Goal: Task Accomplishment & Management: Manage account settings

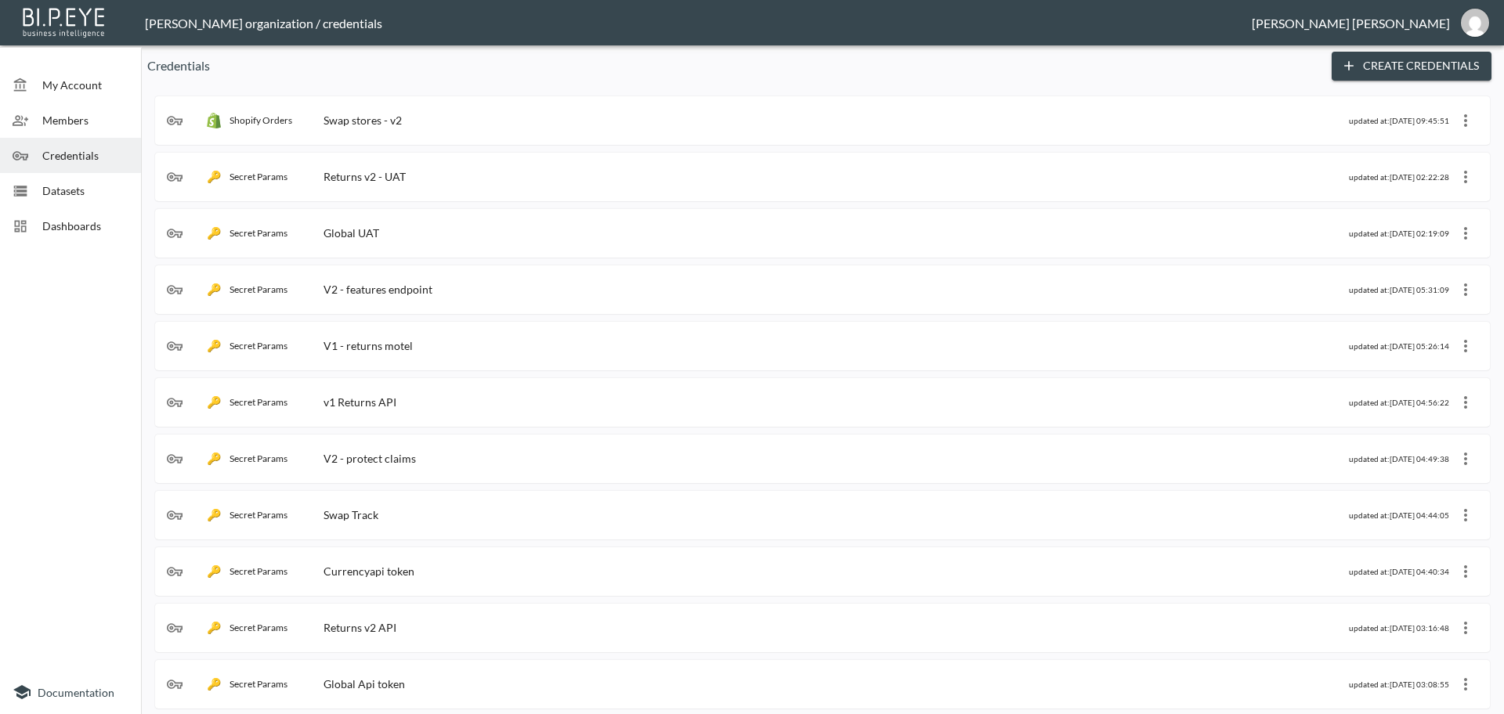
click at [86, 223] on span "Dashboards" at bounding box center [85, 226] width 86 height 16
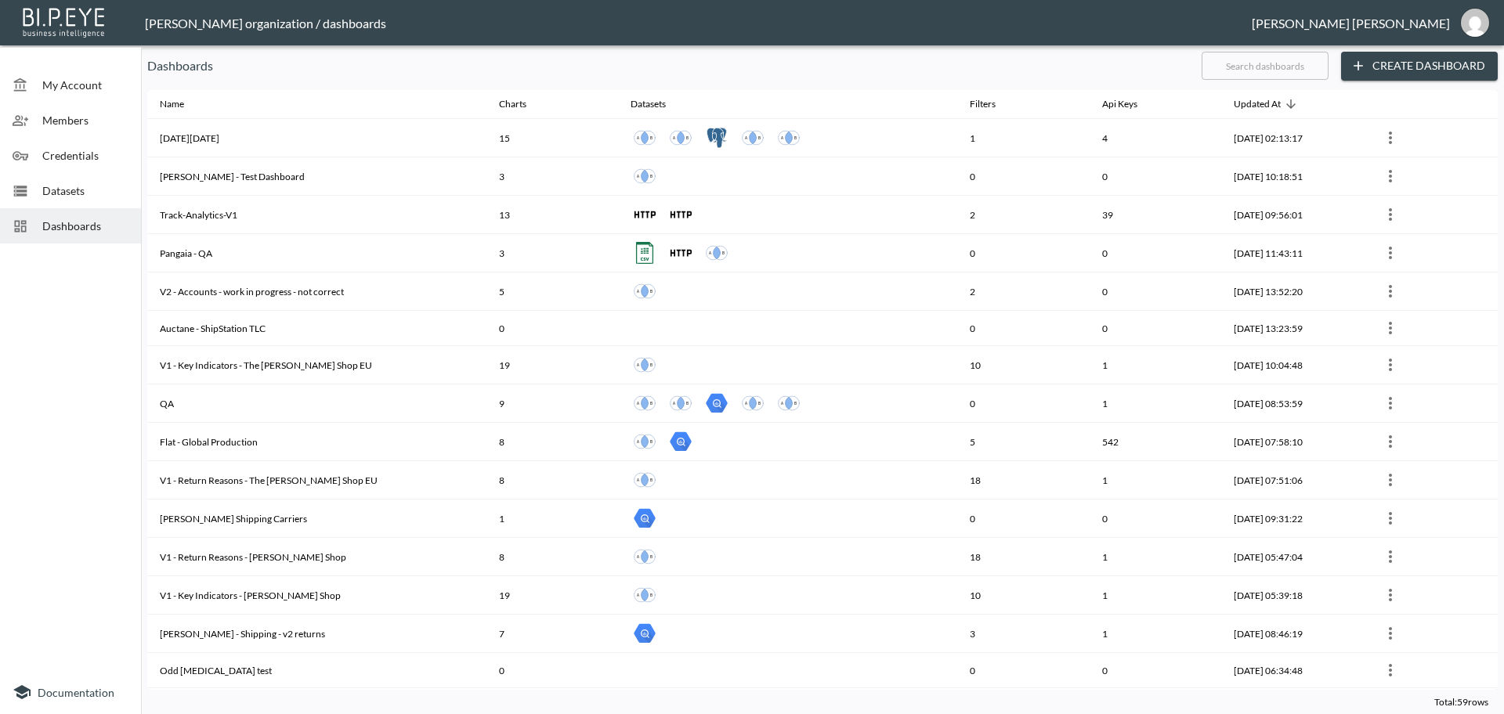
click at [1233, 66] on input "text" at bounding box center [1264, 65] width 127 height 39
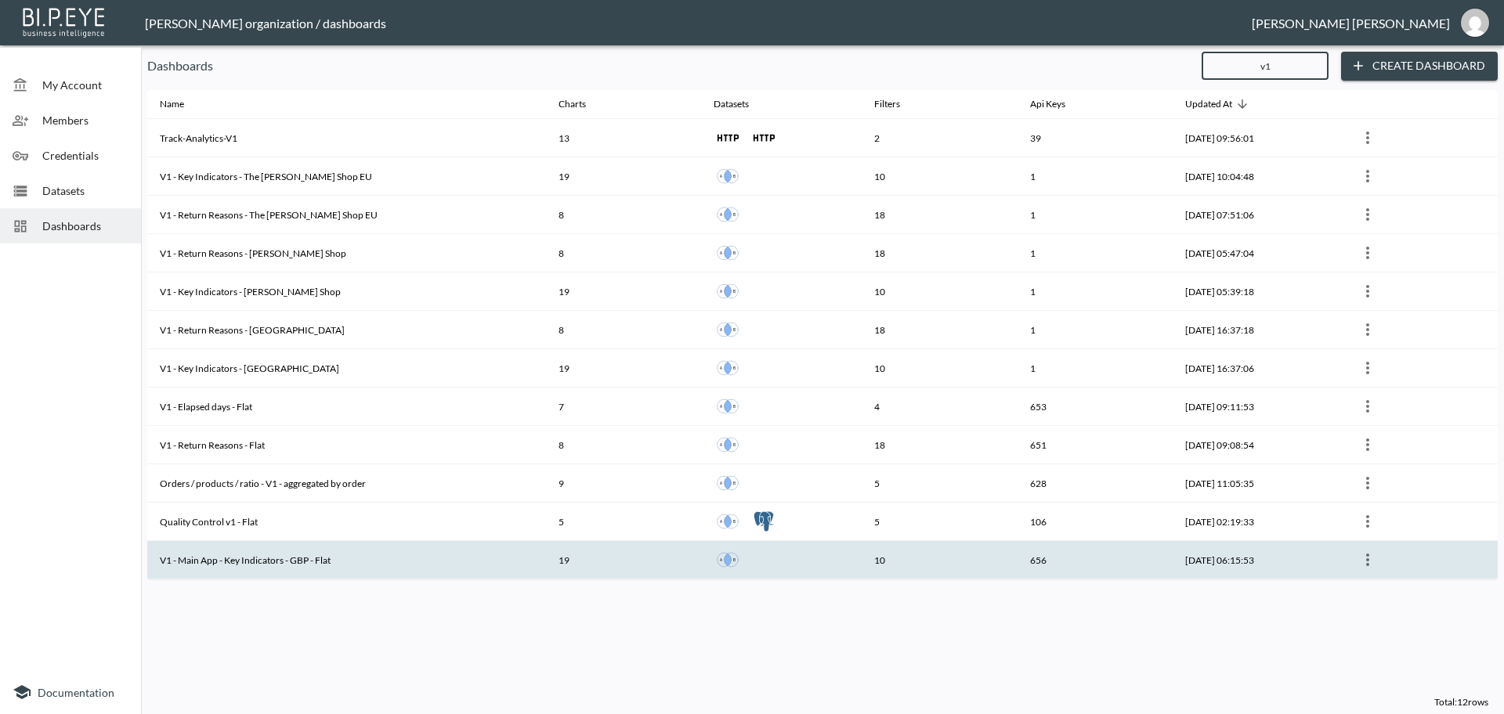
type input "v1"
click at [279, 558] on th "V1 - Main App - Key Indicators - GBP - Flat" at bounding box center [346, 560] width 399 height 38
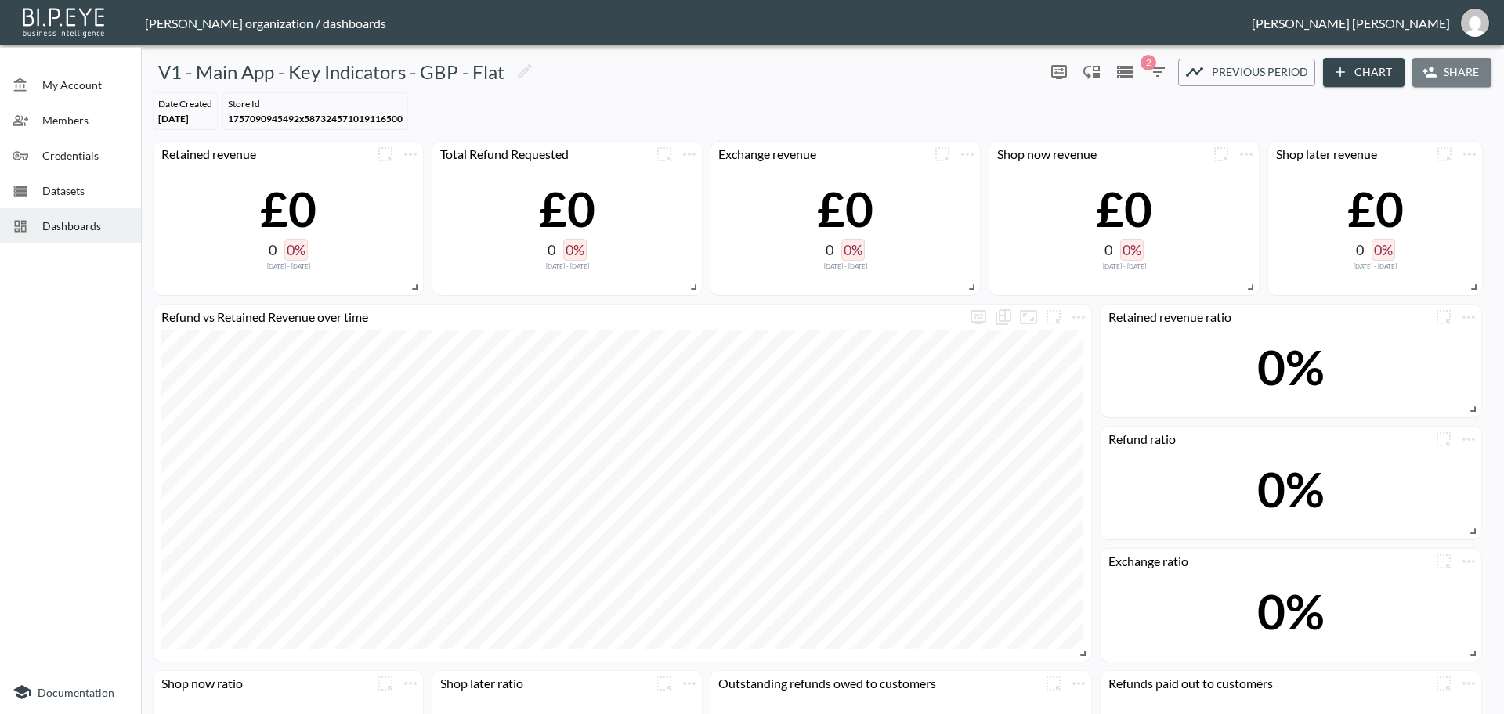
click at [1442, 70] on button "Share" at bounding box center [1451, 72] width 79 height 29
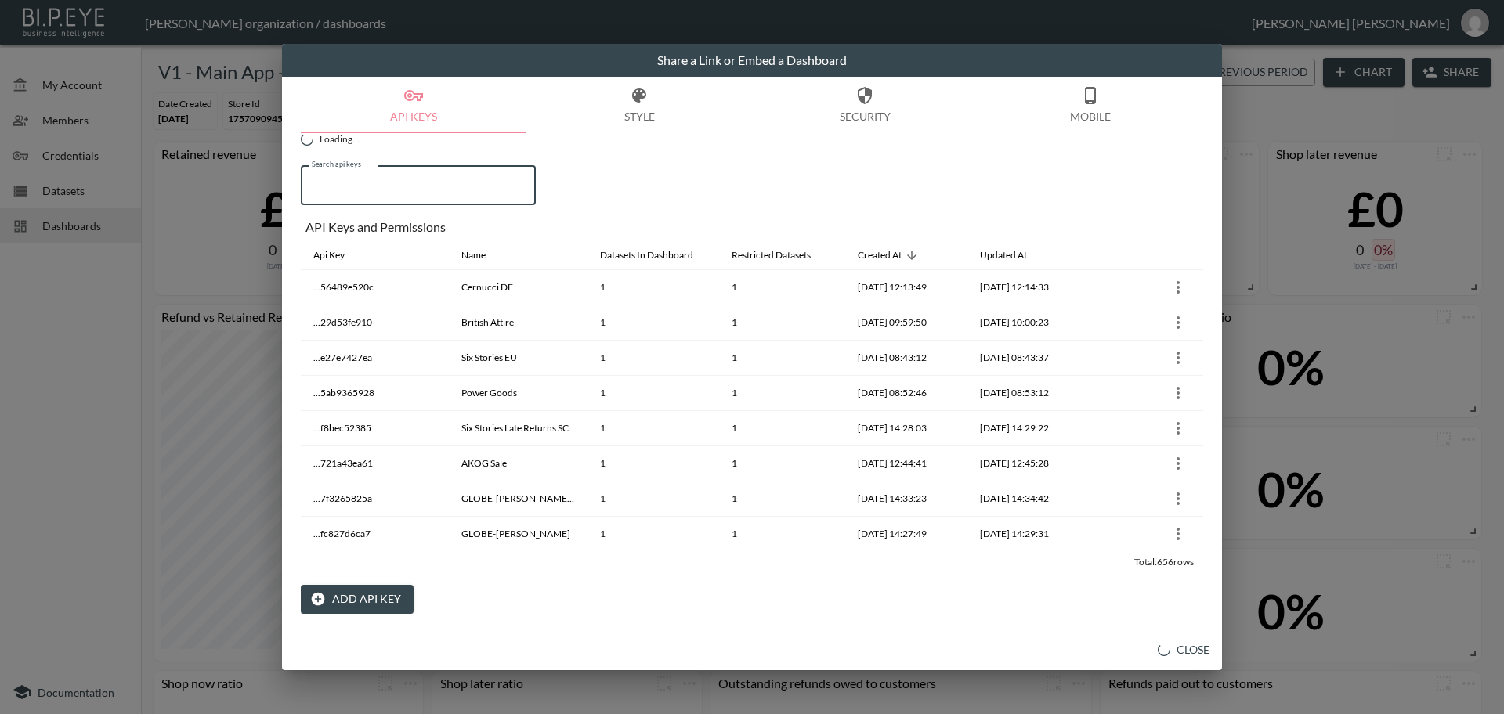
click at [343, 179] on input "Search api keys" at bounding box center [418, 185] width 235 height 39
paste input "Hagley West Watches US"
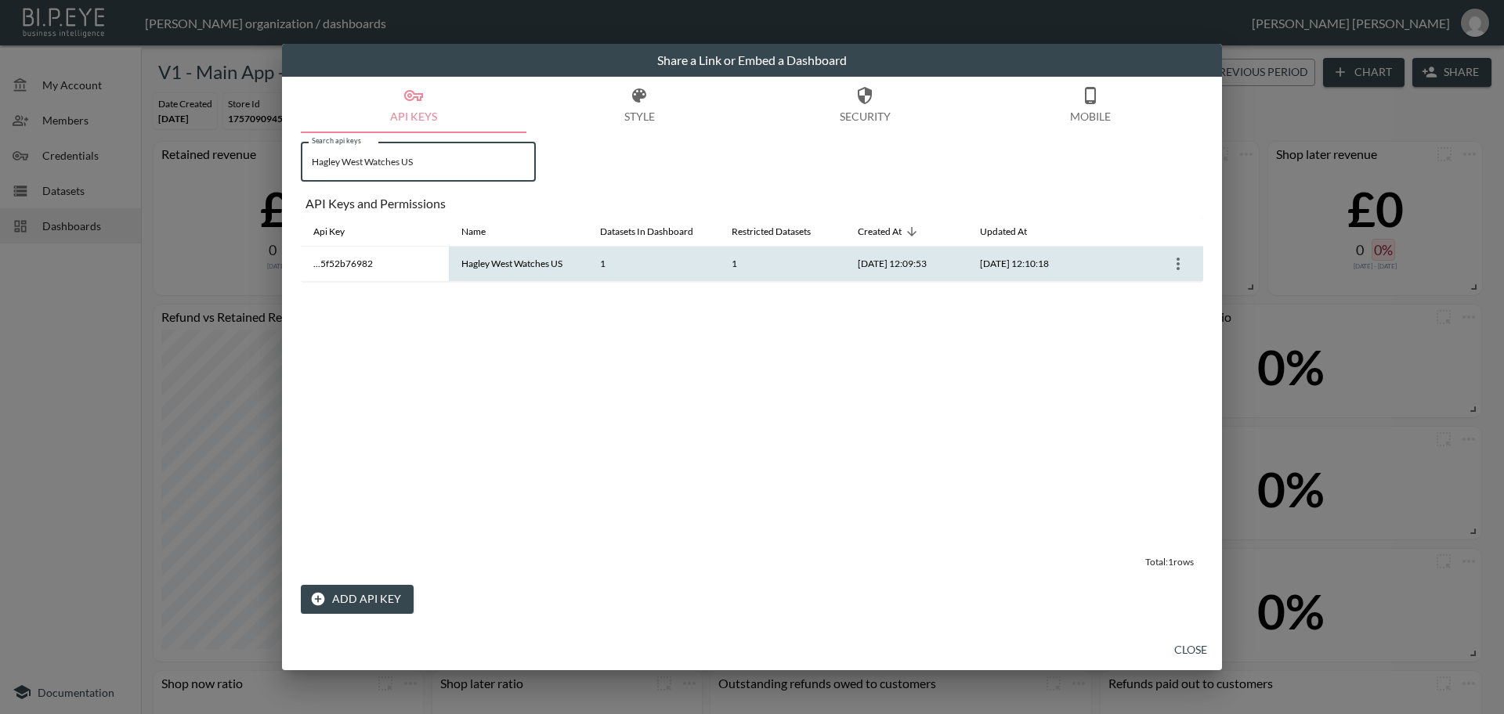
type input "Hagley West Watches US"
click at [1180, 265] on icon "more" at bounding box center [1177, 264] width 19 height 19
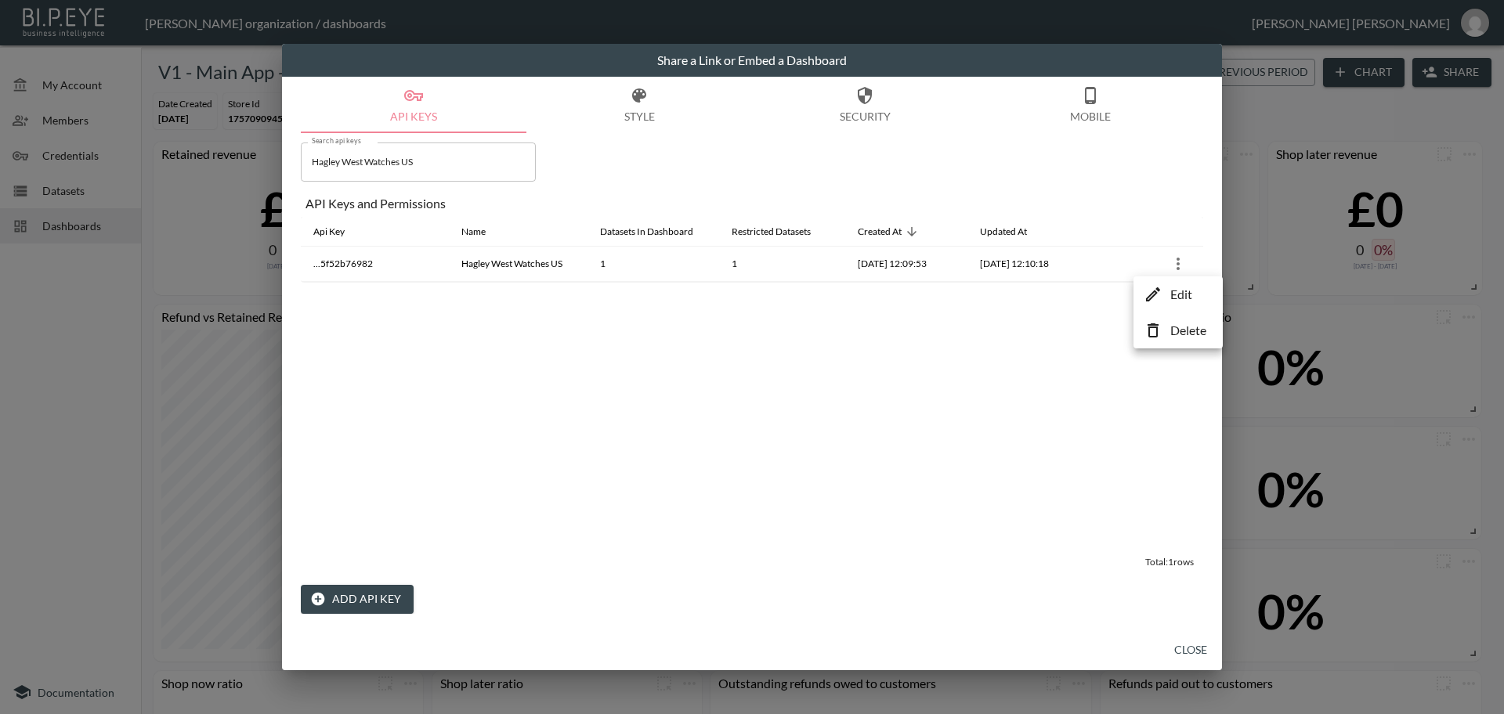
click at [1185, 294] on p "Edit" at bounding box center [1181, 294] width 22 height 19
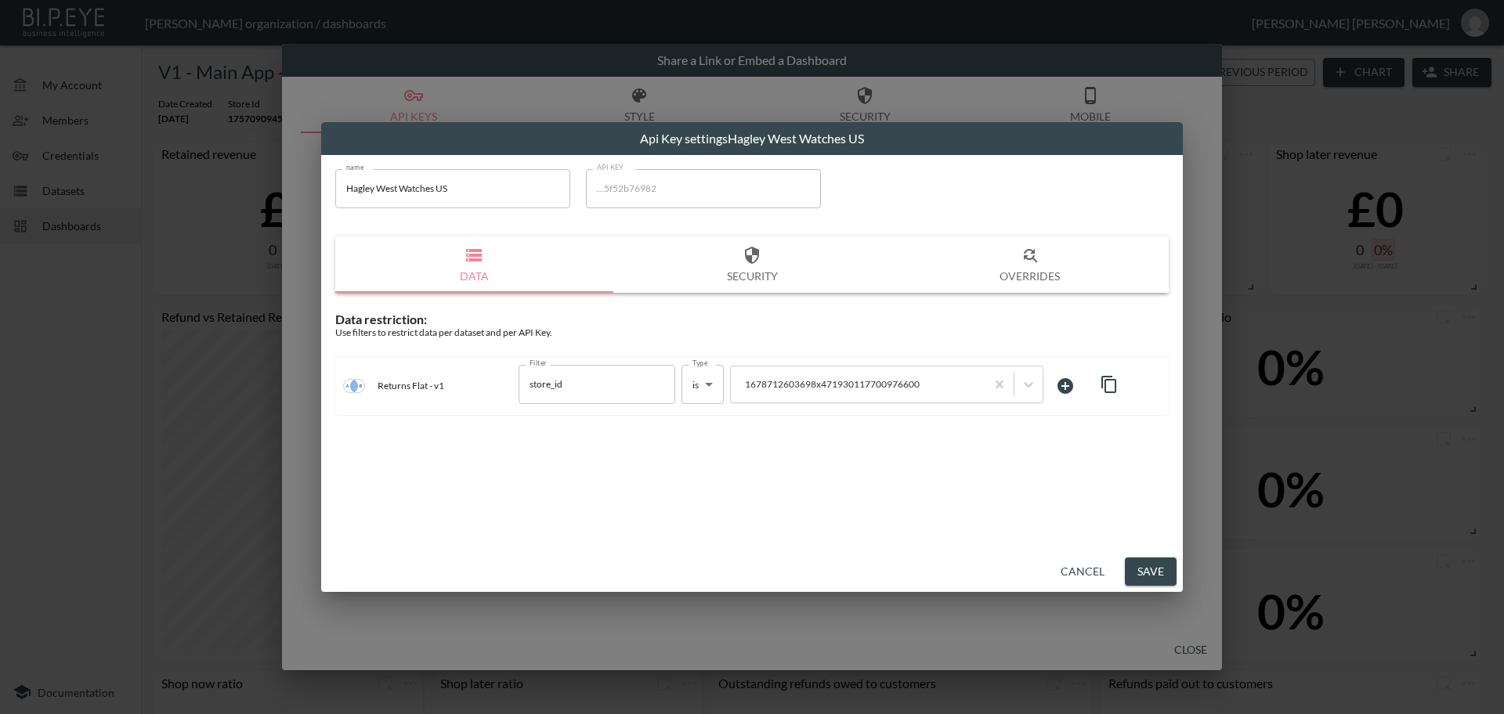
click at [1084, 570] on button "Cancel" at bounding box center [1082, 572] width 56 height 29
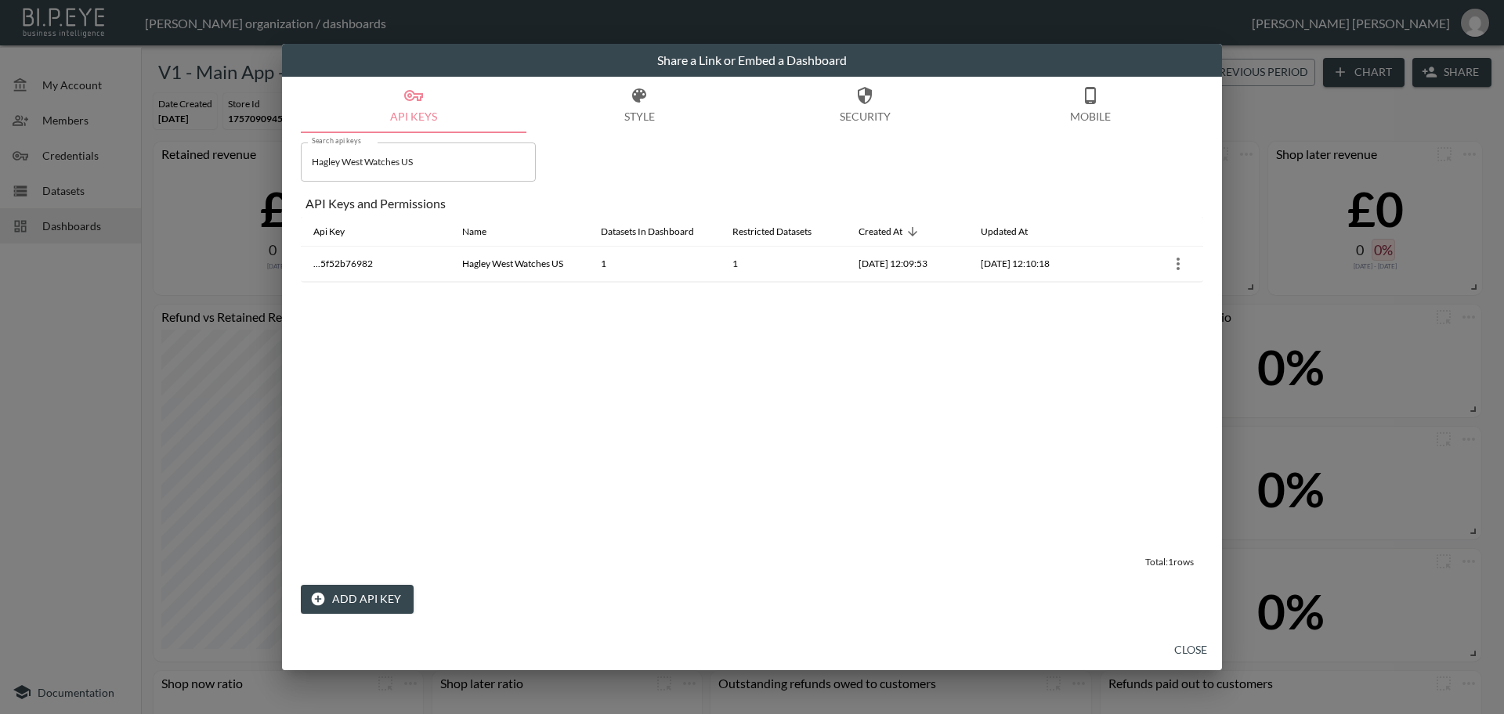
click at [752, 61] on h2 "Share a Link or Embed a Dashboard" at bounding box center [752, 60] width 940 height 33
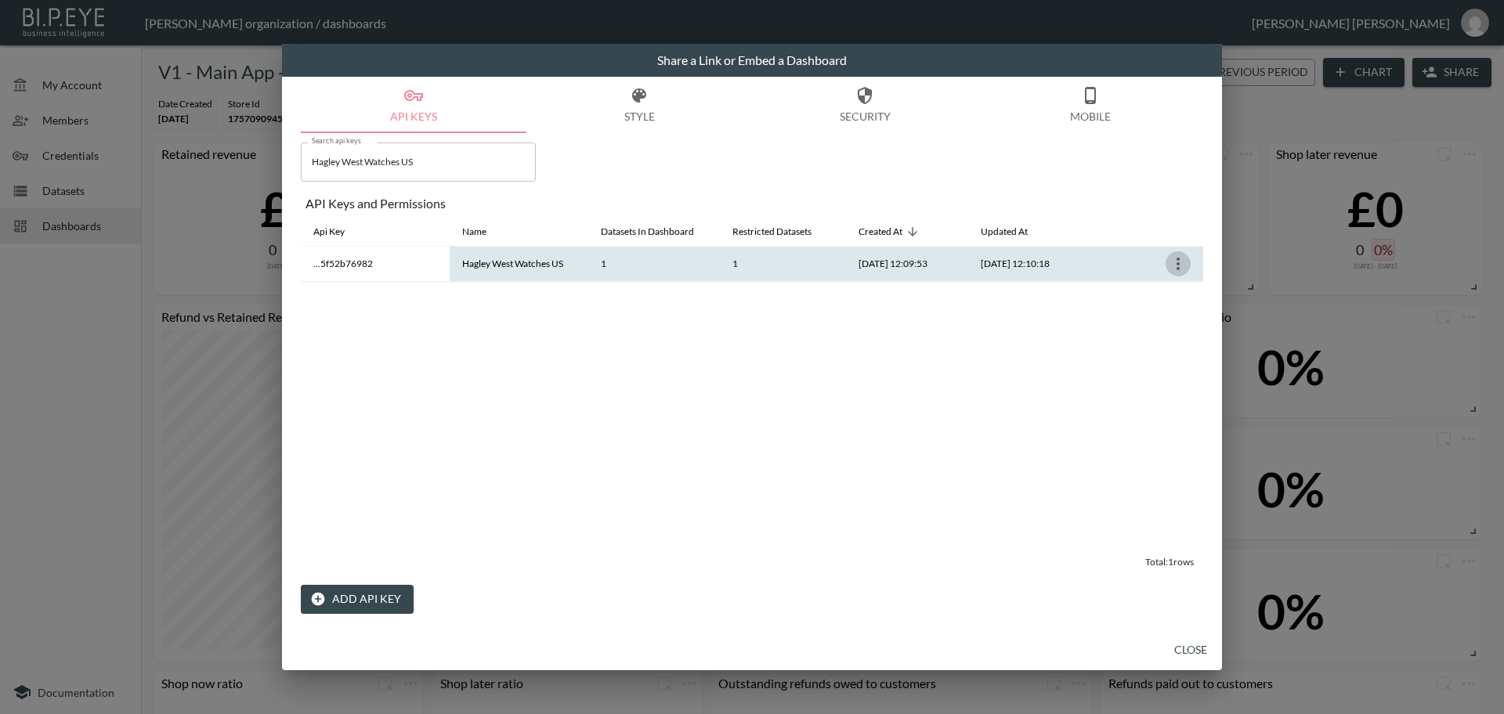
click at [1179, 266] on icon "more" at bounding box center [1177, 264] width 19 height 19
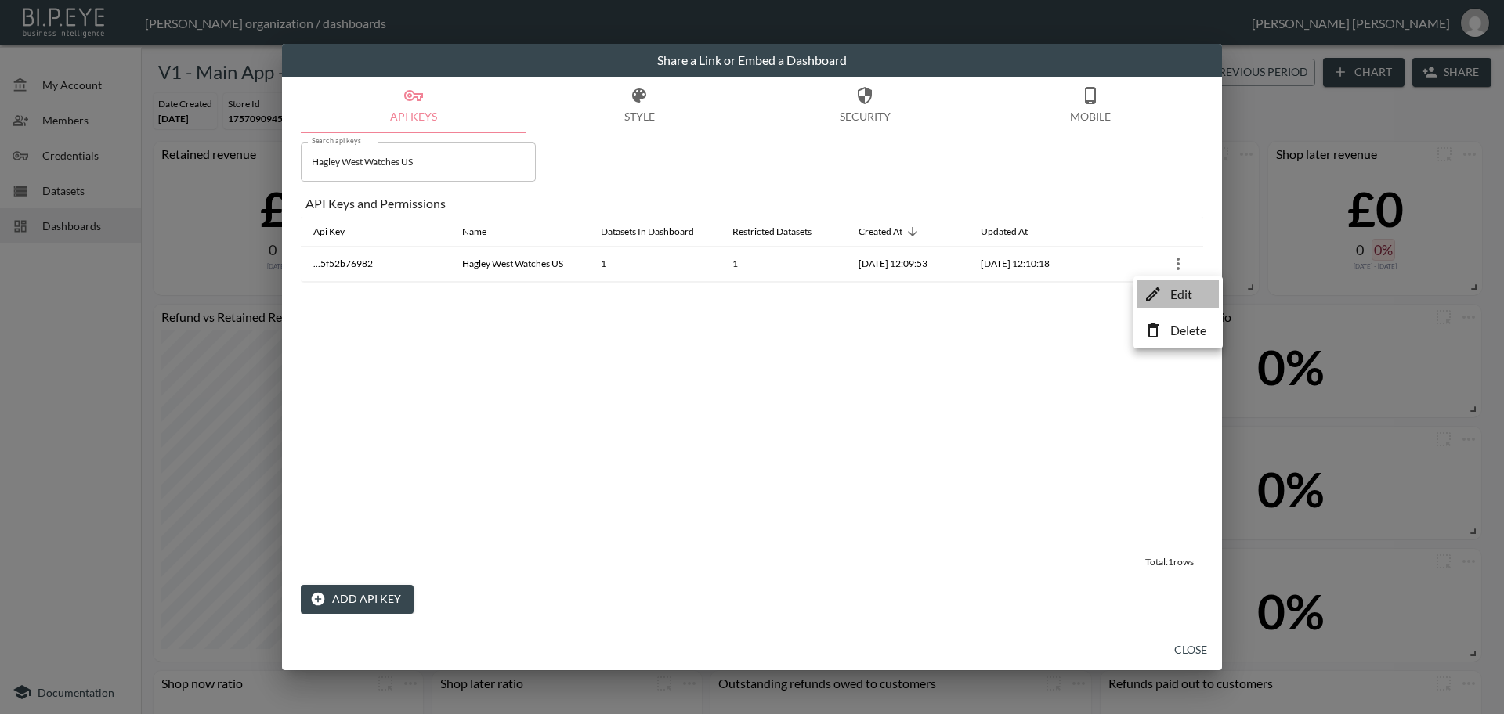
click at [1179, 298] on p "Edit" at bounding box center [1181, 294] width 22 height 19
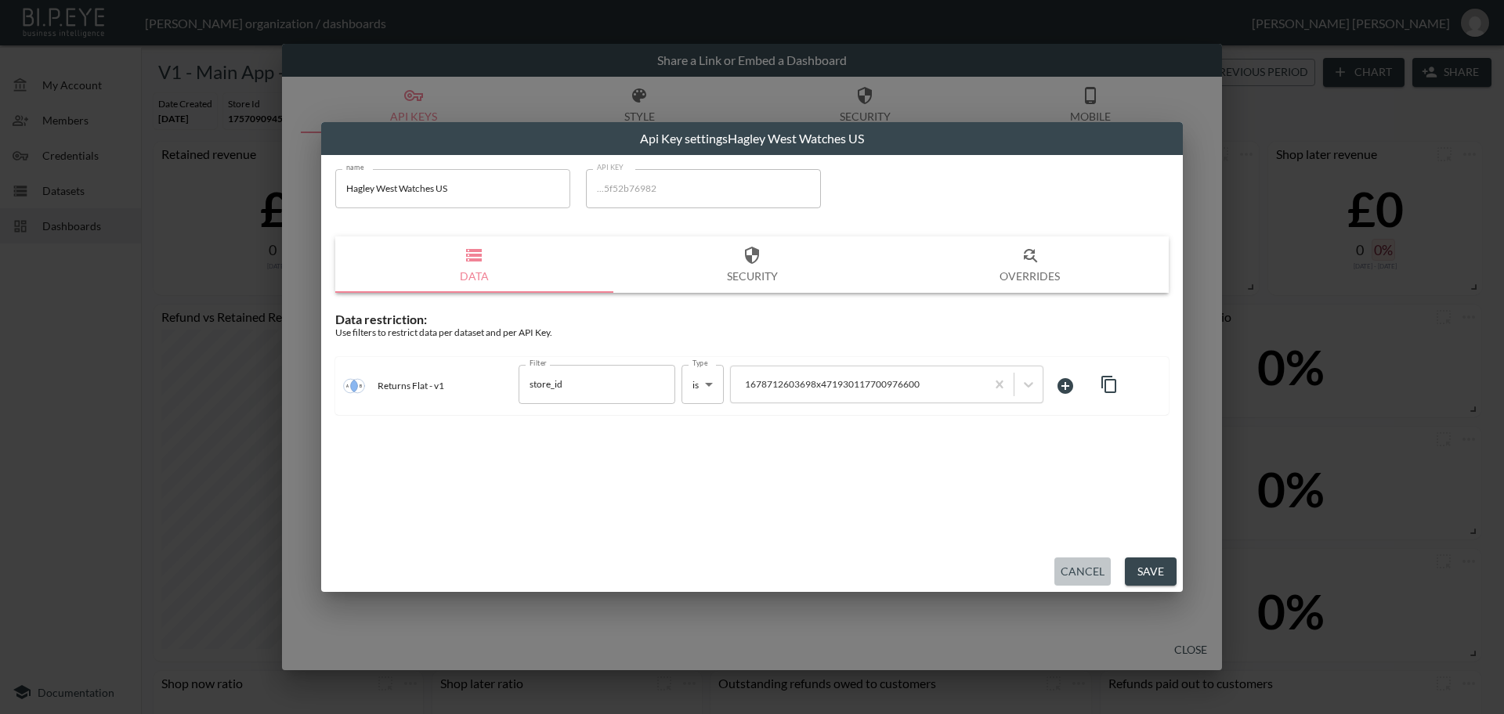
click at [1087, 566] on button "Cancel" at bounding box center [1082, 572] width 56 height 29
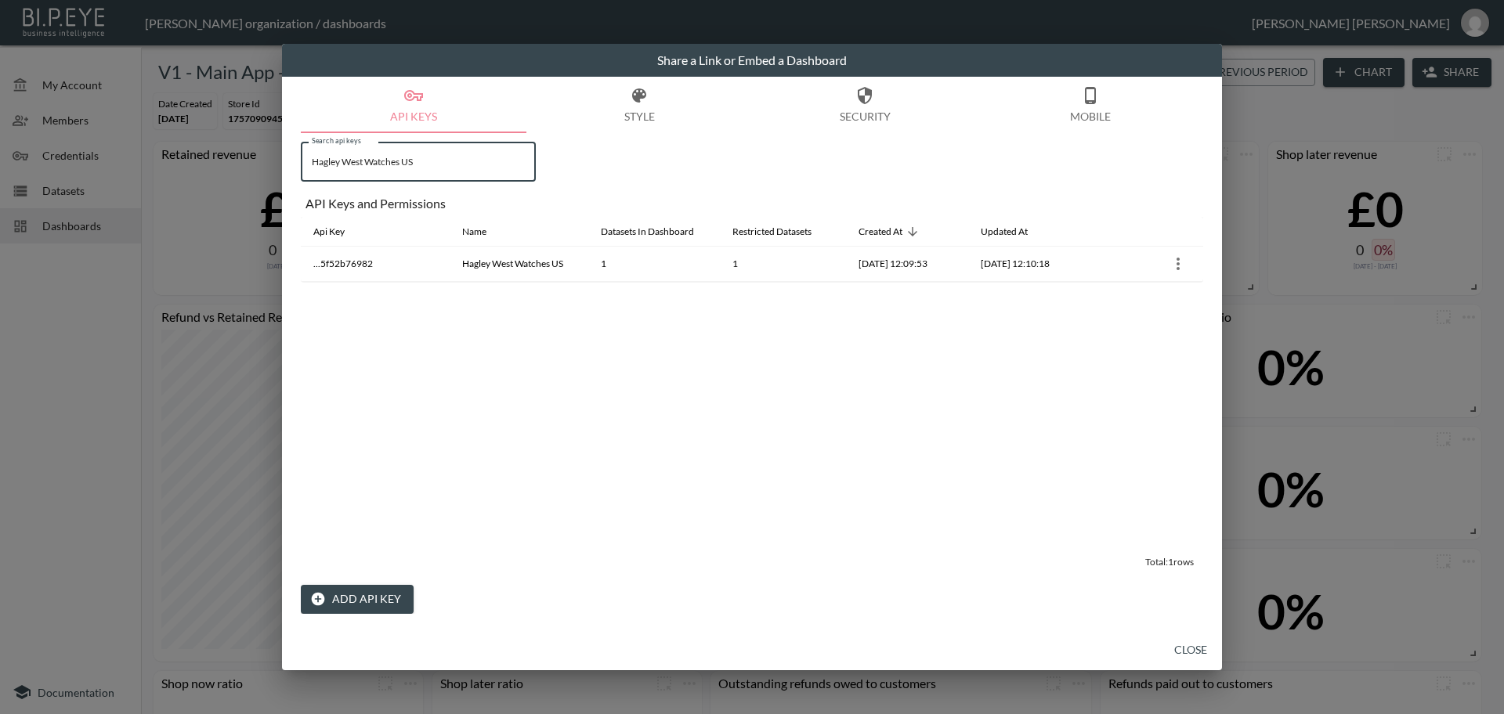
drag, startPoint x: 475, startPoint y: 164, endPoint x: 299, endPoint y: 164, distance: 176.2
click at [299, 164] on div "API Keys Style Security Mobile Search api keys Hagley West Watches US Search ap…" at bounding box center [752, 353] width 940 height 553
click at [420, 162] on input "Hagley West Watches US" at bounding box center [418, 162] width 235 height 39
click at [374, 601] on button "Add API Key" at bounding box center [357, 599] width 113 height 29
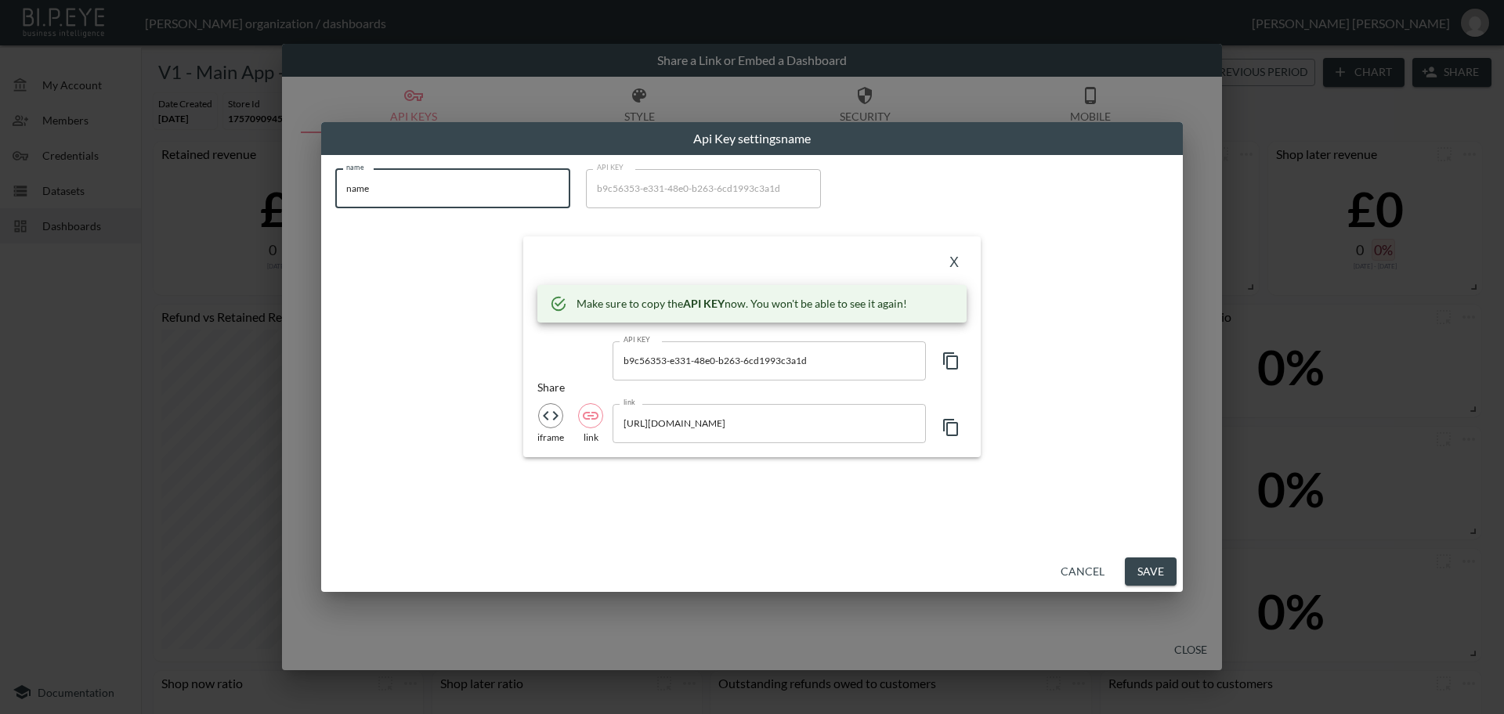
drag, startPoint x: 428, startPoint y: 193, endPoint x: 199, endPoint y: 194, distance: 228.7
click at [199, 194] on div "Api Key settings name name name name API KEY b9c56353-e331-48e0-b263-6cd1993c3a…" at bounding box center [752, 357] width 1504 height 714
paste input "Hagley West Watches US"
type input "Hagley West Watches US"
click at [951, 365] on icon "button" at bounding box center [950, 361] width 19 height 19
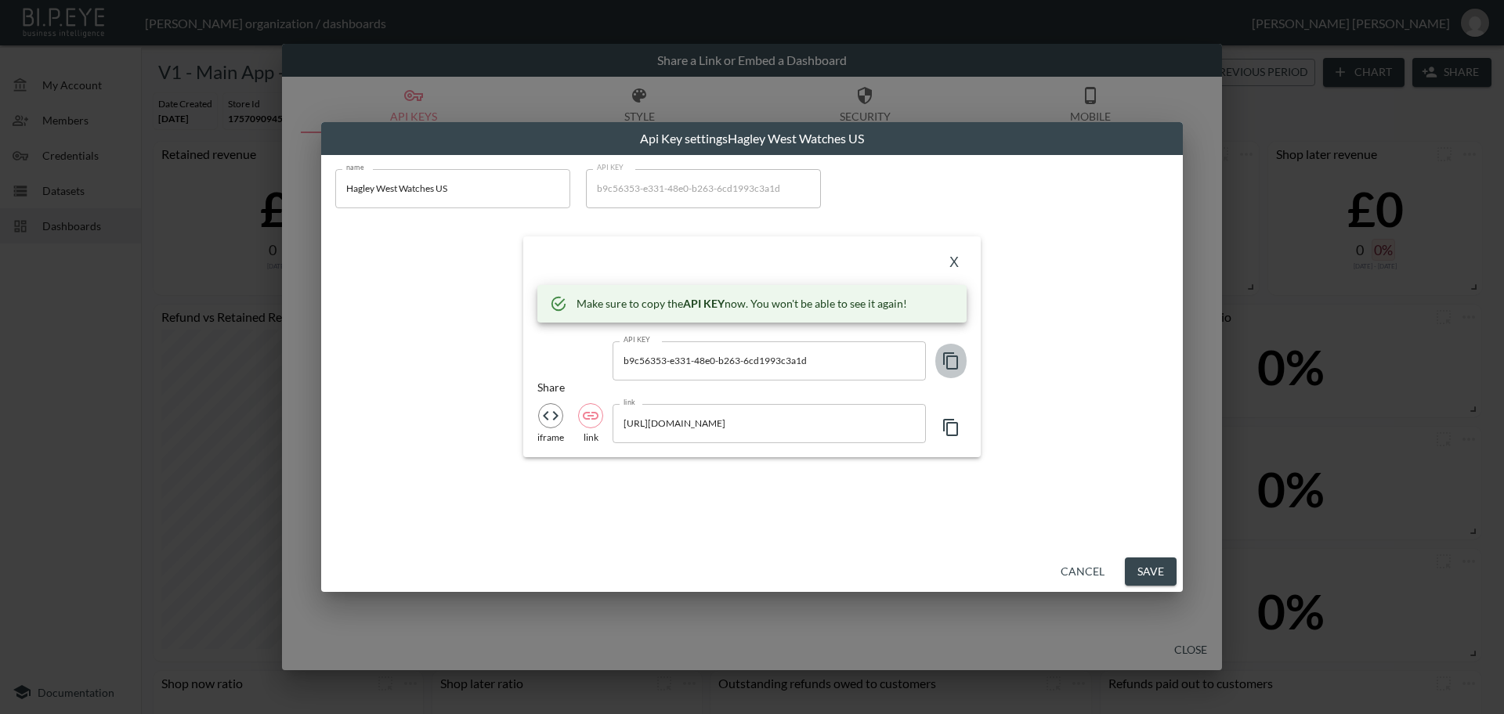
click at [951, 365] on icon "button" at bounding box center [950, 361] width 19 height 19
click at [951, 364] on icon "button" at bounding box center [950, 361] width 19 height 19
click at [951, 264] on button "X" at bounding box center [953, 263] width 25 height 25
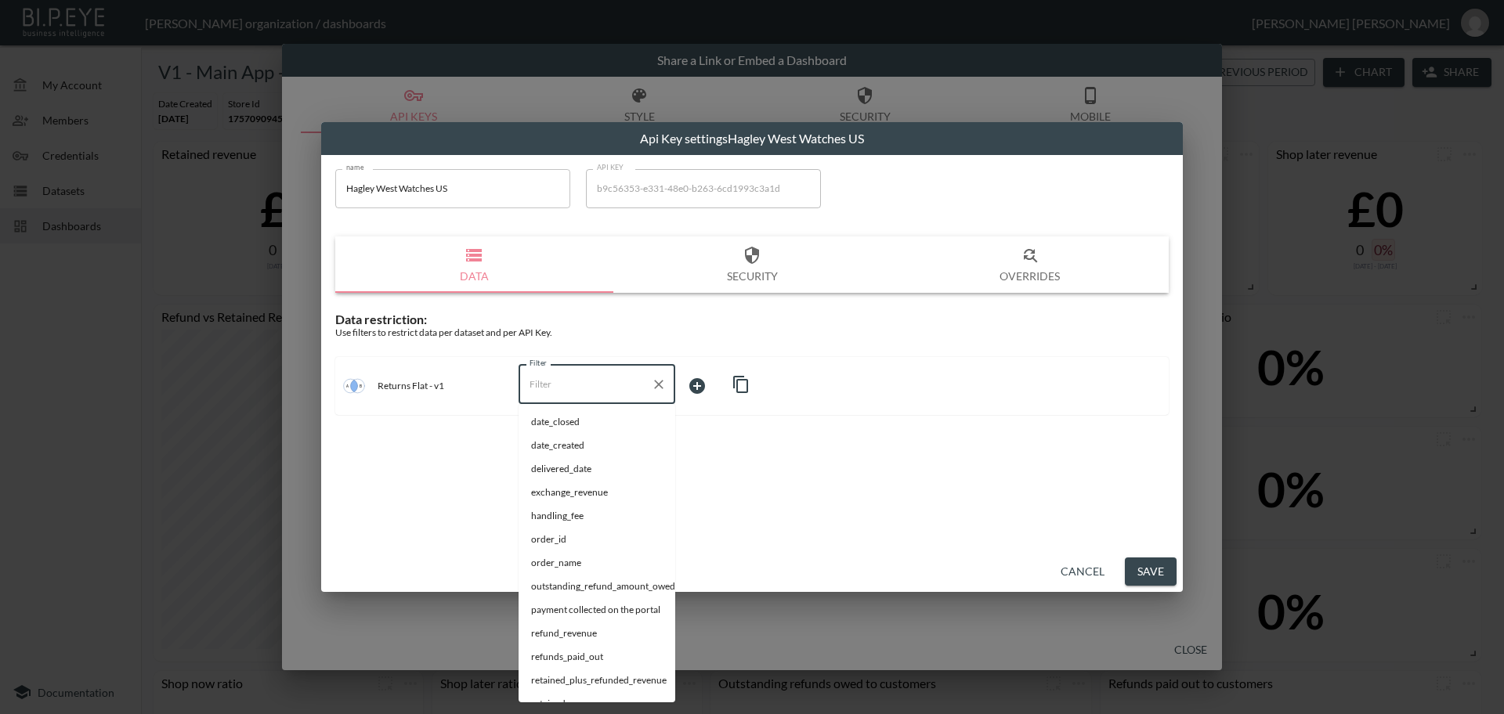
click at [561, 385] on input "Filter" at bounding box center [584, 384] width 119 height 25
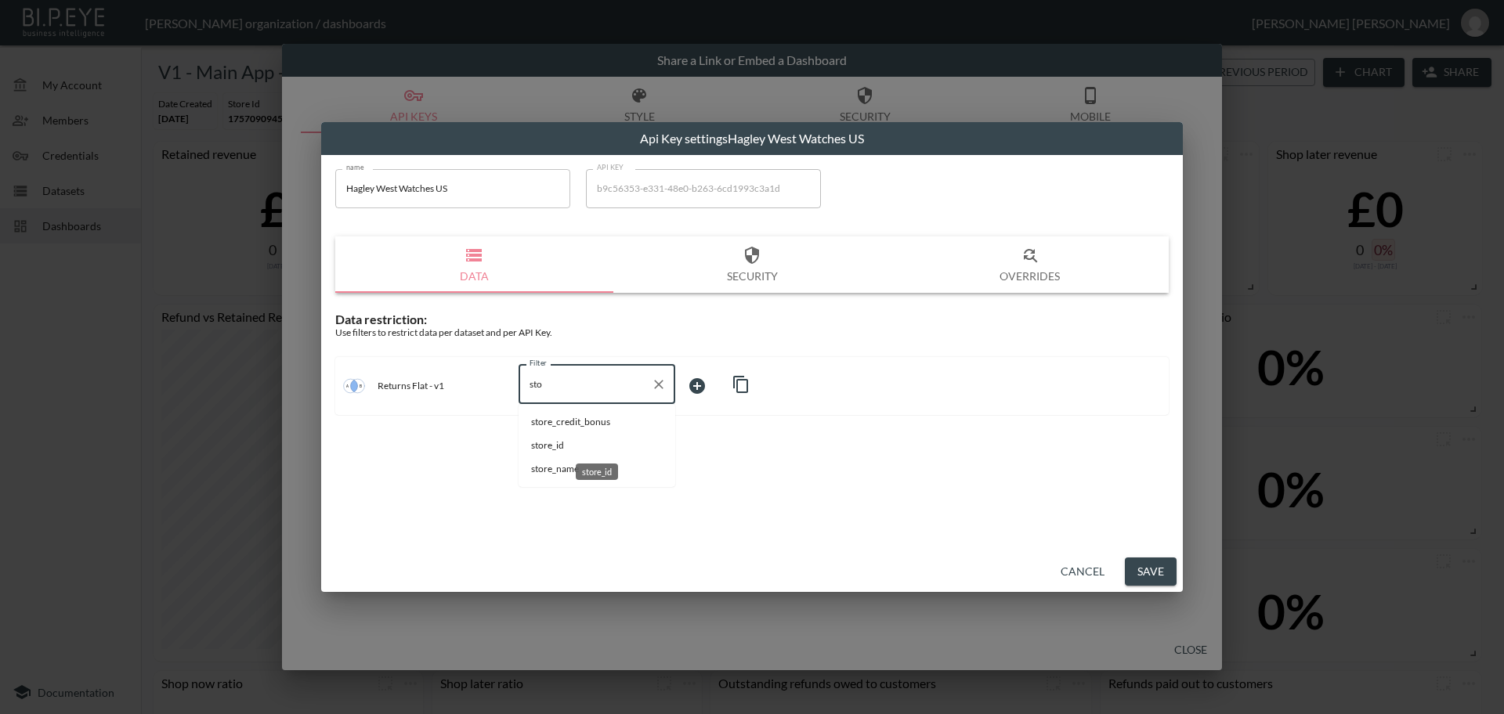
click at [570, 443] on span "store_id" at bounding box center [597, 446] width 132 height 14
type input "store_id"
click at [696, 392] on body "BI.P.EYE, Interactive Analytics Dashboards - app [PERSON_NAME] organization / d…" at bounding box center [752, 357] width 1504 height 714
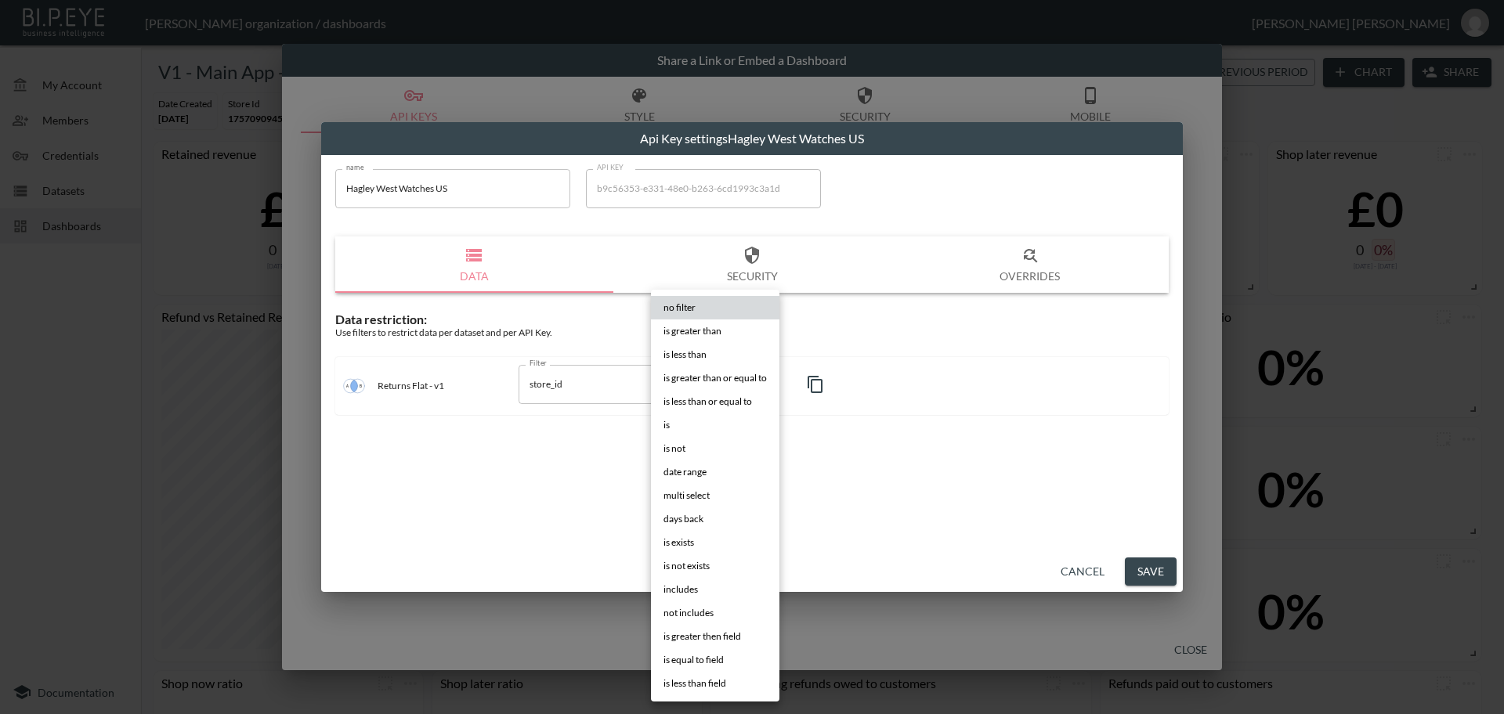
click at [683, 424] on li "is" at bounding box center [715, 424] width 128 height 23
type input "is"
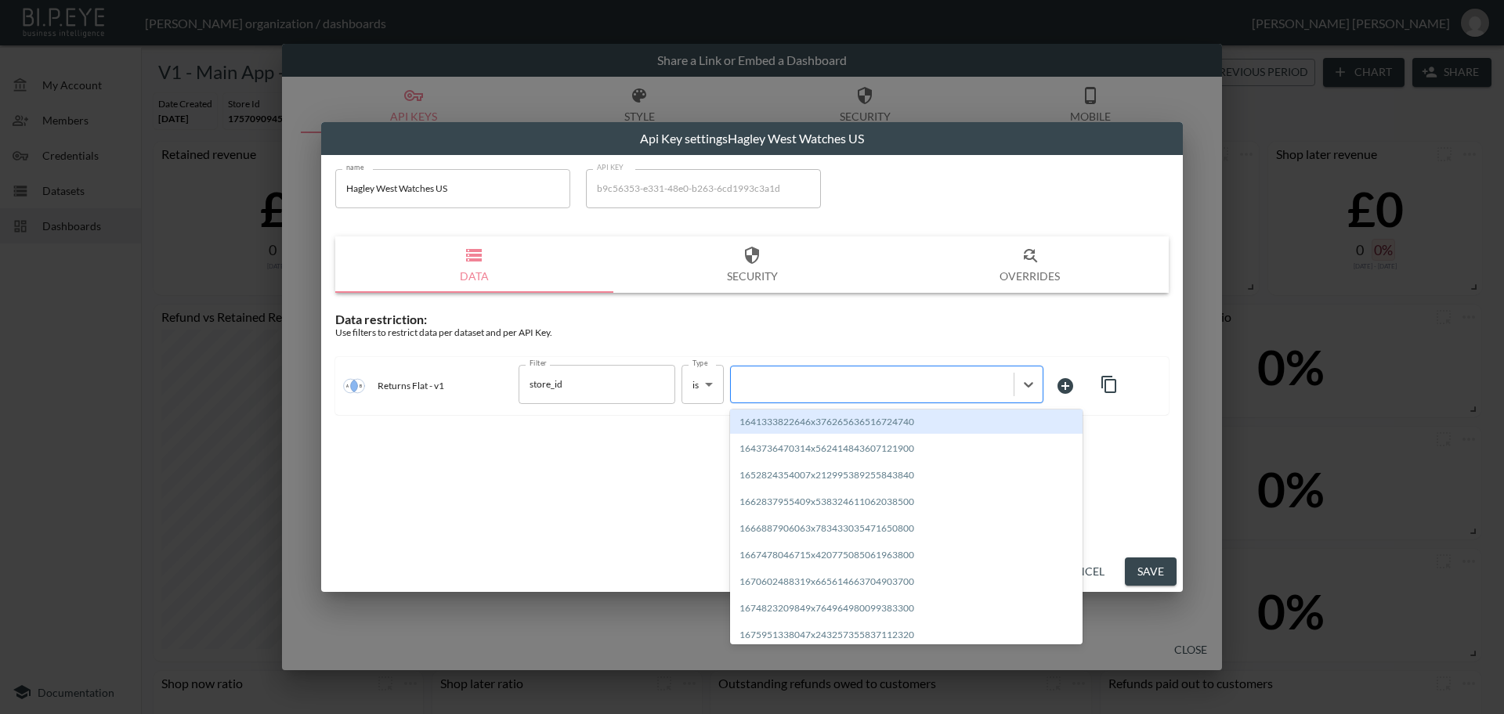
click at [766, 385] on div at bounding box center [871, 384] width 267 height 15
paste input "1760457820473x826779734062137300"
type input "1760457820473x826779734062137300"
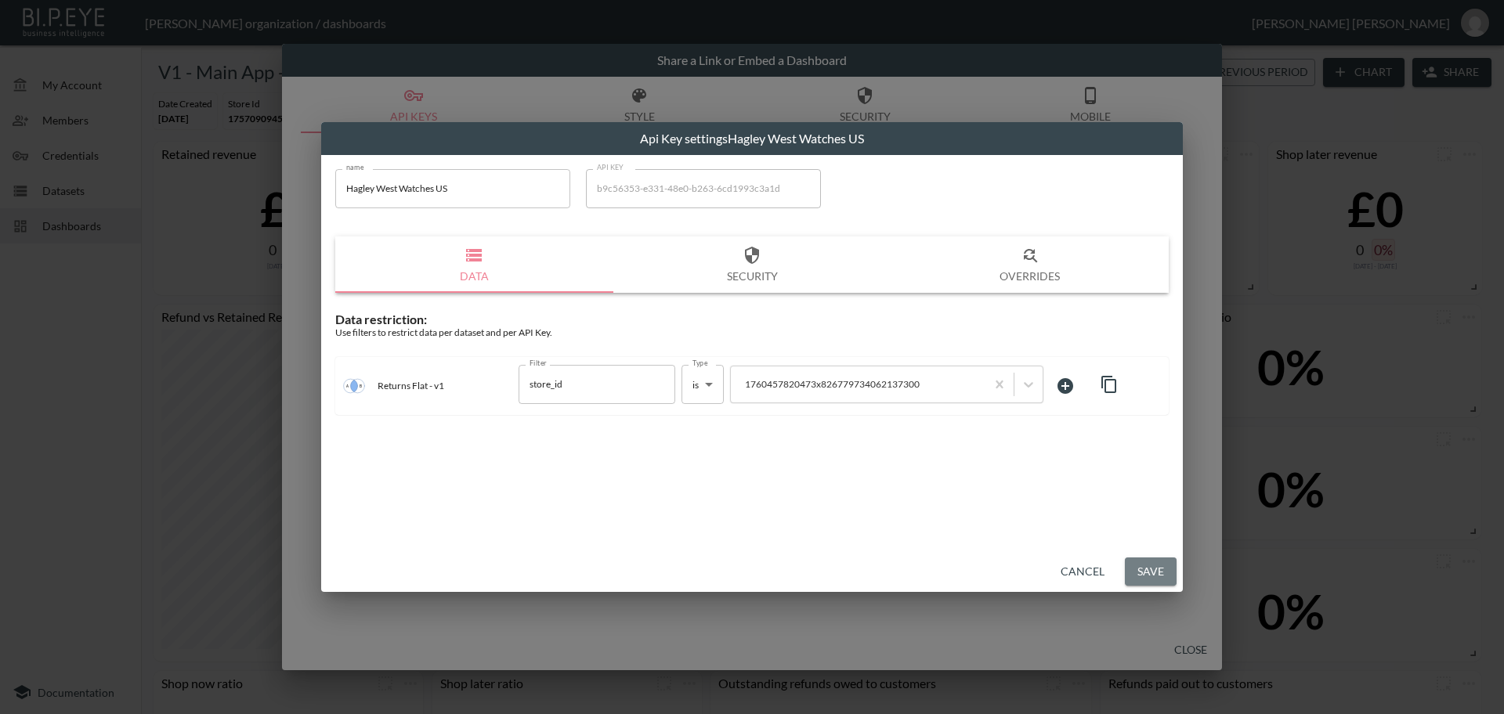
click at [1157, 575] on button "Save" at bounding box center [1151, 572] width 52 height 29
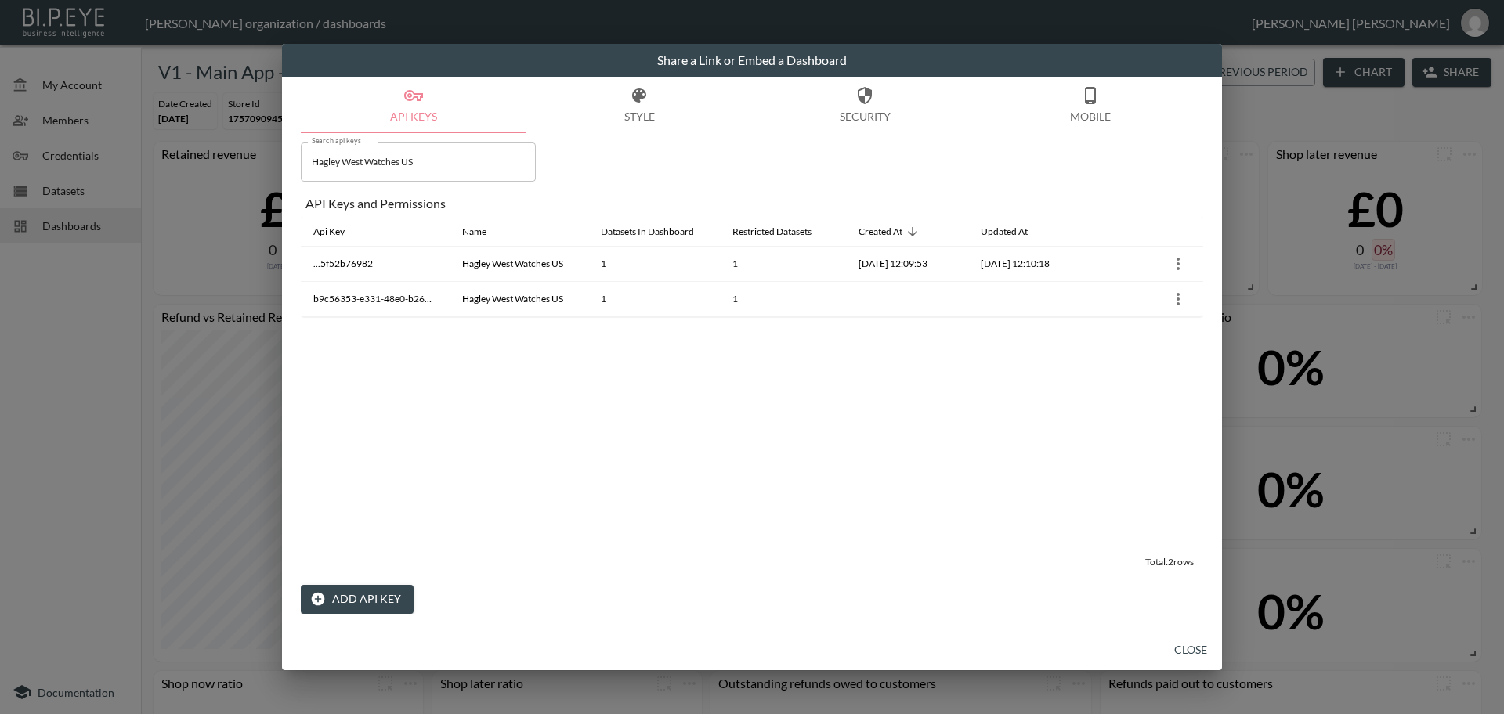
click at [1183, 652] on button "Close" at bounding box center [1190, 650] width 50 height 29
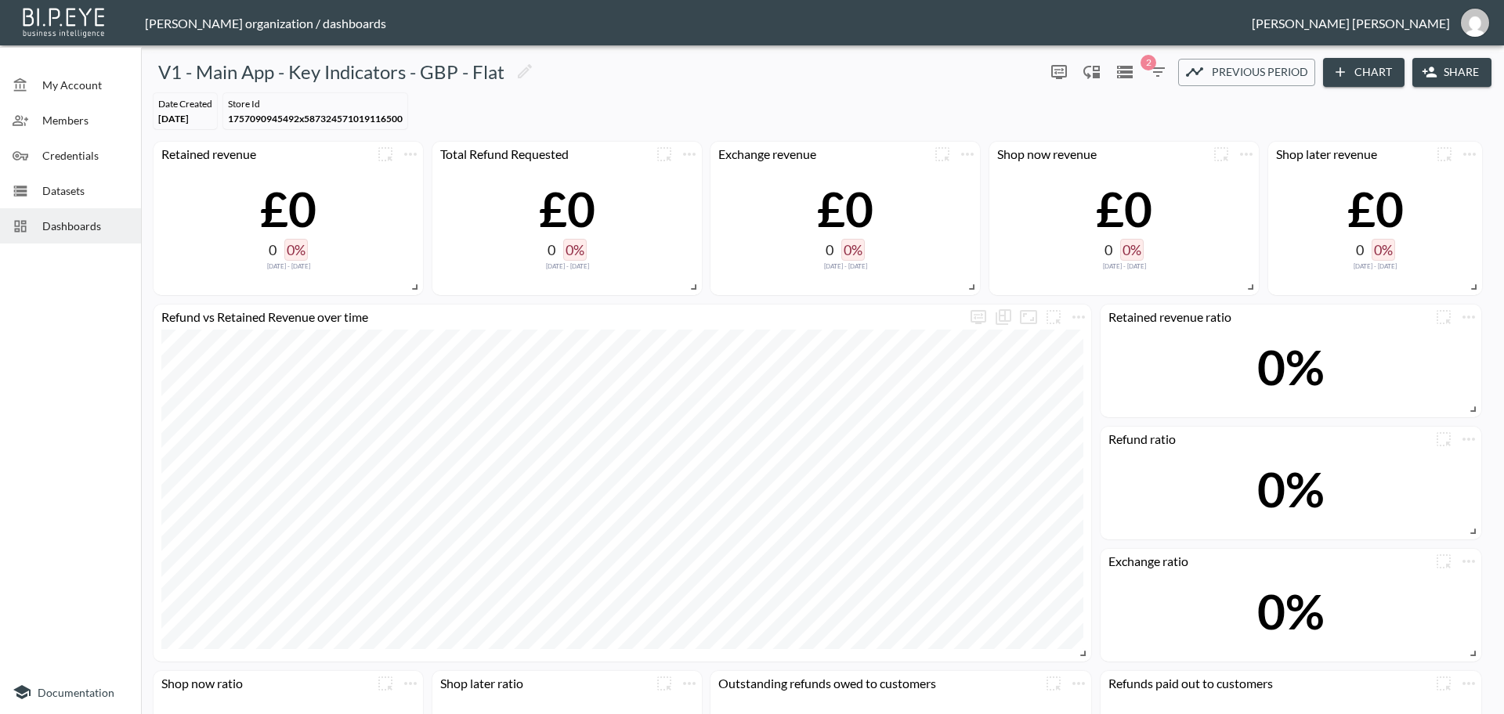
click at [77, 229] on span "Dashboards" at bounding box center [85, 226] width 86 height 16
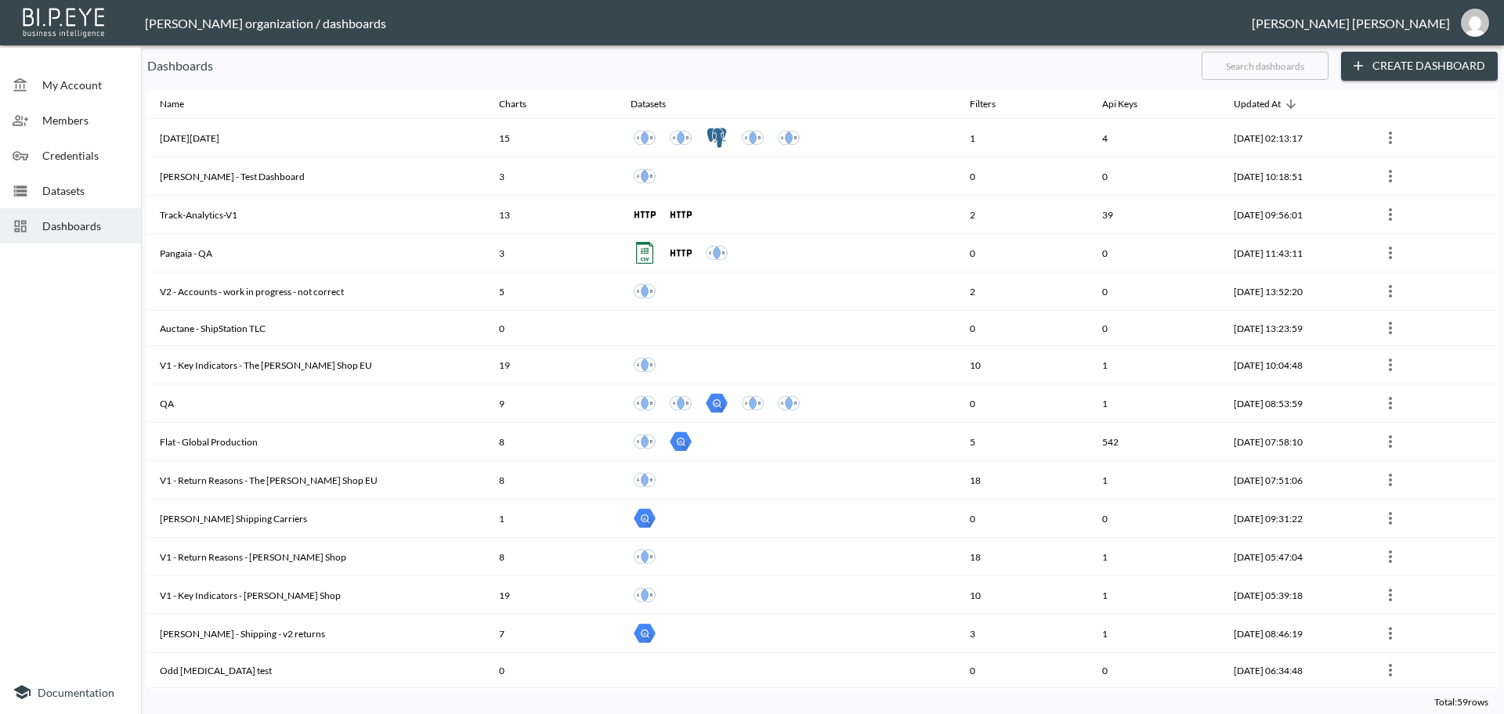
click at [1264, 67] on input "text" at bounding box center [1264, 65] width 127 height 39
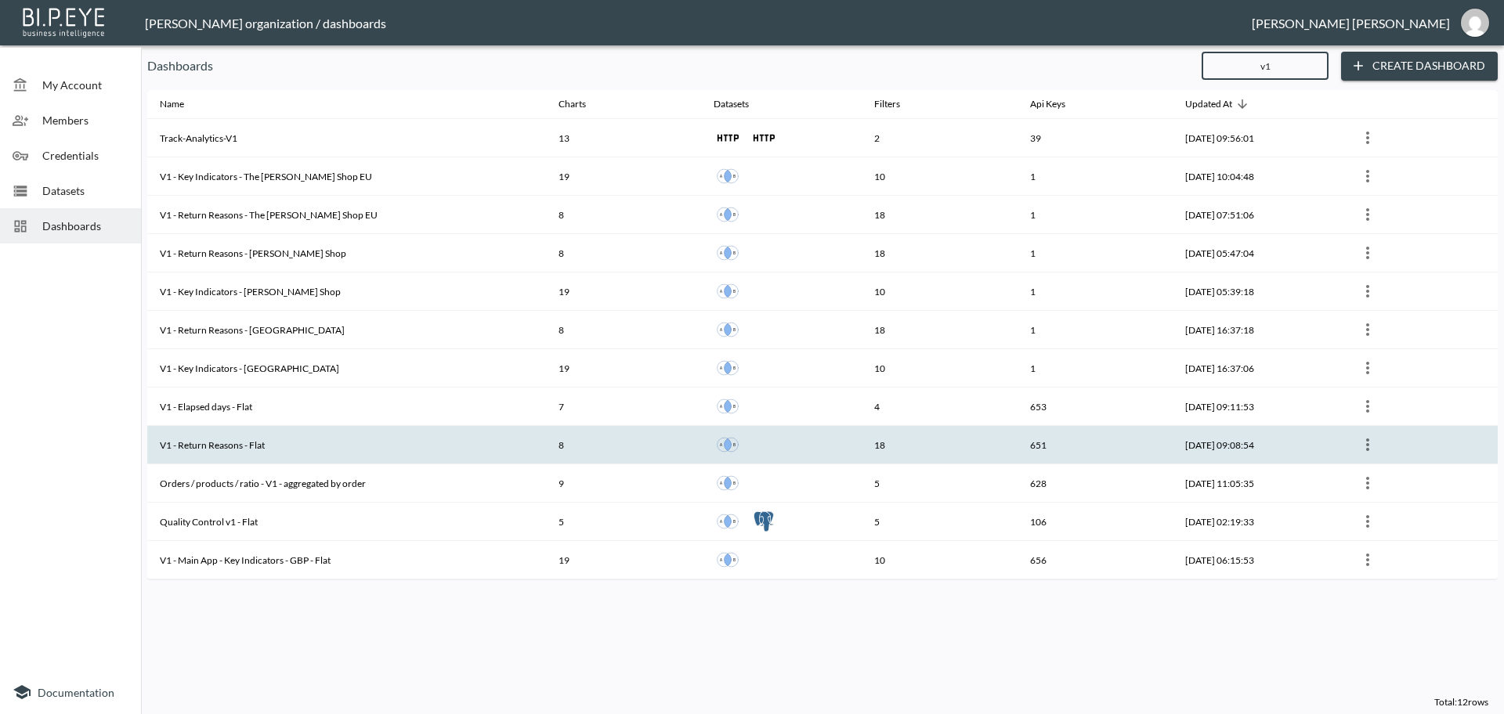
type input "v1"
click at [252, 439] on th "V1 - Return Reasons - Flat" at bounding box center [346, 445] width 399 height 38
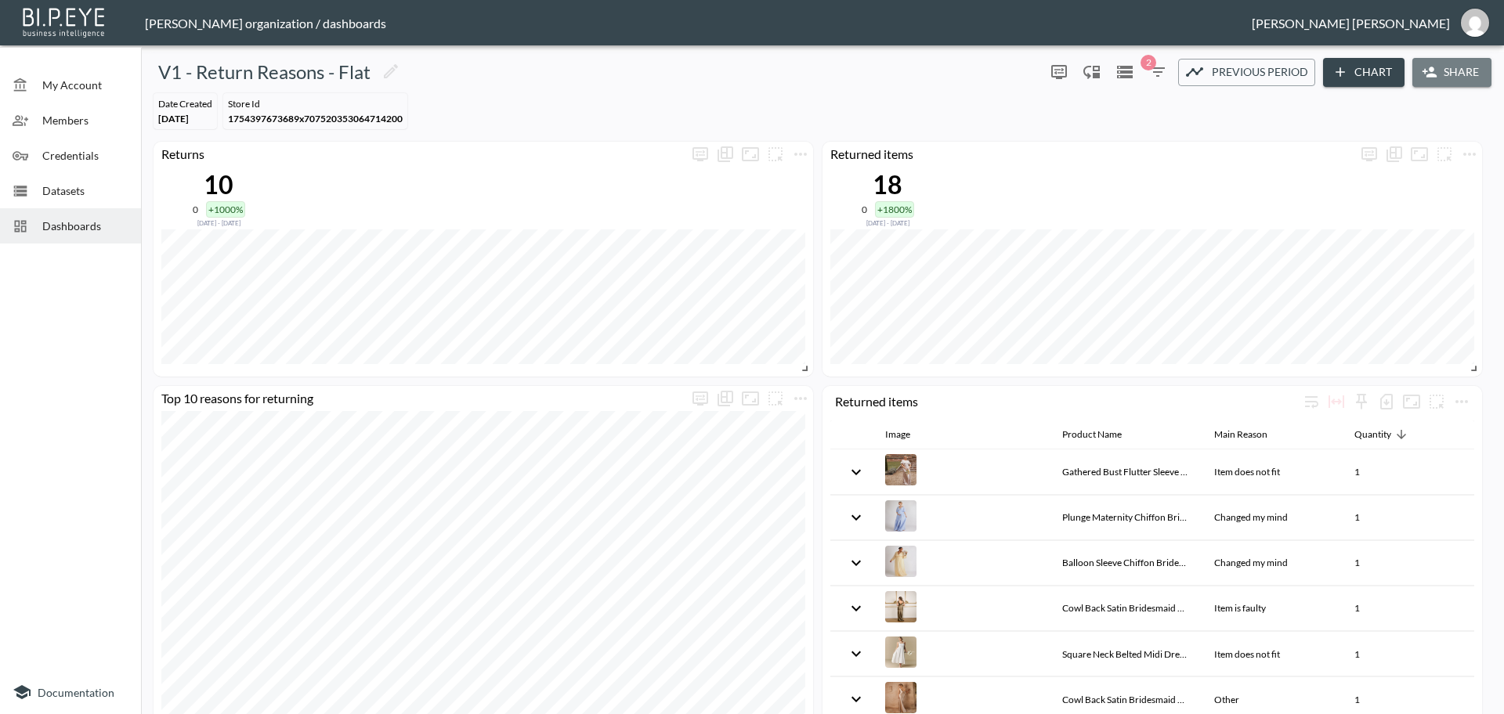
click at [1464, 70] on button "Share" at bounding box center [1451, 72] width 79 height 29
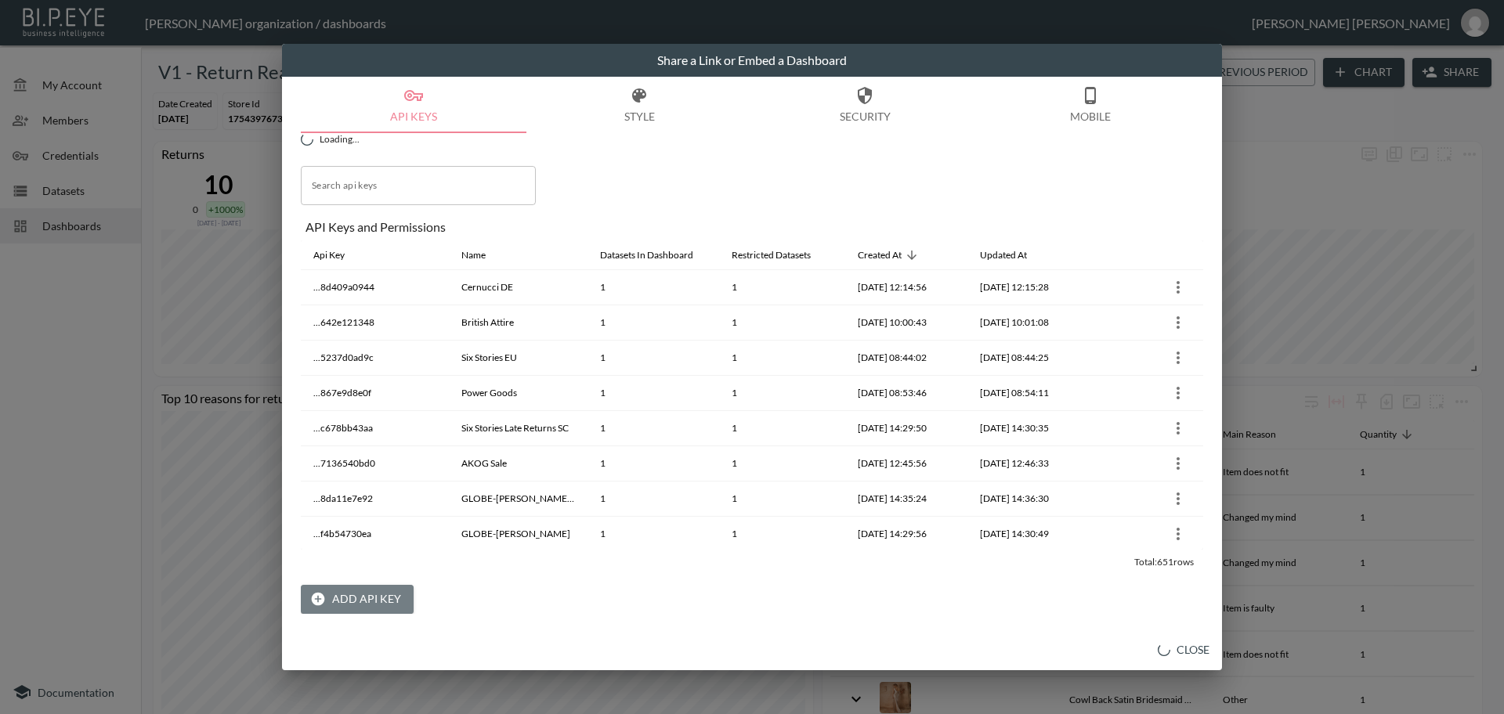
click at [365, 603] on button "Add API Key" at bounding box center [357, 599] width 113 height 29
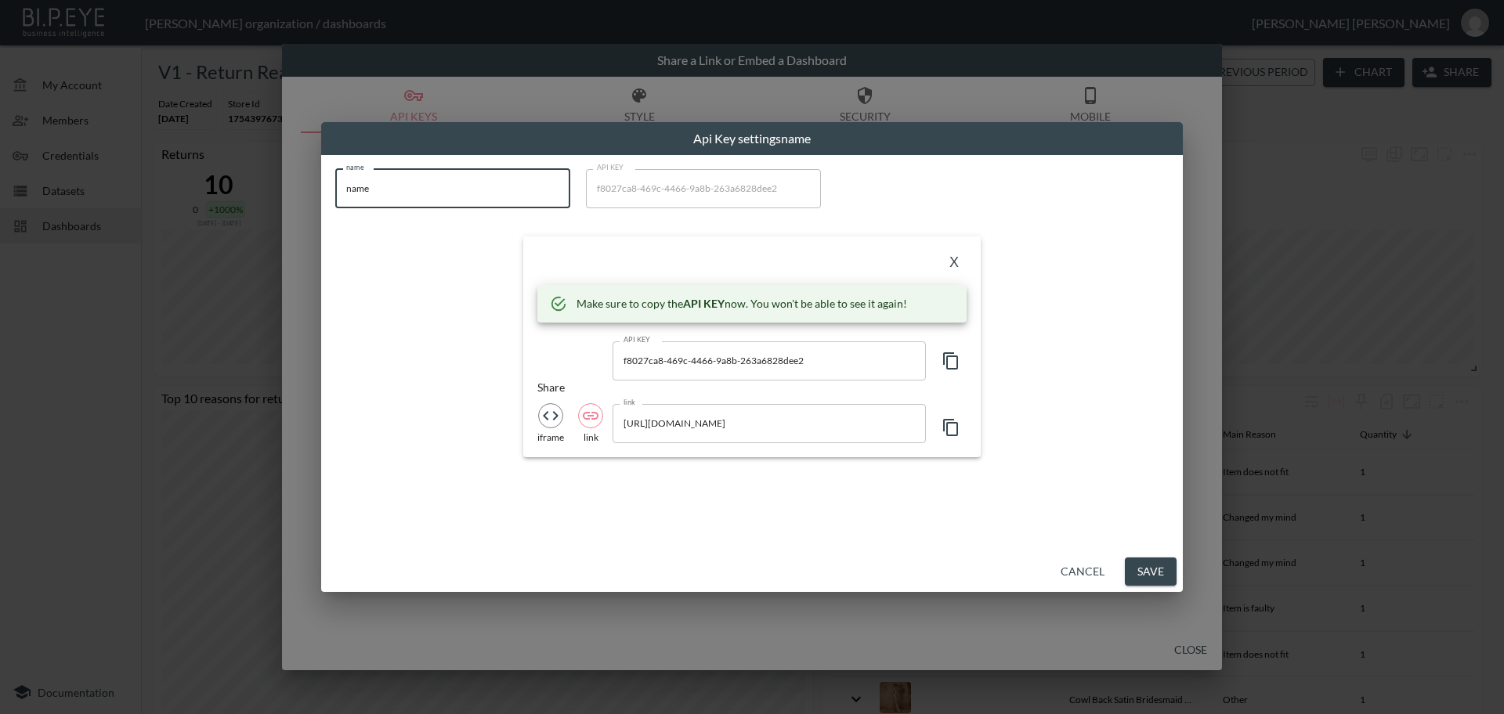
drag, startPoint x: 381, startPoint y: 190, endPoint x: 309, endPoint y: 183, distance: 72.4
click at [309, 183] on div "Api Key settings name name name name API KEY f8027ca8-469c-4466-9a8b-263a6828de…" at bounding box center [752, 357] width 1504 height 714
paste input "Hagley West Watches US"
type input "Hagley West Watches US"
click at [955, 366] on icon "button" at bounding box center [950, 361] width 19 height 19
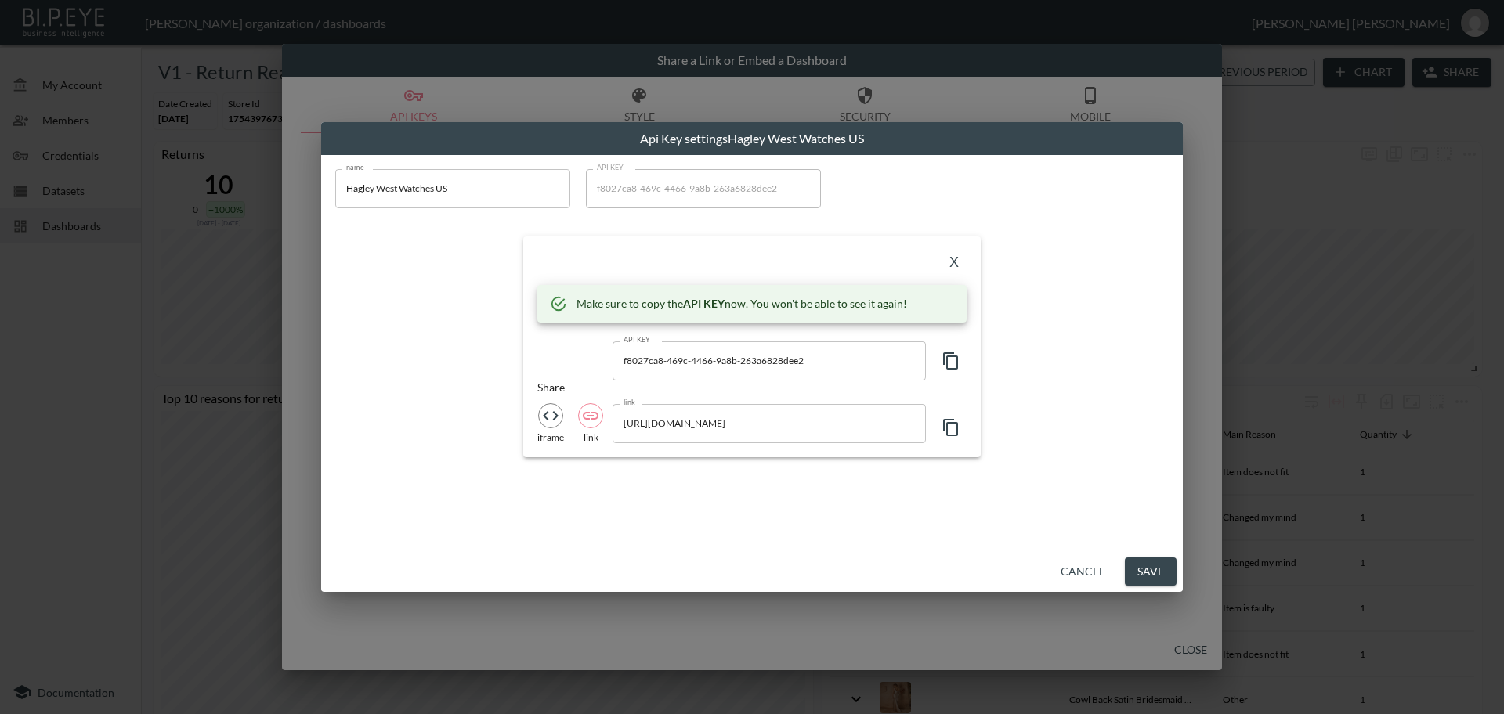
click at [955, 366] on icon "button" at bounding box center [950, 361] width 19 height 19
click at [956, 260] on button "X" at bounding box center [953, 263] width 25 height 25
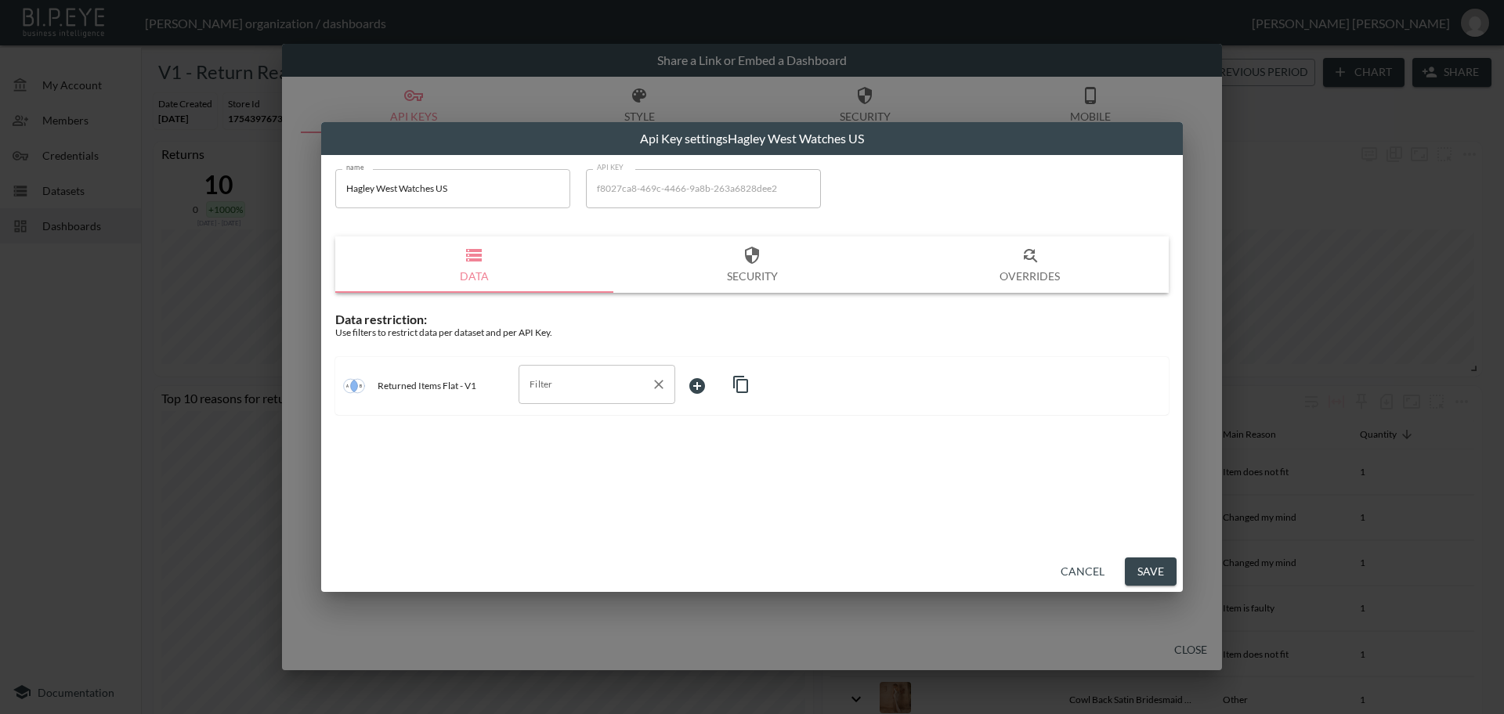
click at [553, 384] on input "Filter" at bounding box center [584, 384] width 119 height 25
click at [553, 421] on span "store_id" at bounding box center [597, 422] width 132 height 14
type input "store_id"
click at [709, 384] on body "BI.P.EYE, Interactive Analytics Dashboards - app [PERSON_NAME] organization / d…" at bounding box center [752, 357] width 1504 height 714
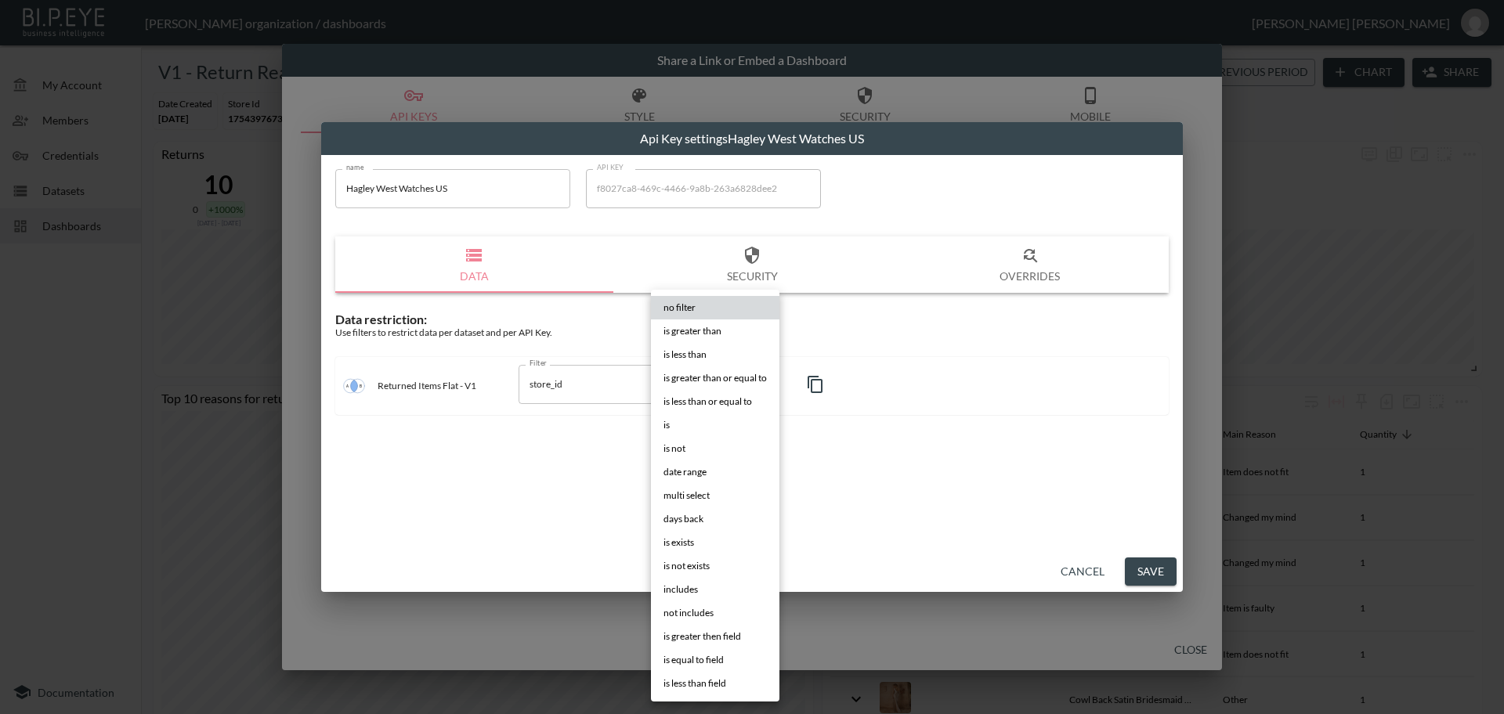
click at [692, 429] on li "is" at bounding box center [715, 424] width 128 height 23
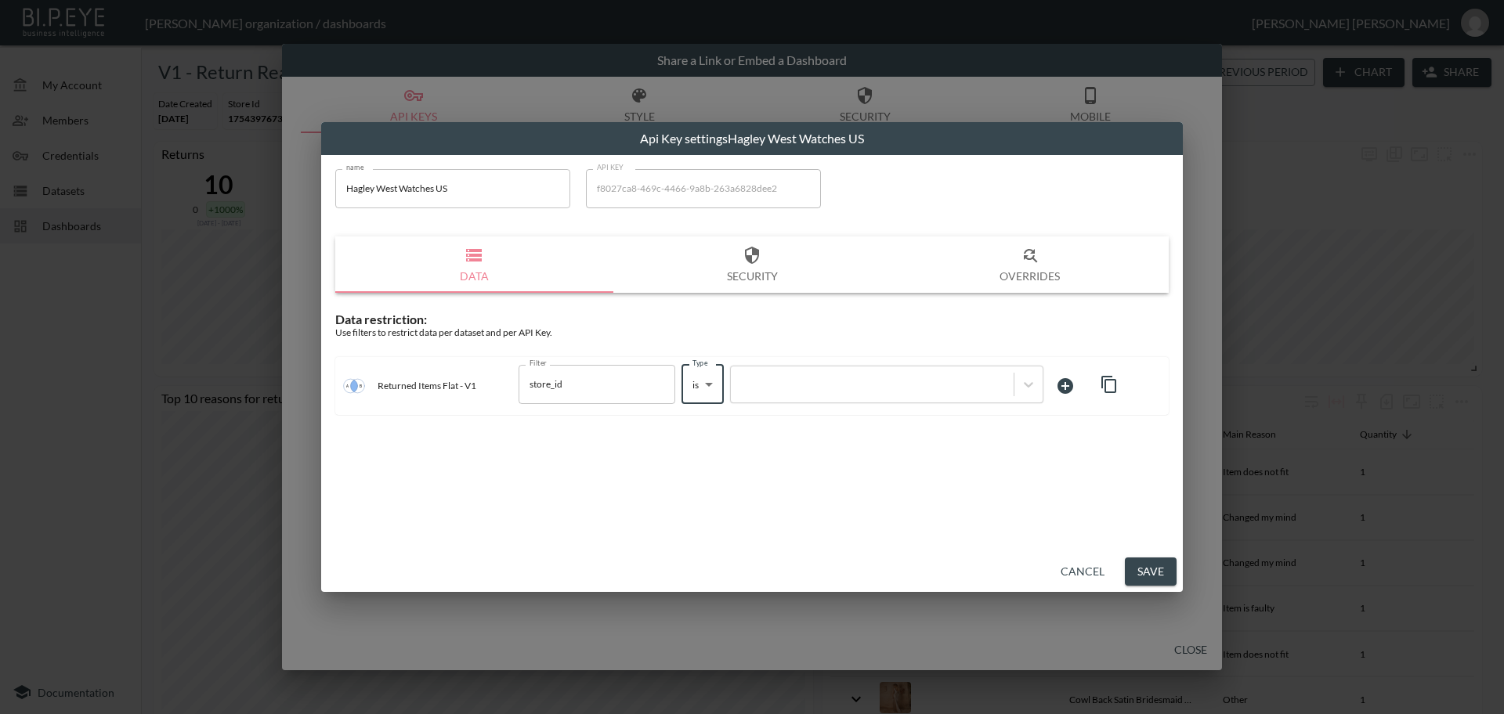
type input "is"
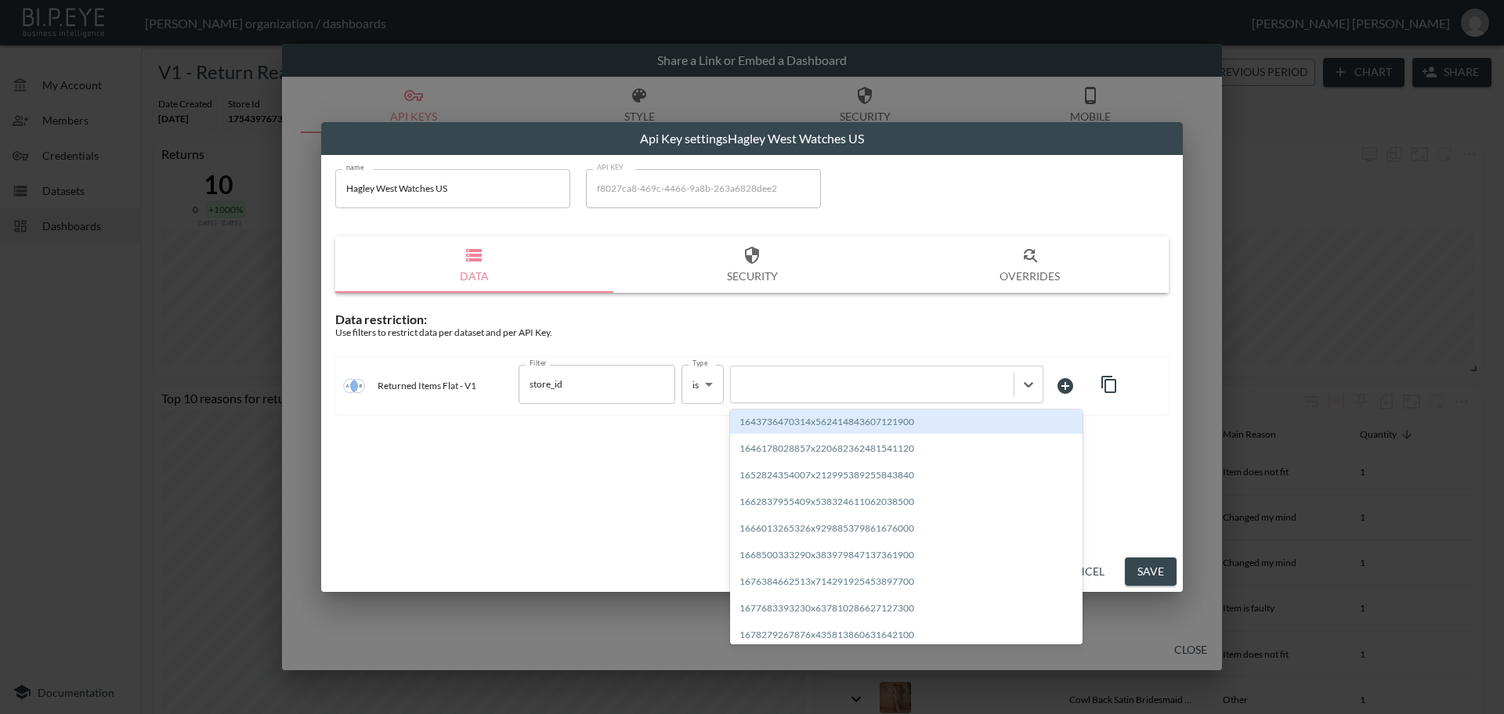
click at [789, 384] on div at bounding box center [871, 384] width 267 height 15
paste input "1760457820473x826779734062137300"
type input "1760457820473x826779734062137300"
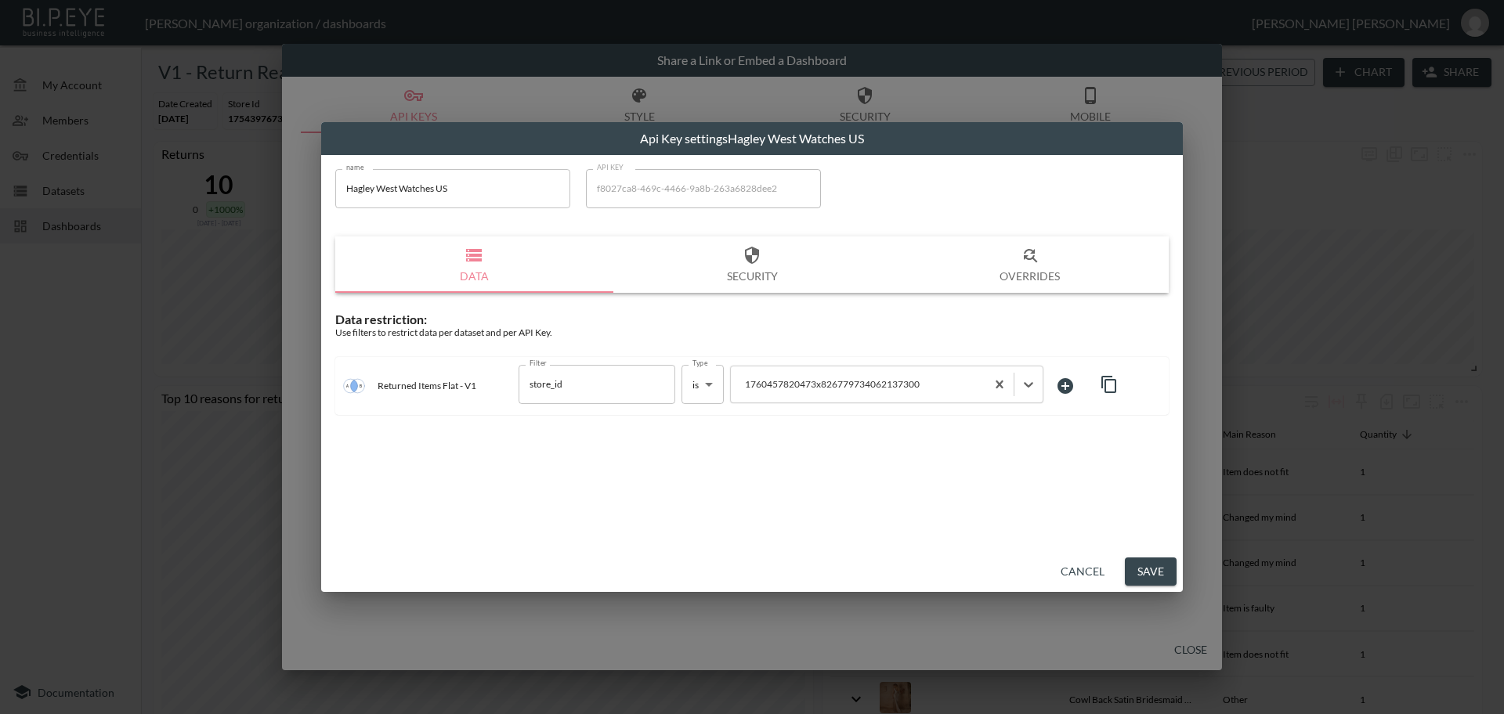
click at [1160, 572] on button "Save" at bounding box center [1151, 572] width 52 height 29
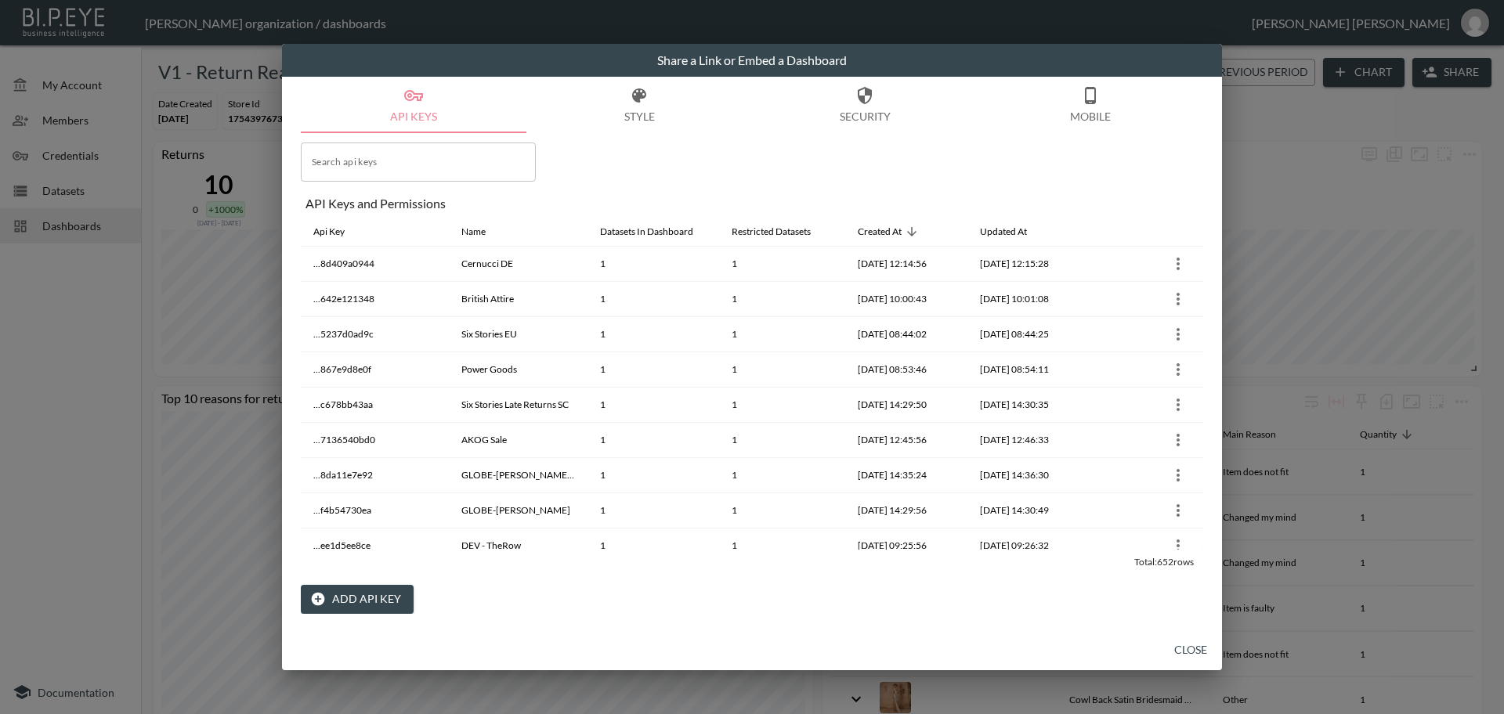
click at [1190, 652] on button "Close" at bounding box center [1190, 650] width 50 height 29
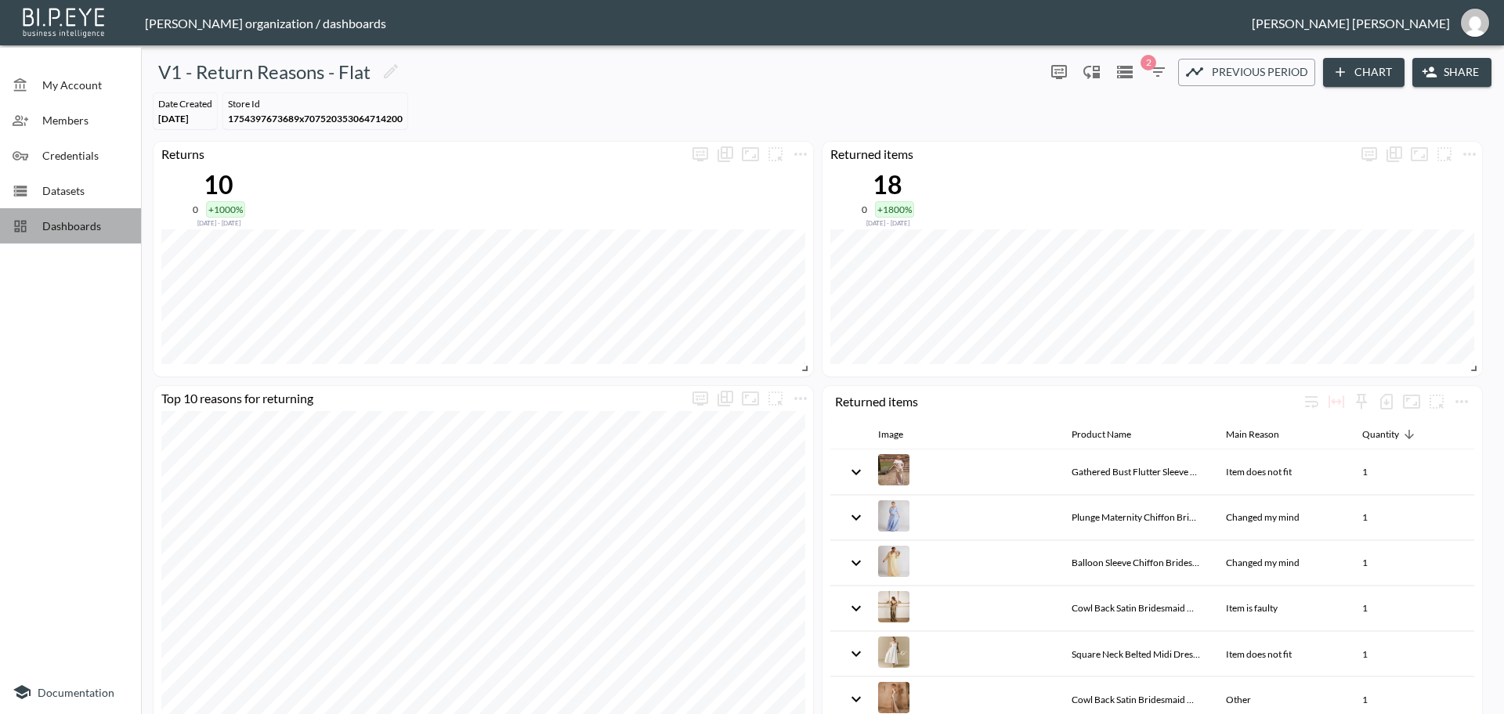
click at [70, 224] on span "Dashboards" at bounding box center [85, 226] width 86 height 16
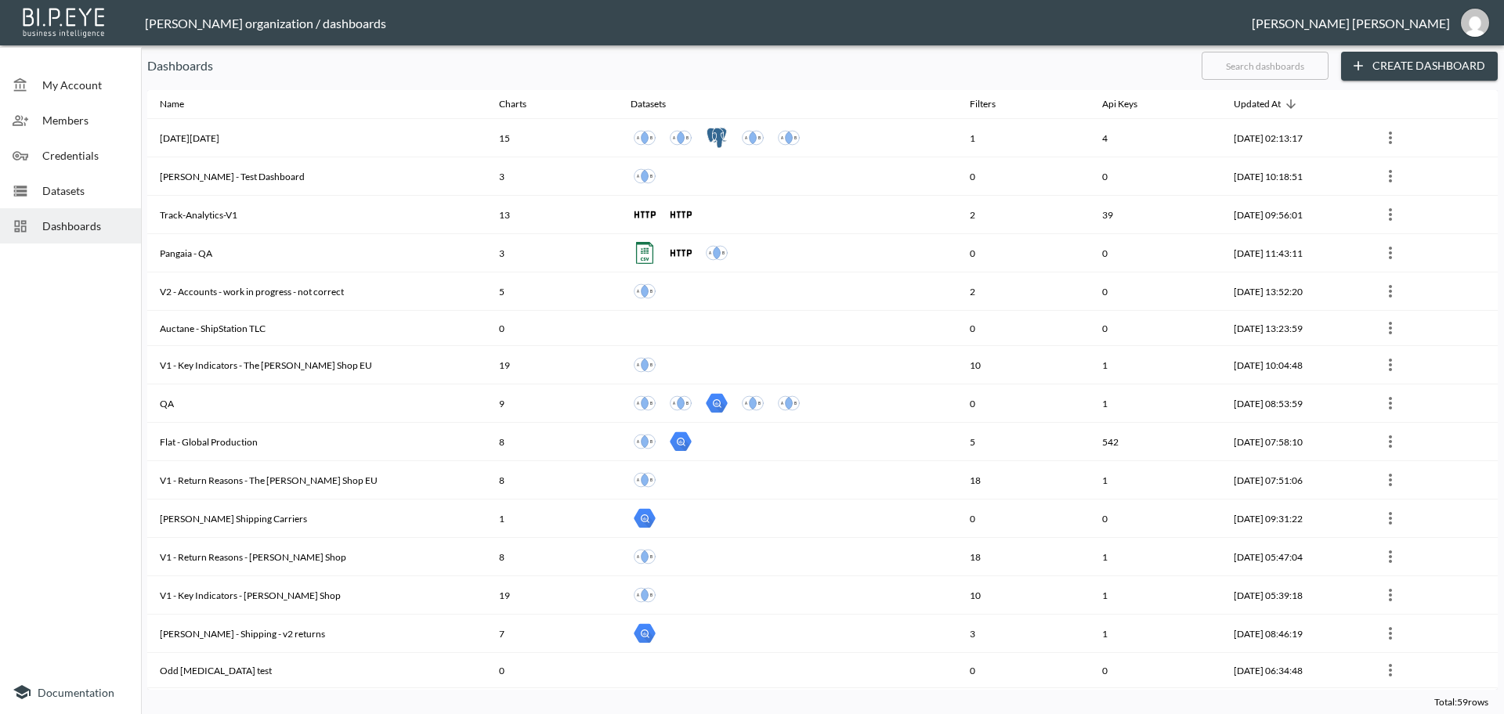
click at [1231, 60] on input "text" at bounding box center [1264, 65] width 127 height 39
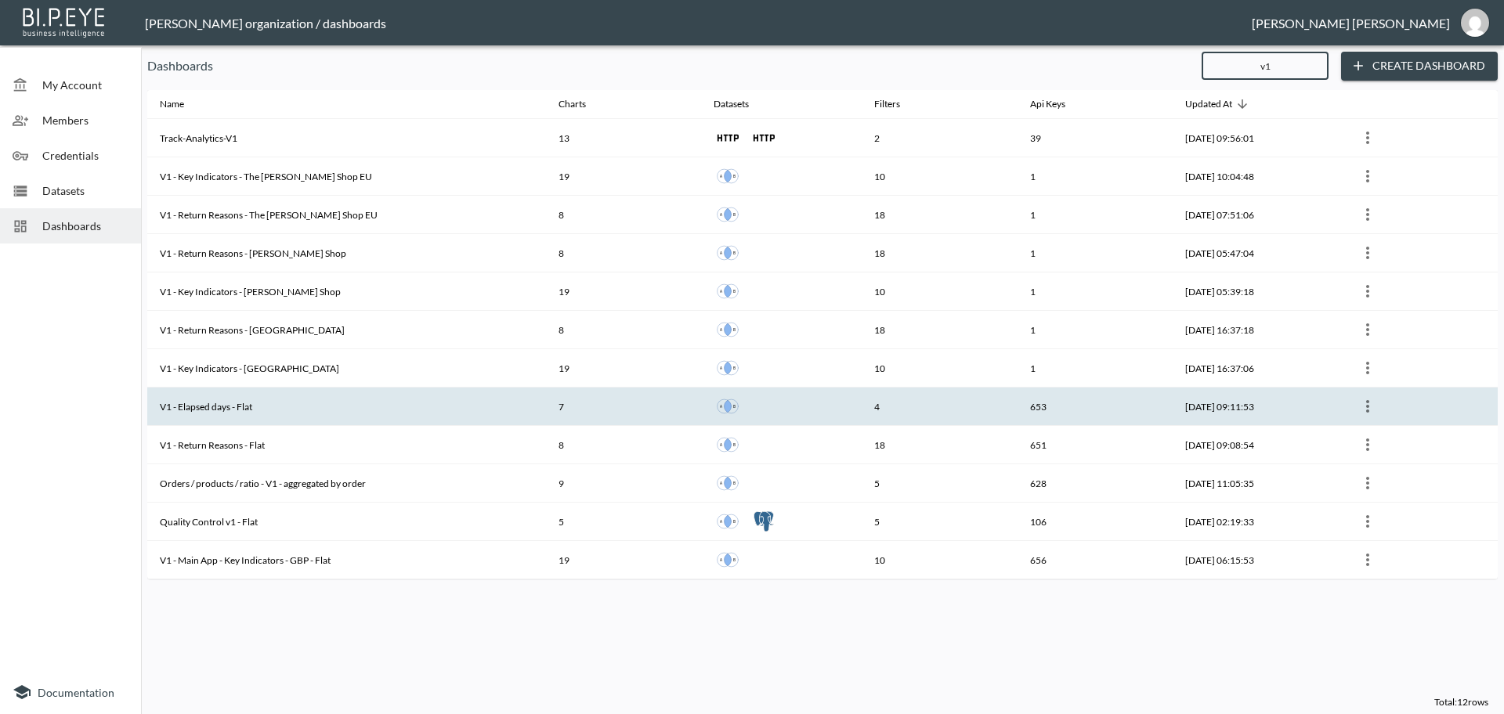
type input "v1"
click at [221, 413] on th "V1 - Elapsed days - Flat" at bounding box center [346, 407] width 399 height 38
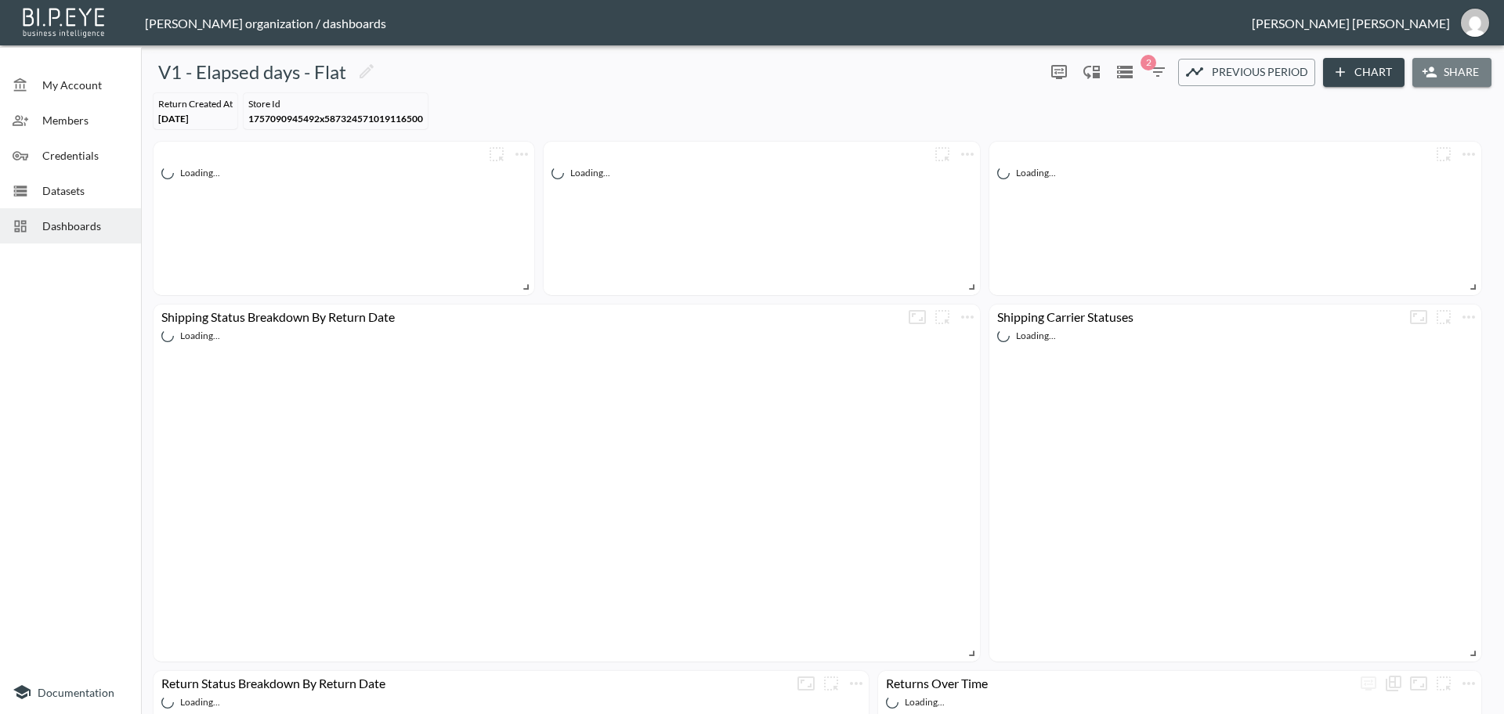
click at [1460, 73] on button "Share" at bounding box center [1451, 72] width 79 height 29
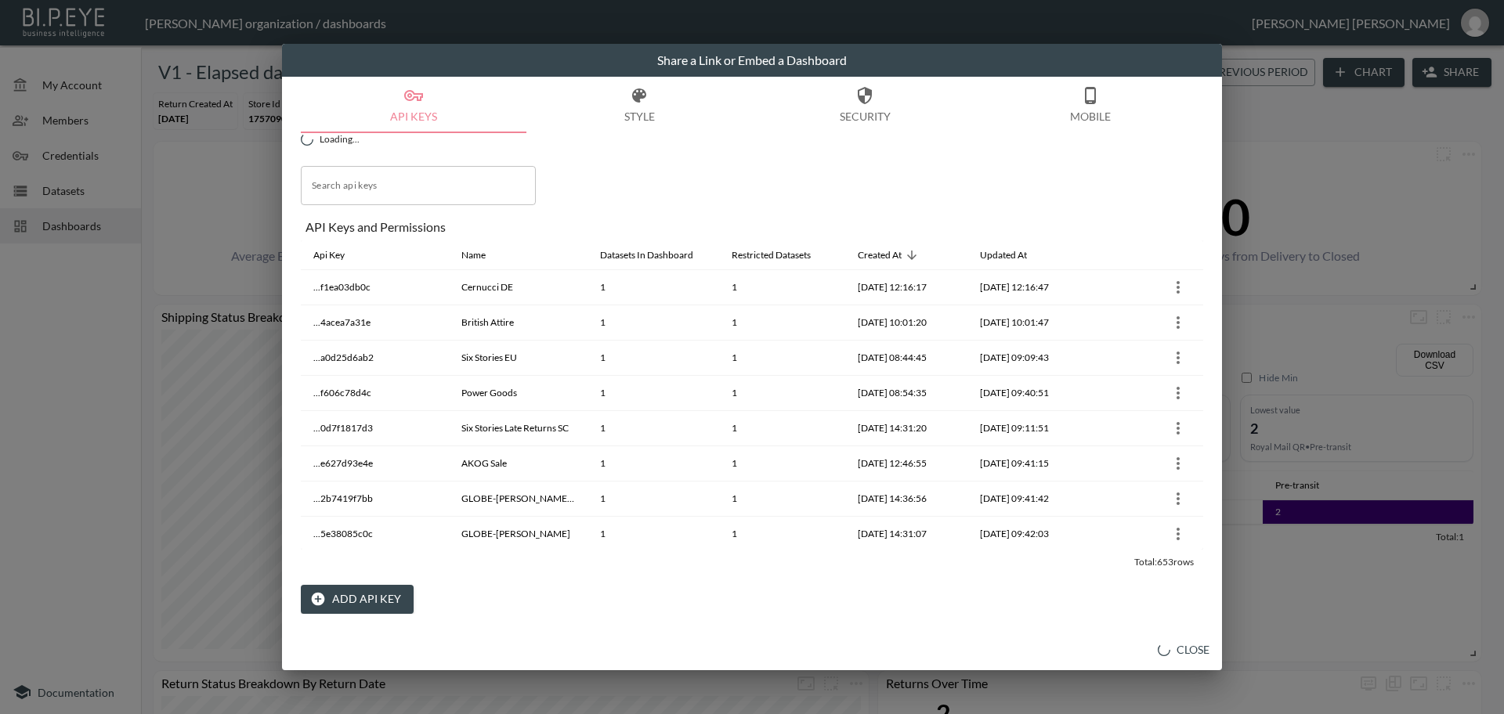
click at [370, 597] on button "Add API Key" at bounding box center [357, 599] width 113 height 29
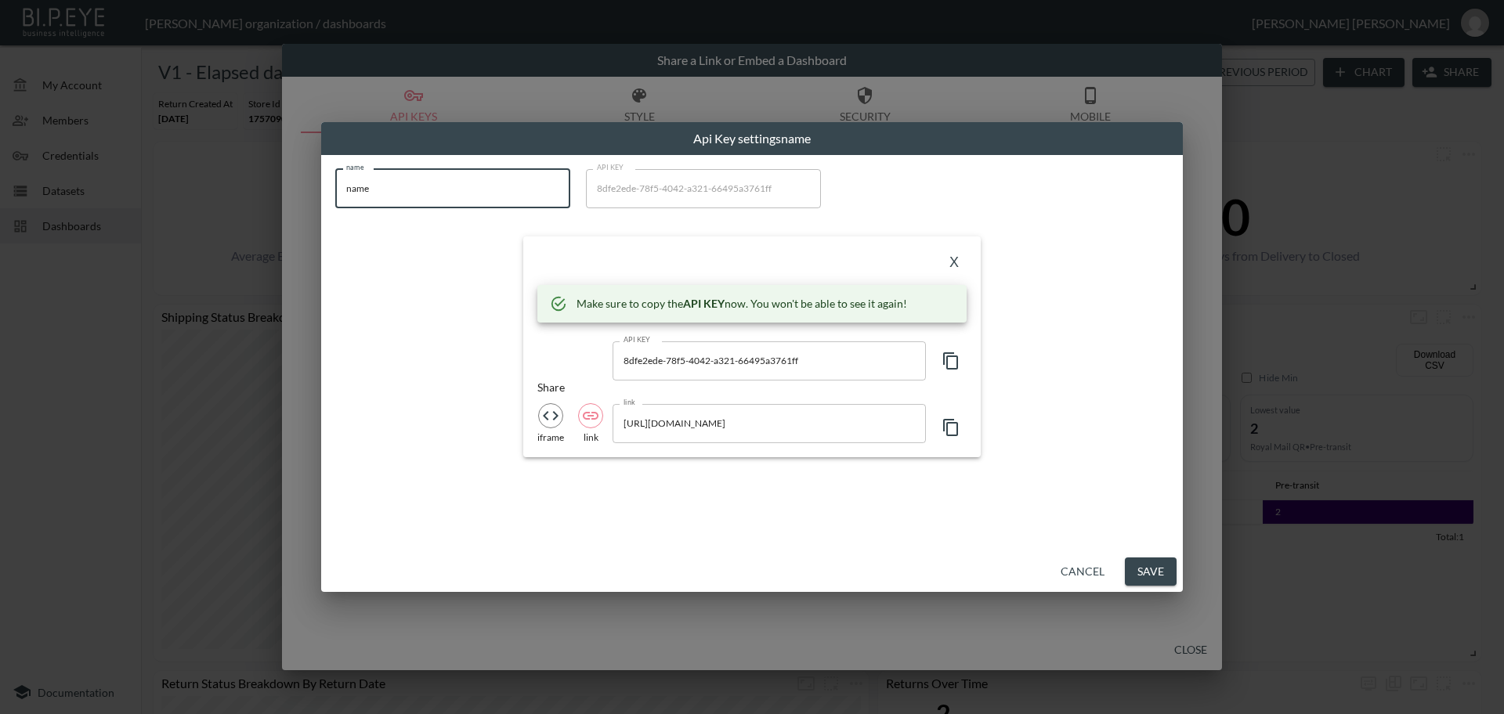
click at [309, 181] on div "Api Key settings name name name name API KEY 8dfe2ede-78f5-4042-a321-66495a3761…" at bounding box center [752, 357] width 1504 height 714
paste input "Hagley West Watches US"
type input "Hagley West Watches US"
click at [955, 360] on icon "button" at bounding box center [950, 361] width 19 height 19
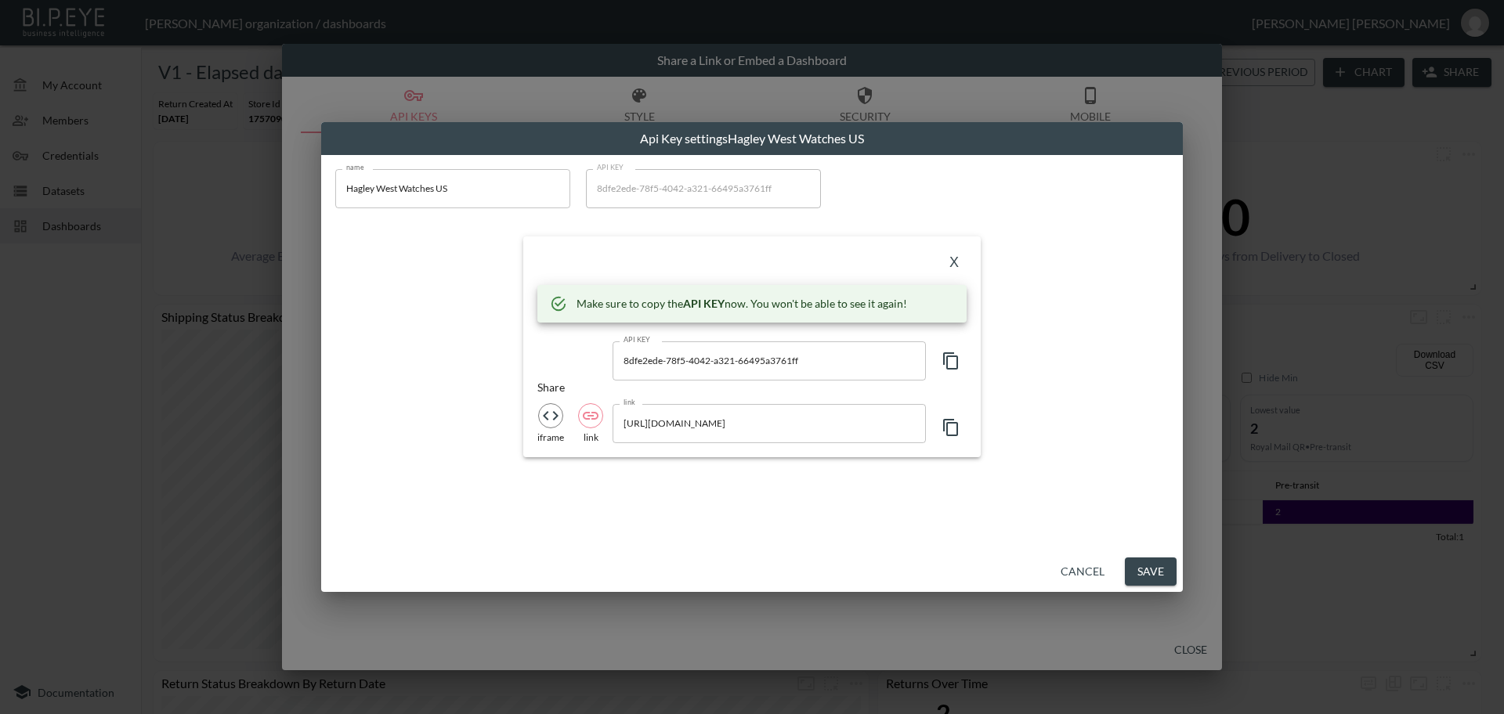
click at [954, 262] on button "X" at bounding box center [953, 263] width 25 height 25
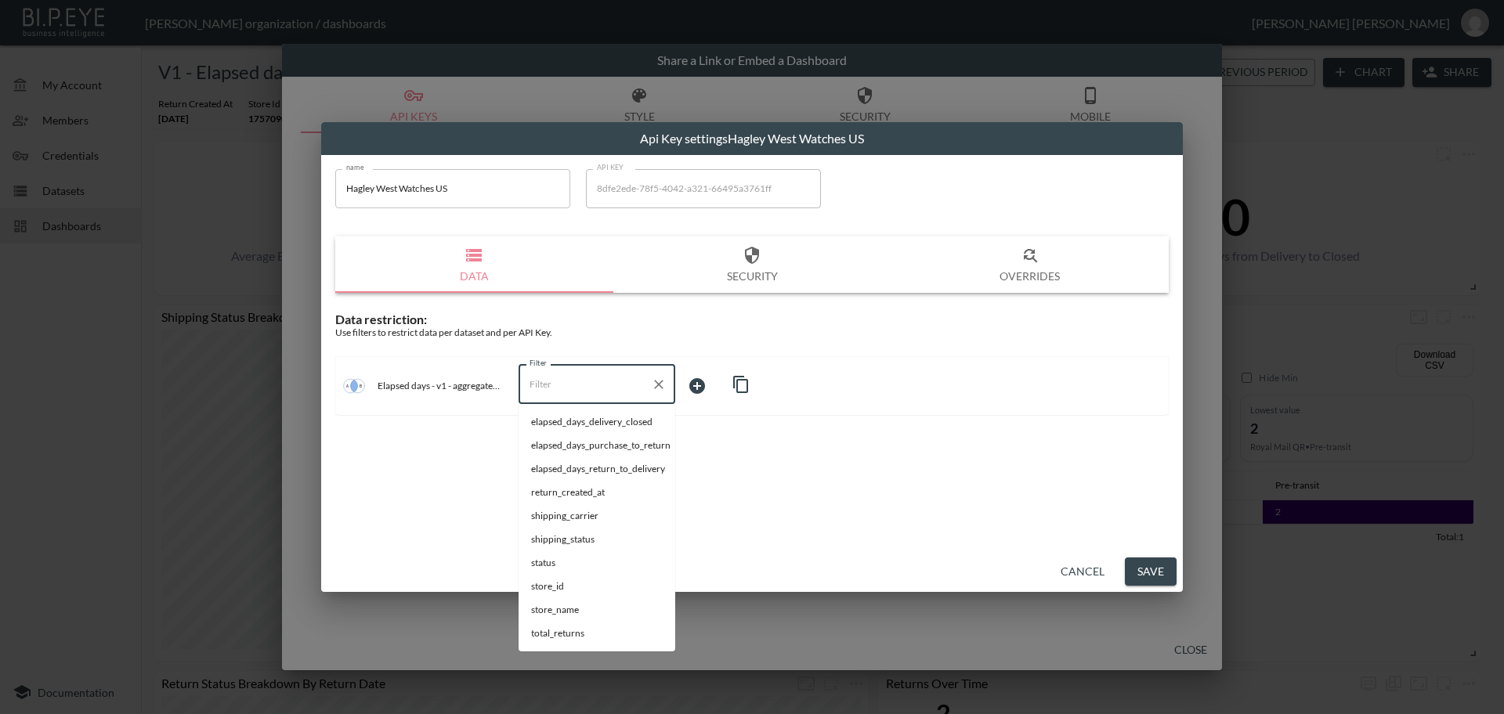
click at [543, 386] on input "Filter" at bounding box center [584, 384] width 119 height 25
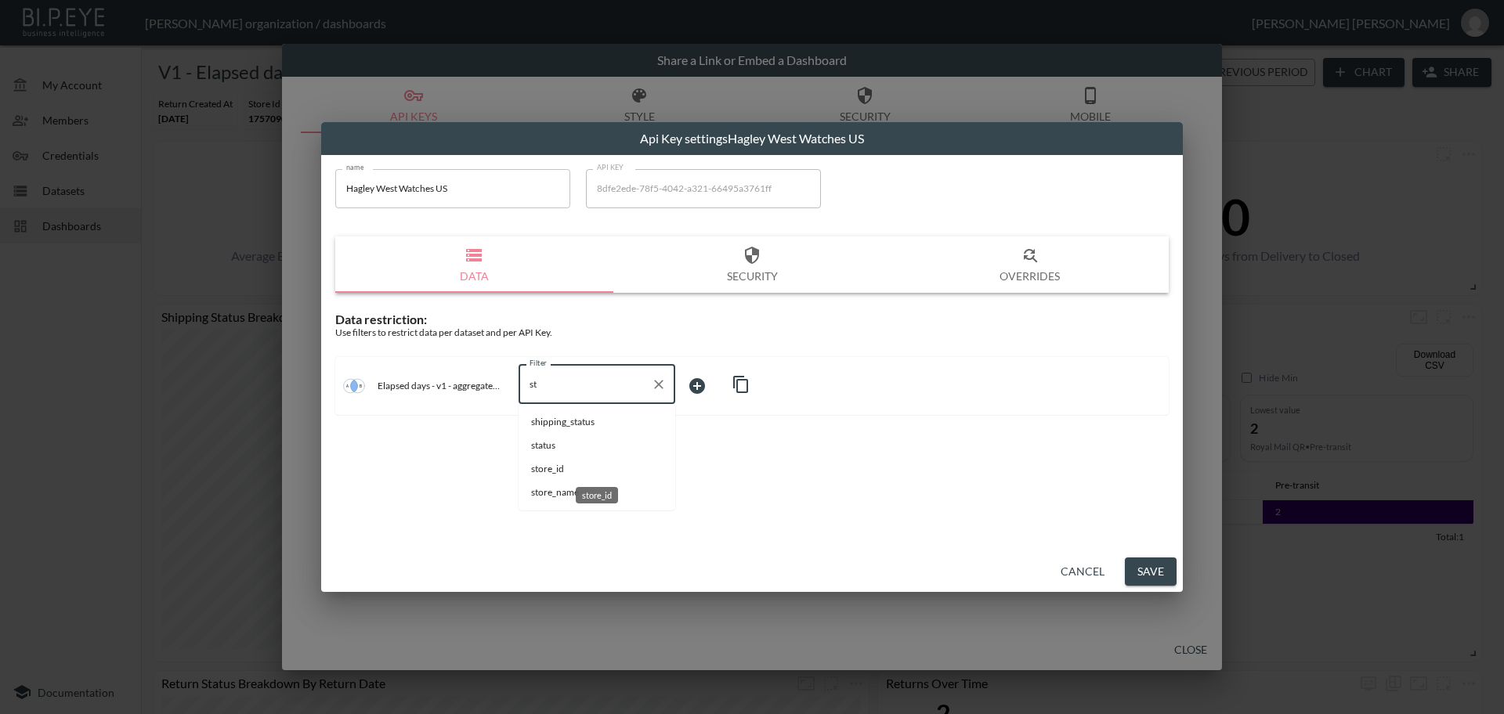
click at [555, 468] on span "store_id" at bounding box center [597, 469] width 132 height 14
type input "store_id"
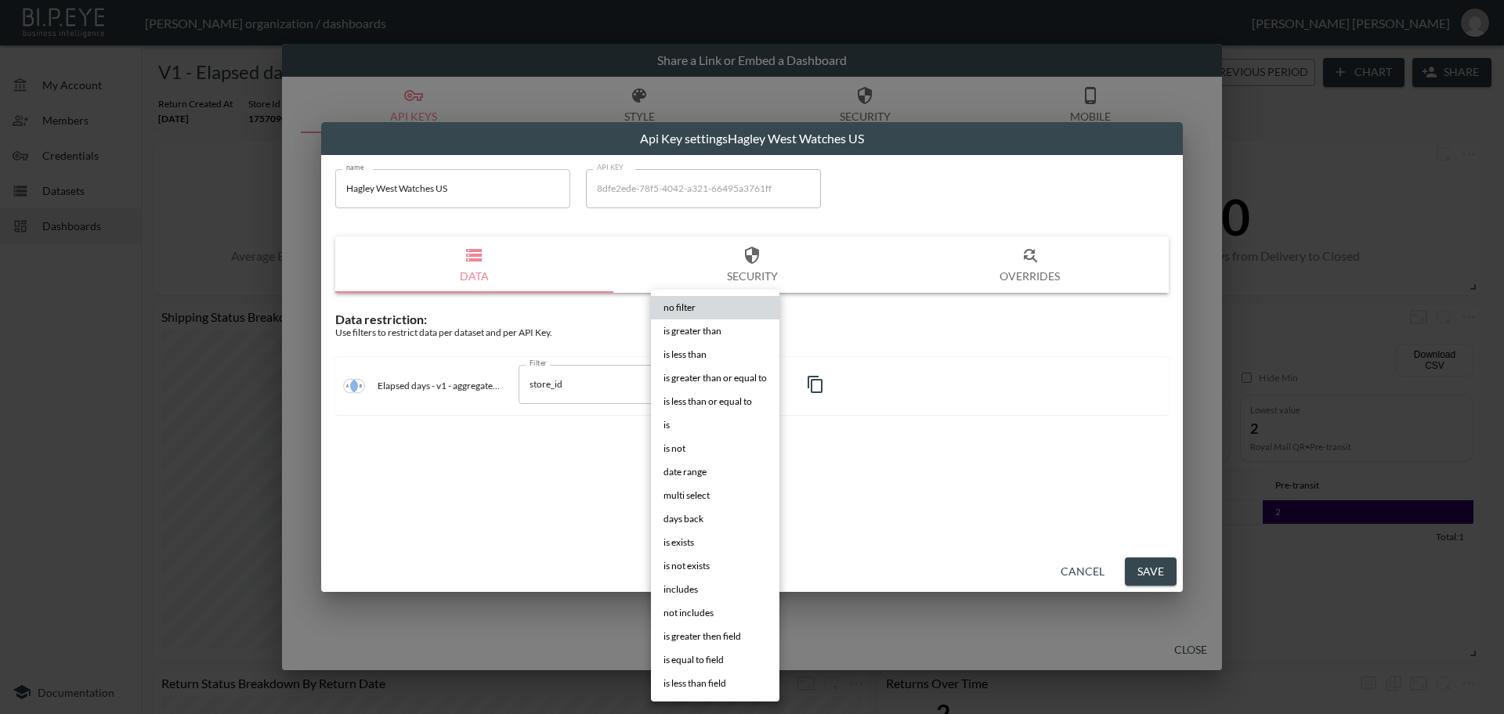
click at [702, 381] on body "BI.P.EYE, Interactive Analytics Dashboards - app [PERSON_NAME] organization / d…" at bounding box center [752, 357] width 1504 height 714
click at [667, 425] on span "is" at bounding box center [666, 425] width 6 height 14
type input "is"
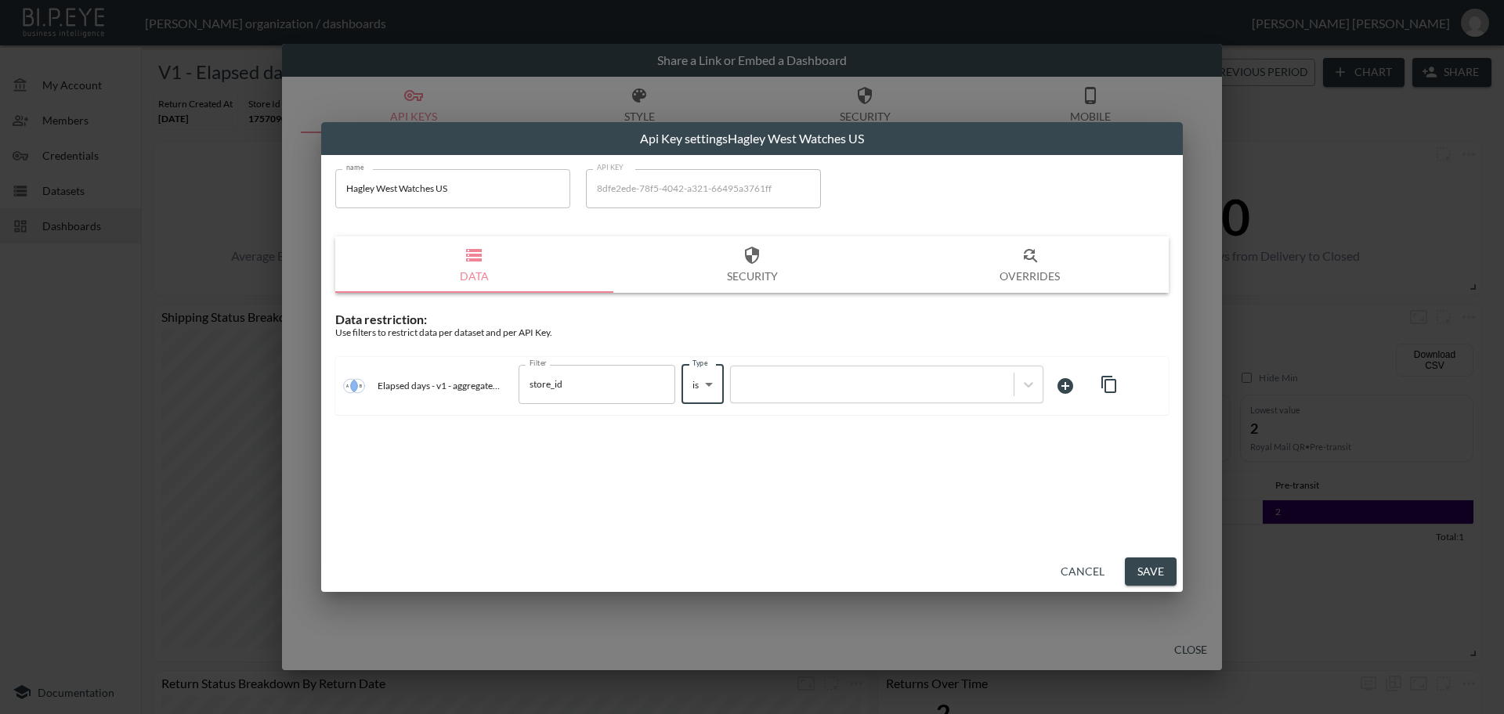
click at [792, 388] on div at bounding box center [871, 384] width 267 height 15
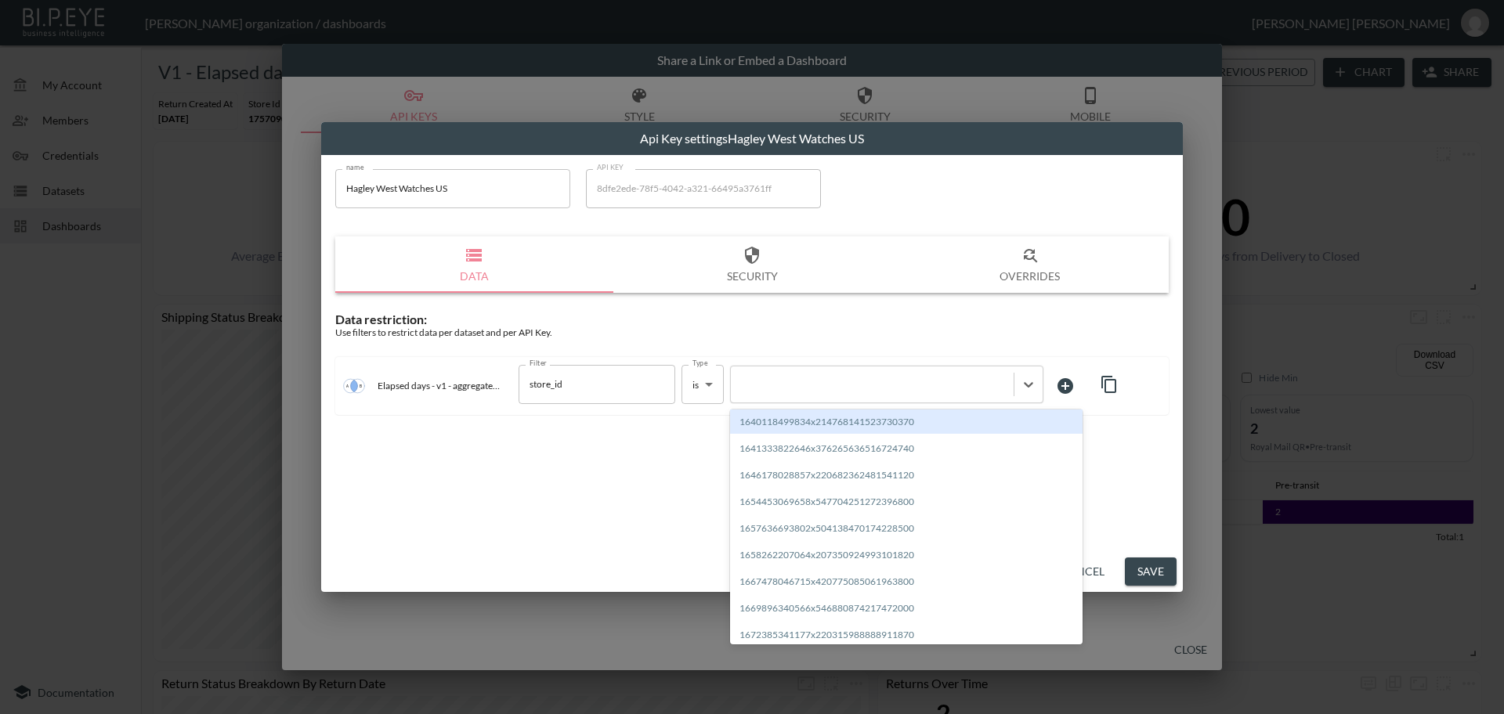
paste input "1760457820473x826779734062137300"
type input "1760457820473x826779734062137300"
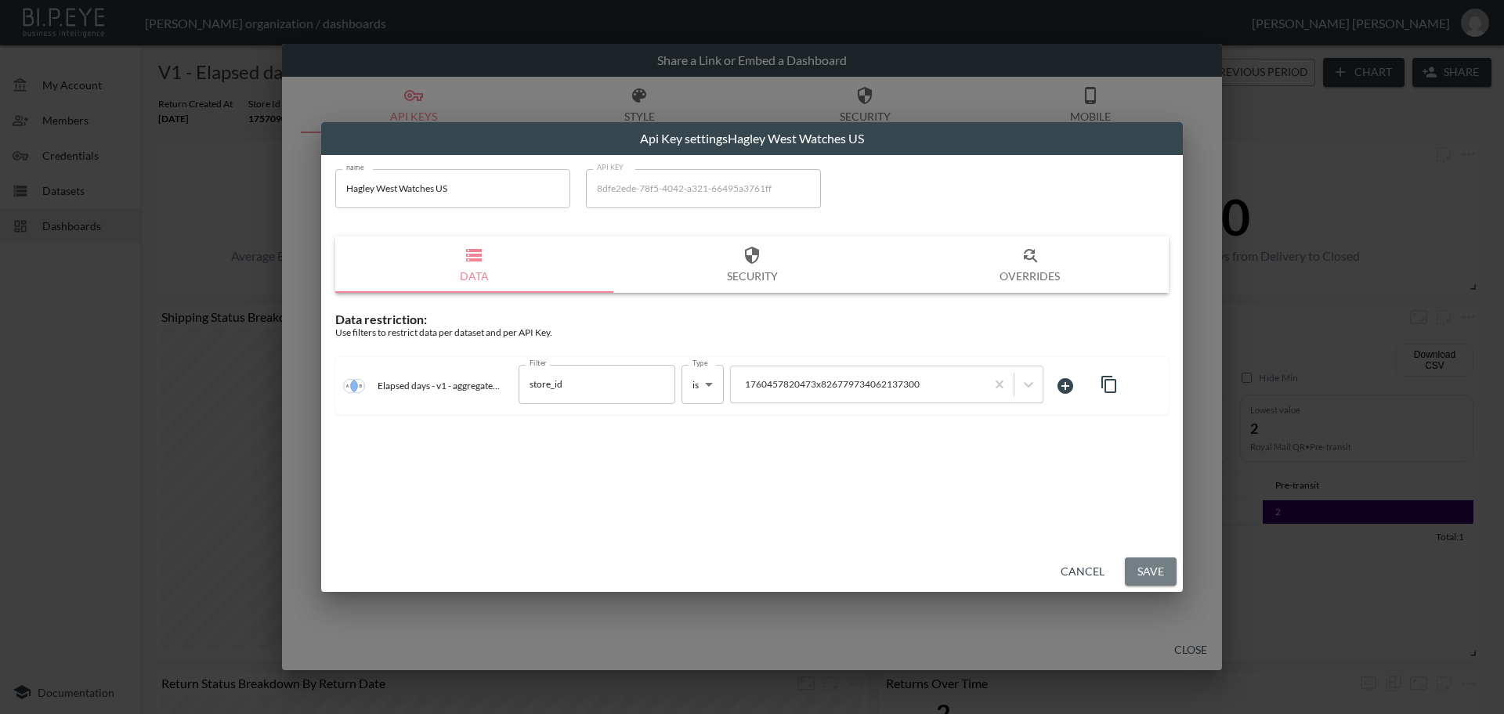
click at [1147, 575] on button "Save" at bounding box center [1151, 572] width 52 height 29
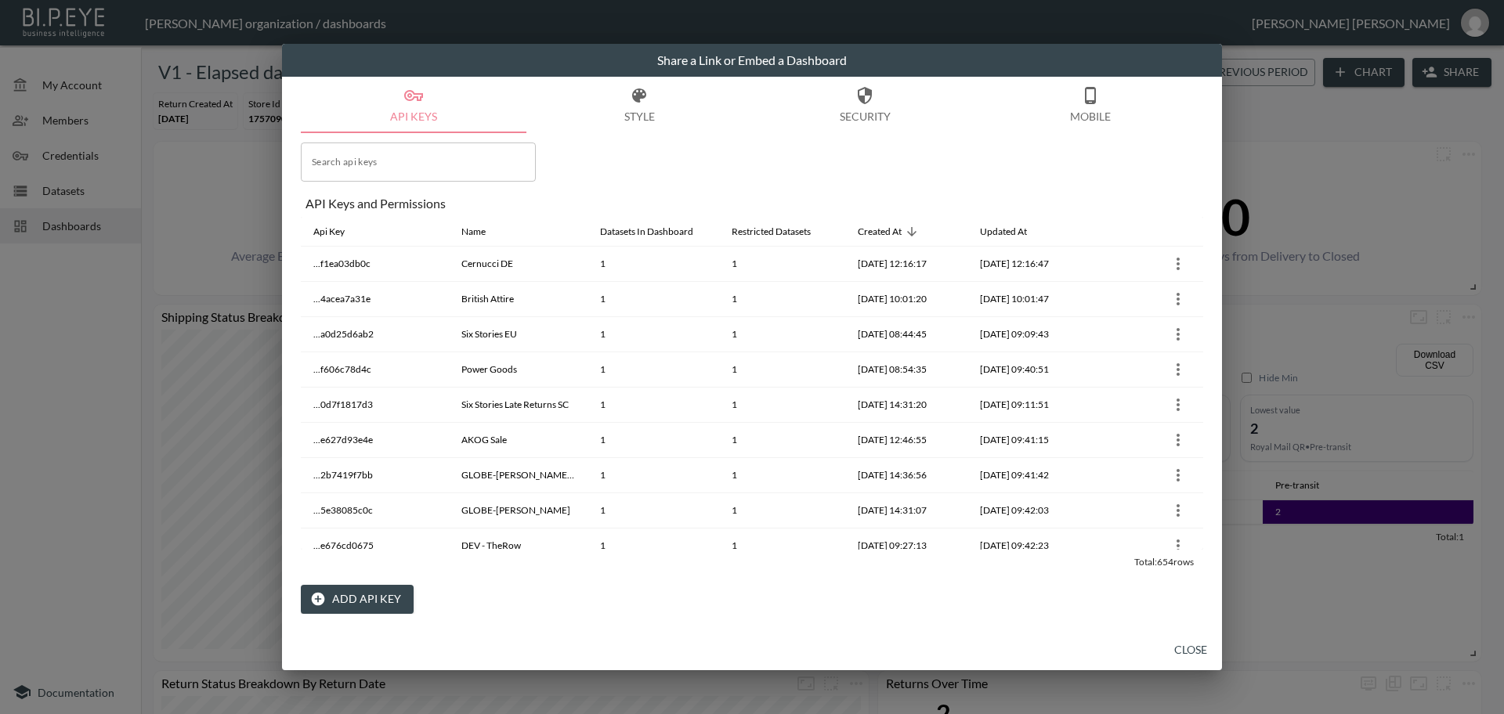
click at [384, 161] on input "Search api keys" at bounding box center [418, 162] width 235 height 39
paste input "Hagley West Watches US"
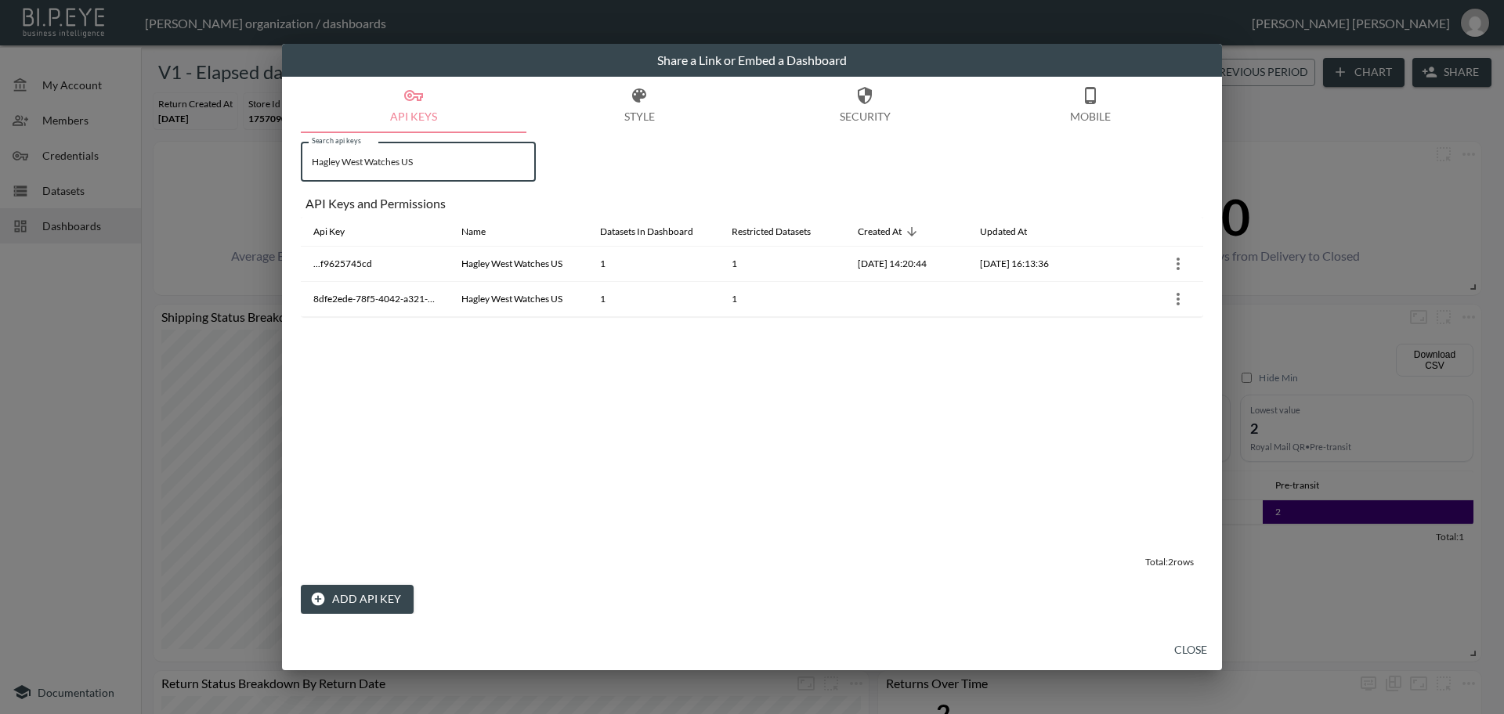
type input "Hagley West Watches US"
click at [1184, 652] on button "Close" at bounding box center [1190, 650] width 50 height 29
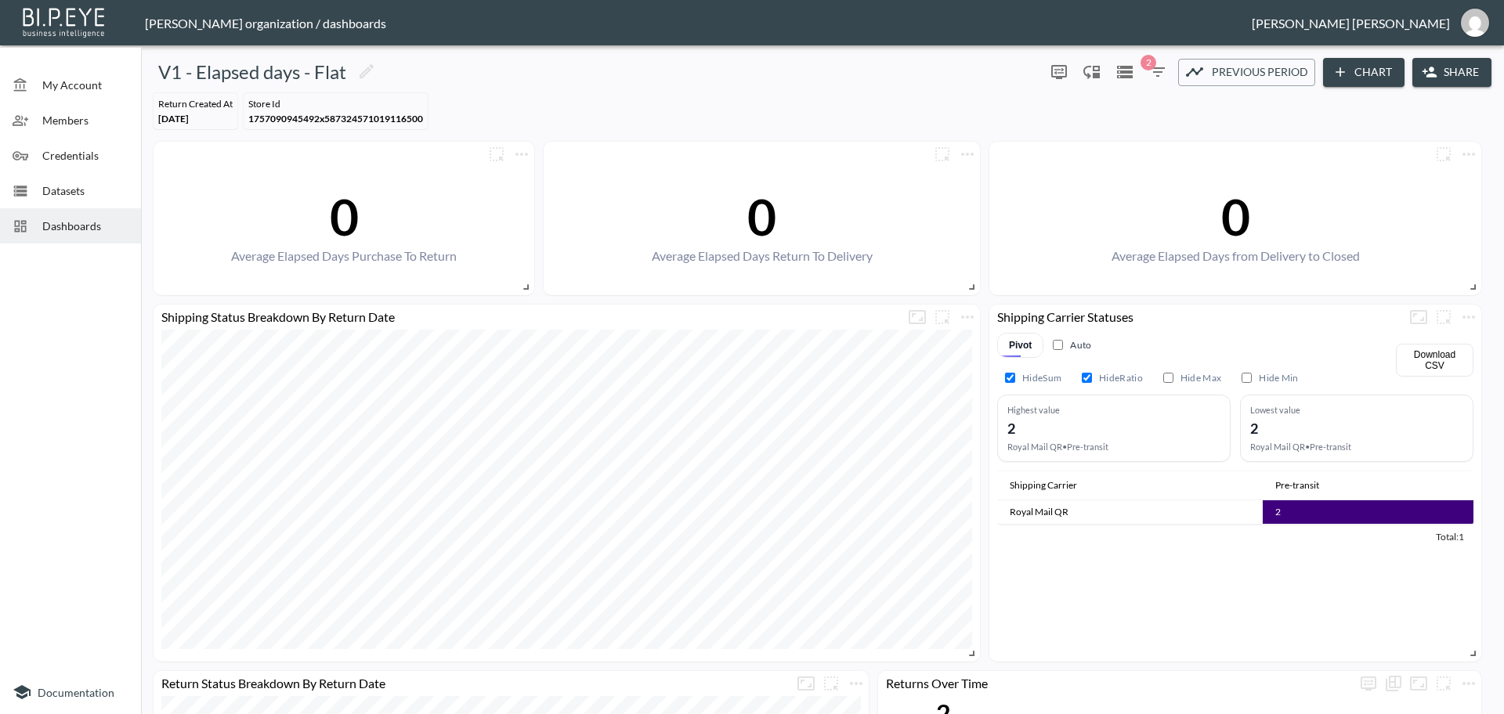
click at [63, 231] on span "Dashboards" at bounding box center [85, 226] width 86 height 16
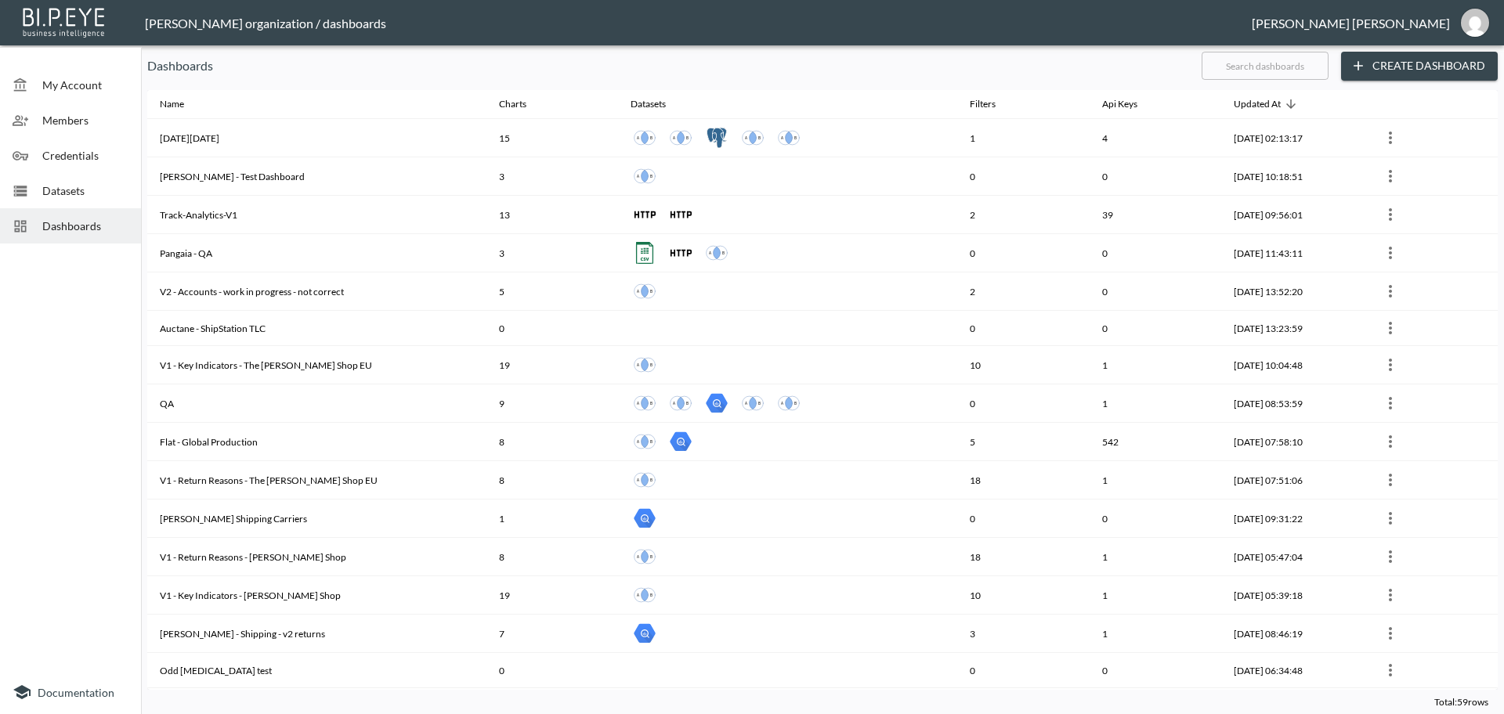
click at [1229, 66] on input "text" at bounding box center [1264, 65] width 127 height 39
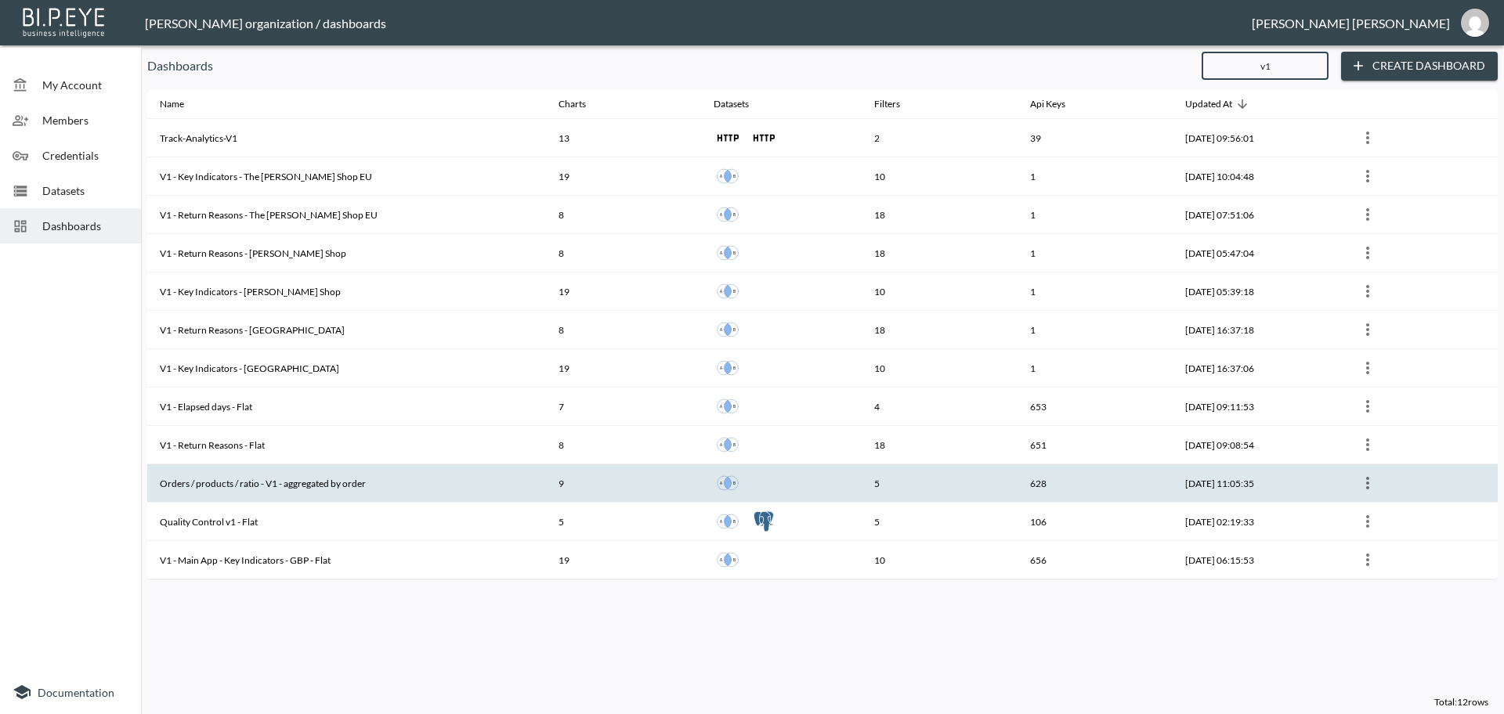
type input "v1"
click at [292, 489] on th "Orders / products / ratio - V1 - aggregated by order" at bounding box center [346, 483] width 399 height 38
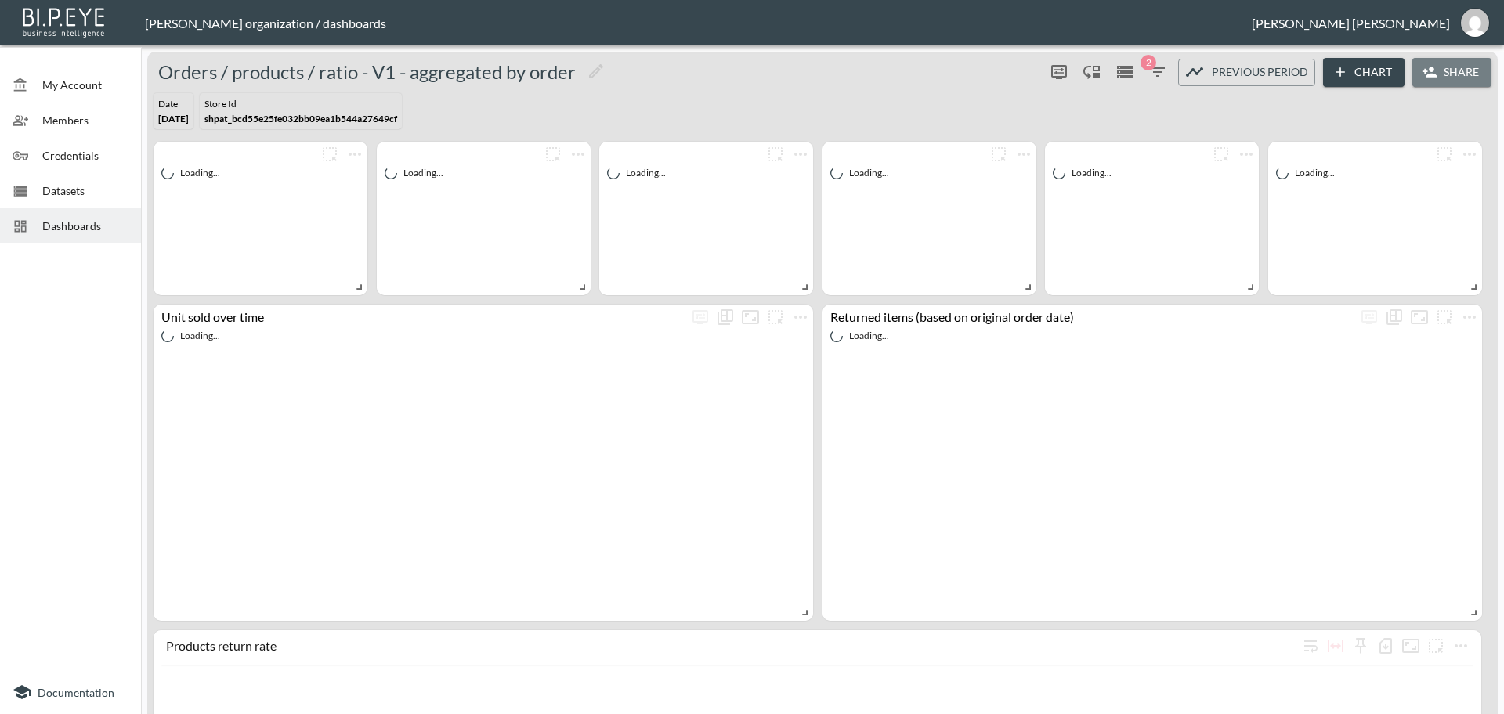
click at [1460, 69] on button "Share" at bounding box center [1451, 72] width 79 height 29
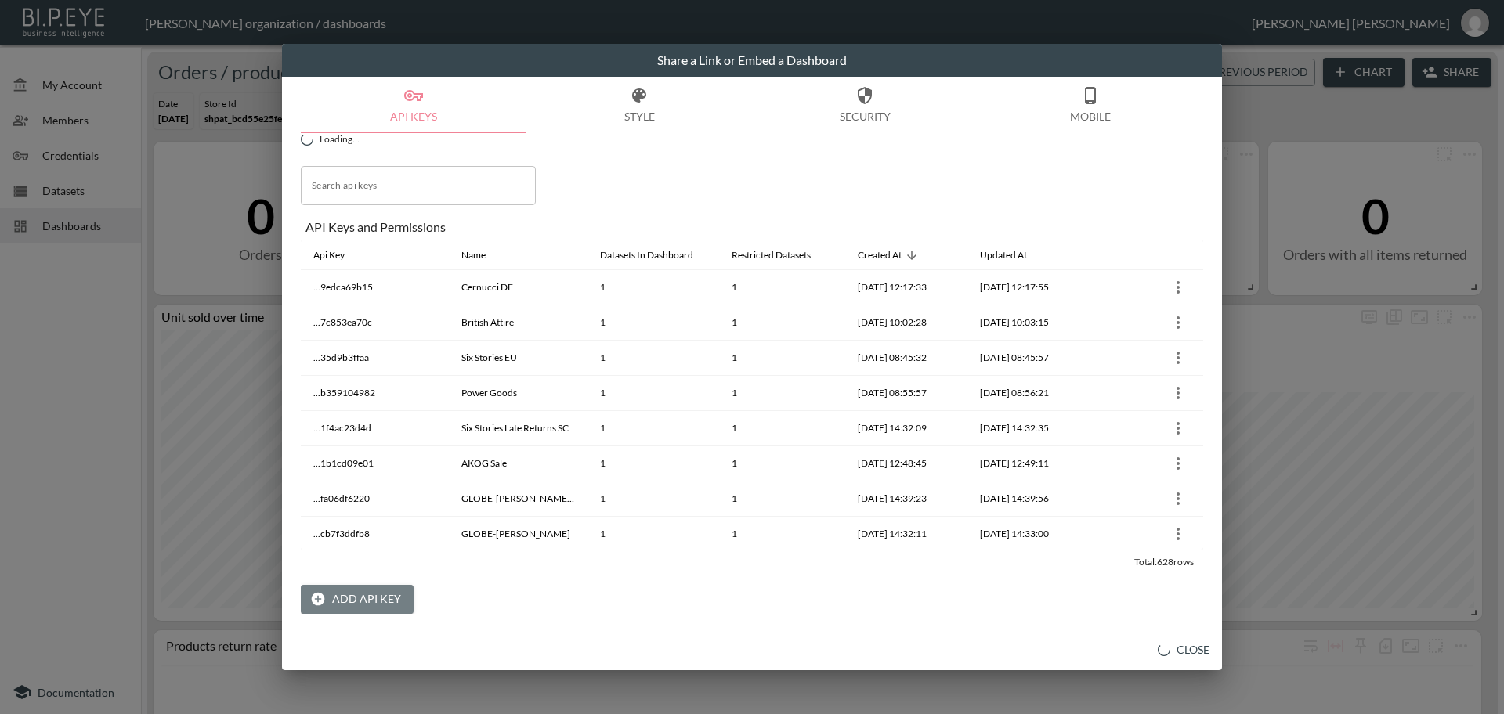
click at [368, 597] on button "Add API Key" at bounding box center [357, 599] width 113 height 29
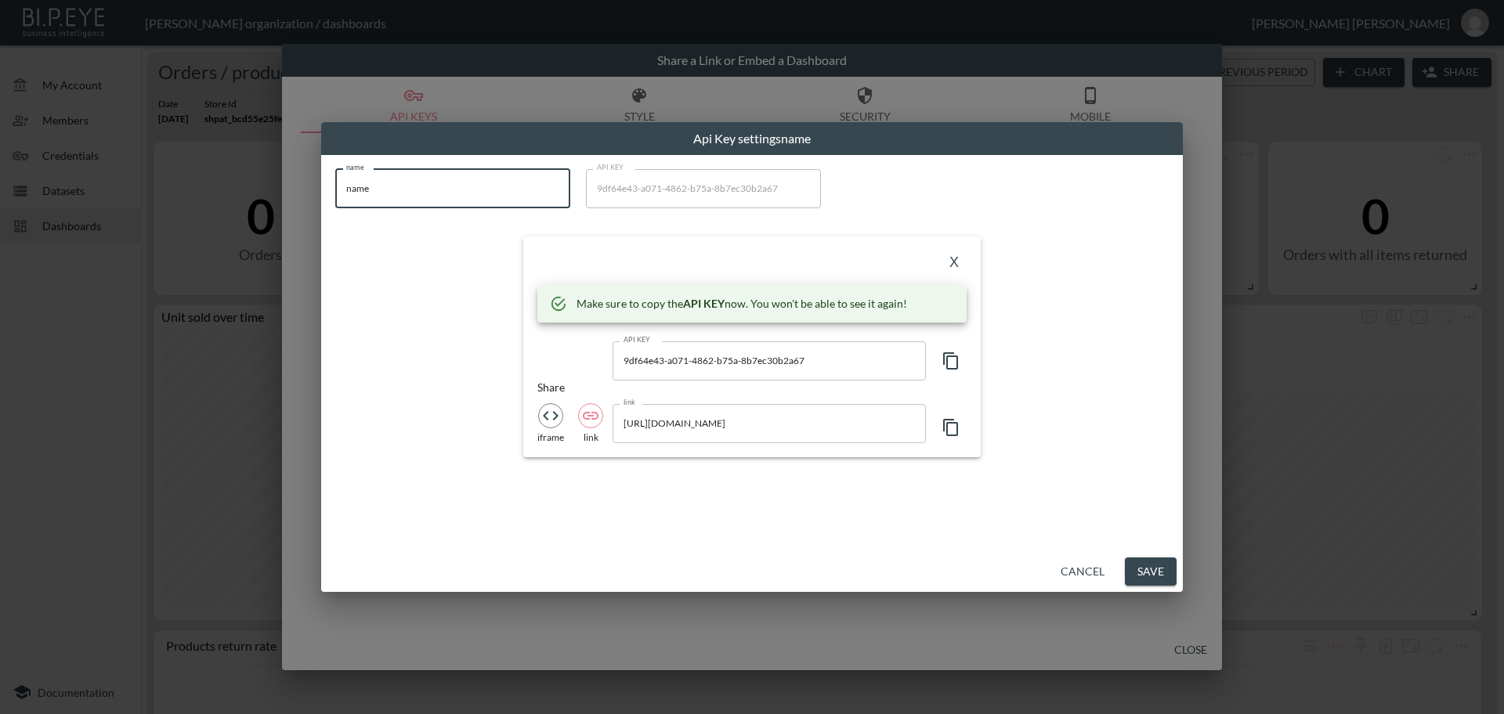
drag, startPoint x: 426, startPoint y: 190, endPoint x: 334, endPoint y: 178, distance: 93.1
click at [334, 178] on div "name name name API KEY 9df64e43-a071-4862-b75a-8b7ec30b2a67 API KEY X Make sure…" at bounding box center [752, 314] width 852 height 308
paste input "Hagley West Watches US"
type input "Hagley West Watches US"
click at [951, 361] on icon "button" at bounding box center [950, 361] width 19 height 19
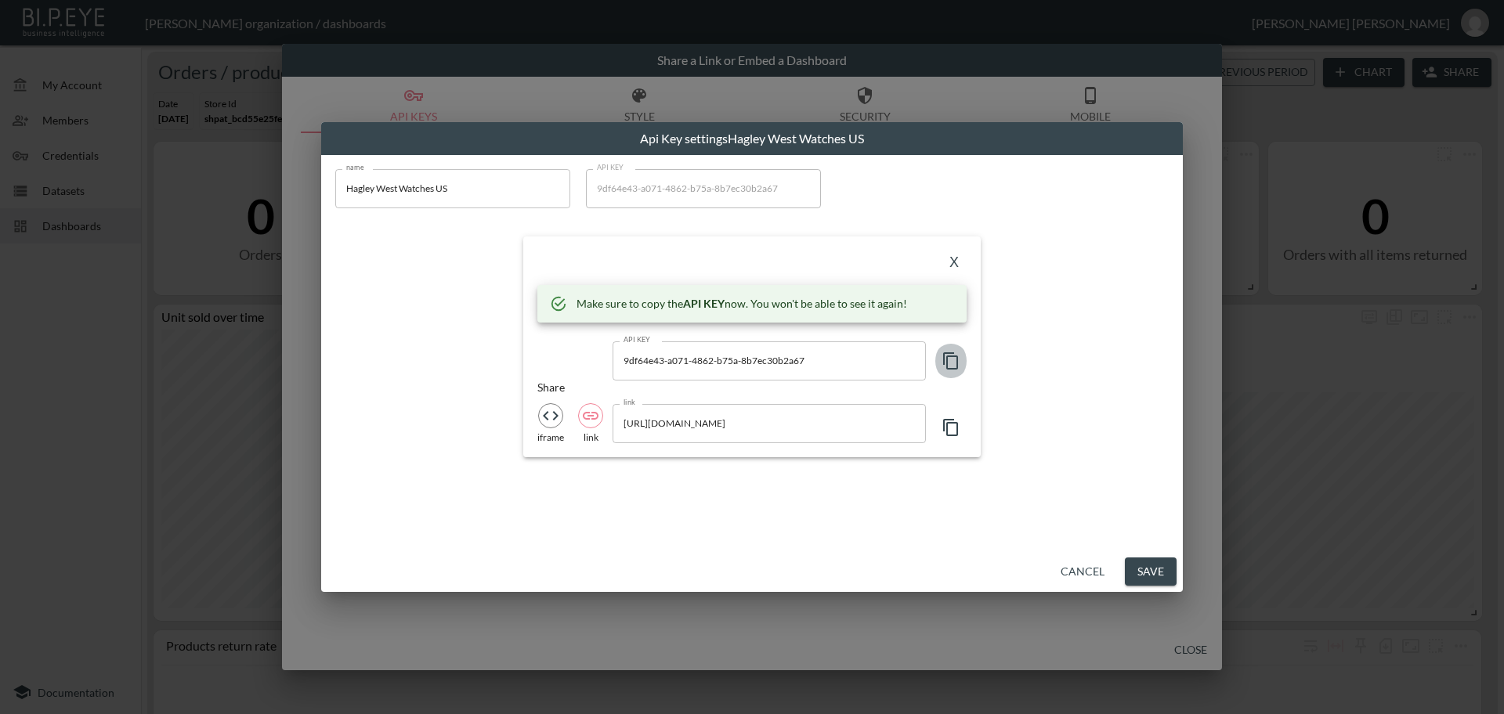
click at [951, 361] on icon "button" at bounding box center [950, 361] width 19 height 19
click at [959, 257] on button "X" at bounding box center [953, 263] width 25 height 25
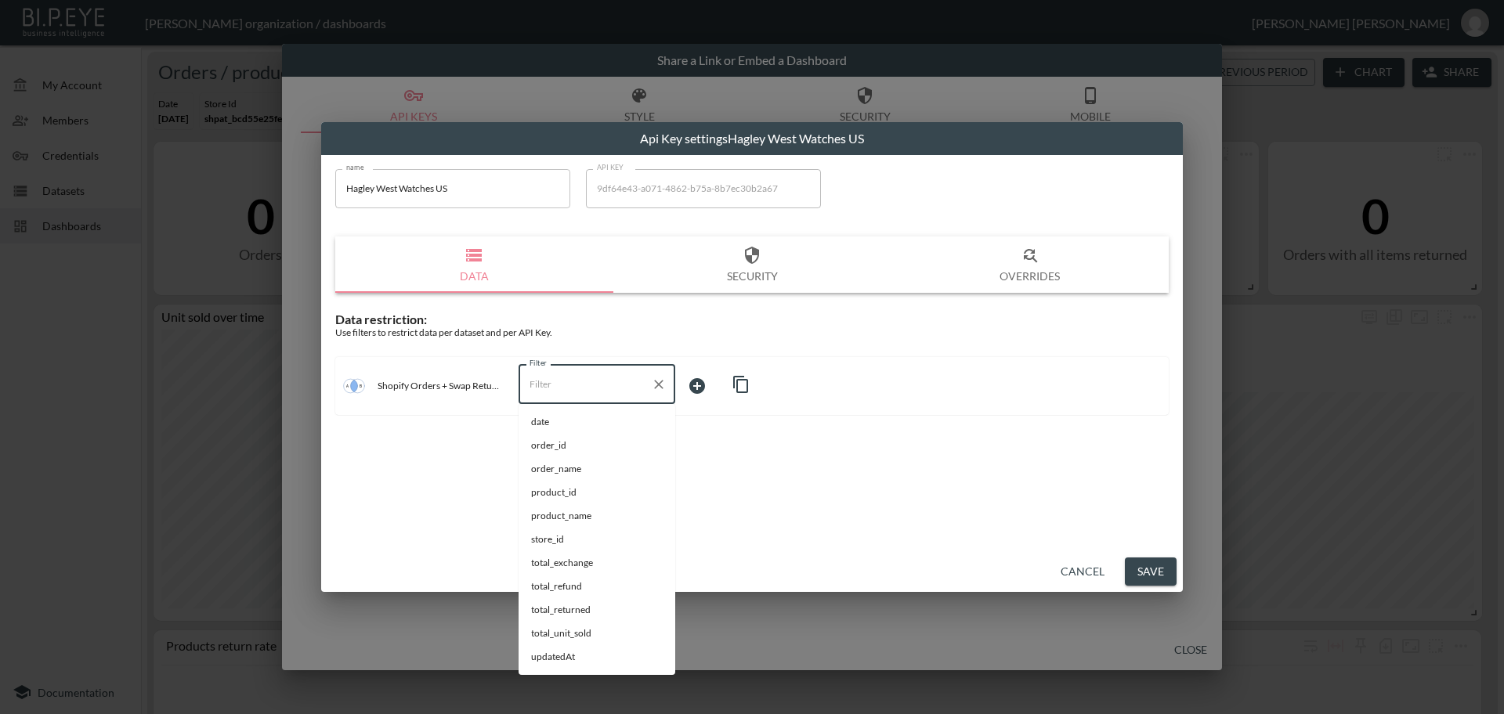
click at [554, 390] on input "Filter" at bounding box center [584, 384] width 119 height 25
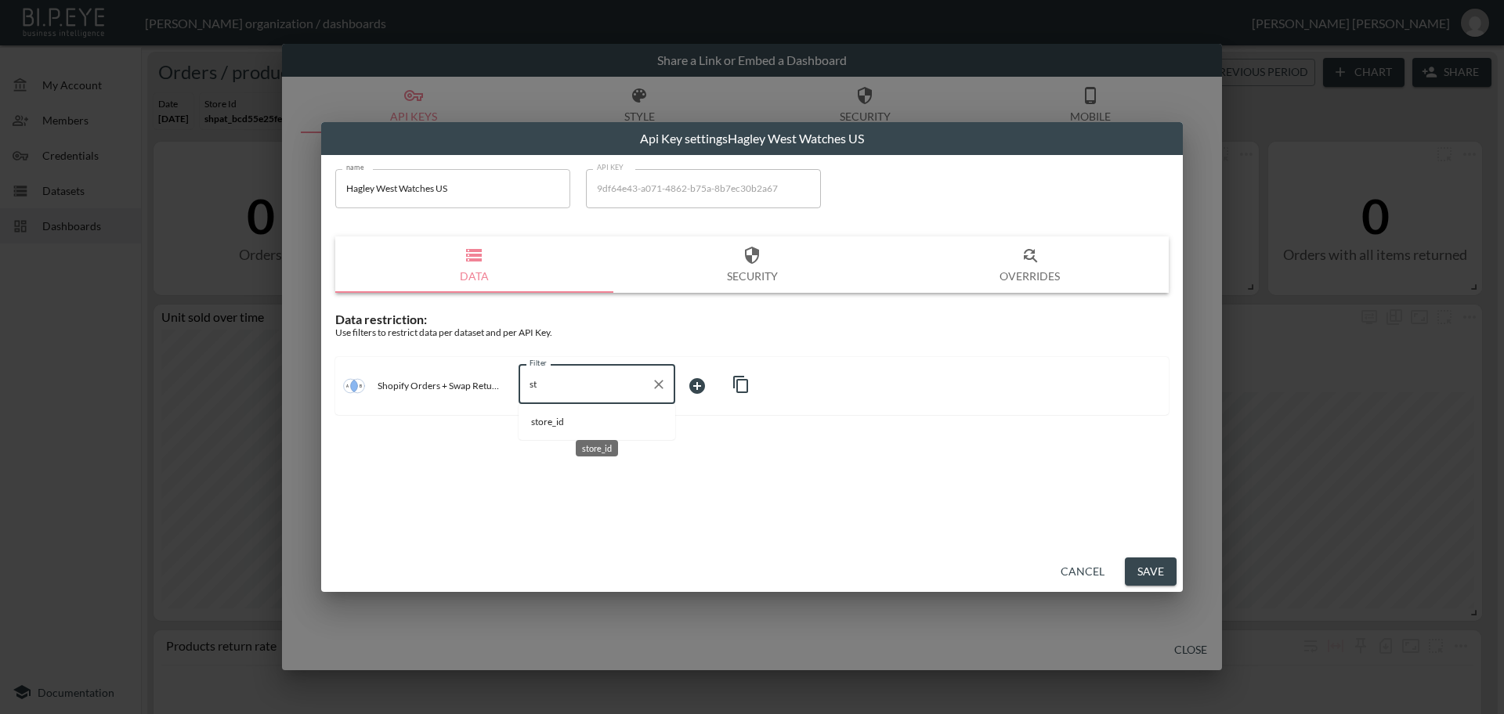
click at [558, 424] on span "store_id" at bounding box center [597, 422] width 132 height 14
type input "store_id"
click at [702, 385] on body "BI.P.EYE, Interactive Analytics Dashboards - app [PERSON_NAME] organization / d…" at bounding box center [752, 357] width 1504 height 714
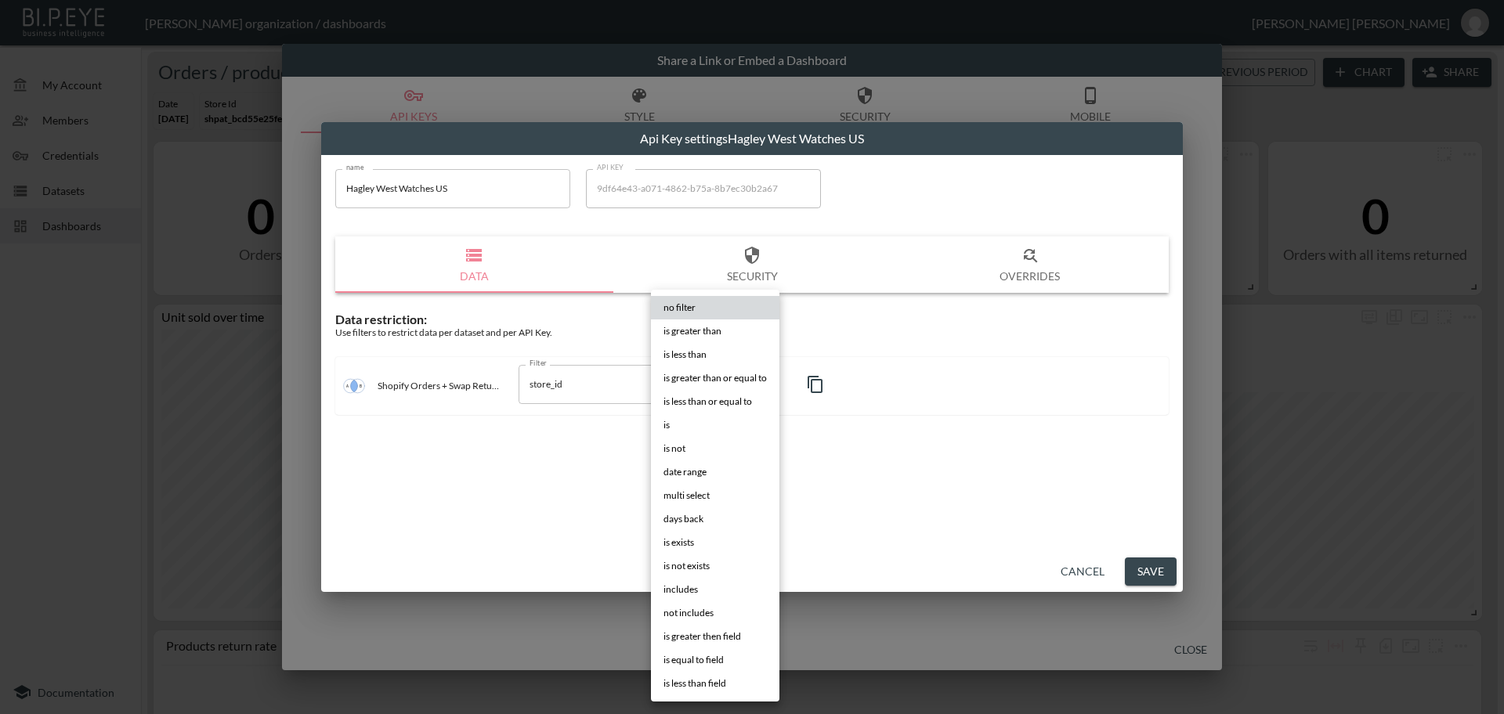
click at [680, 424] on li "is" at bounding box center [715, 424] width 128 height 23
type input "is"
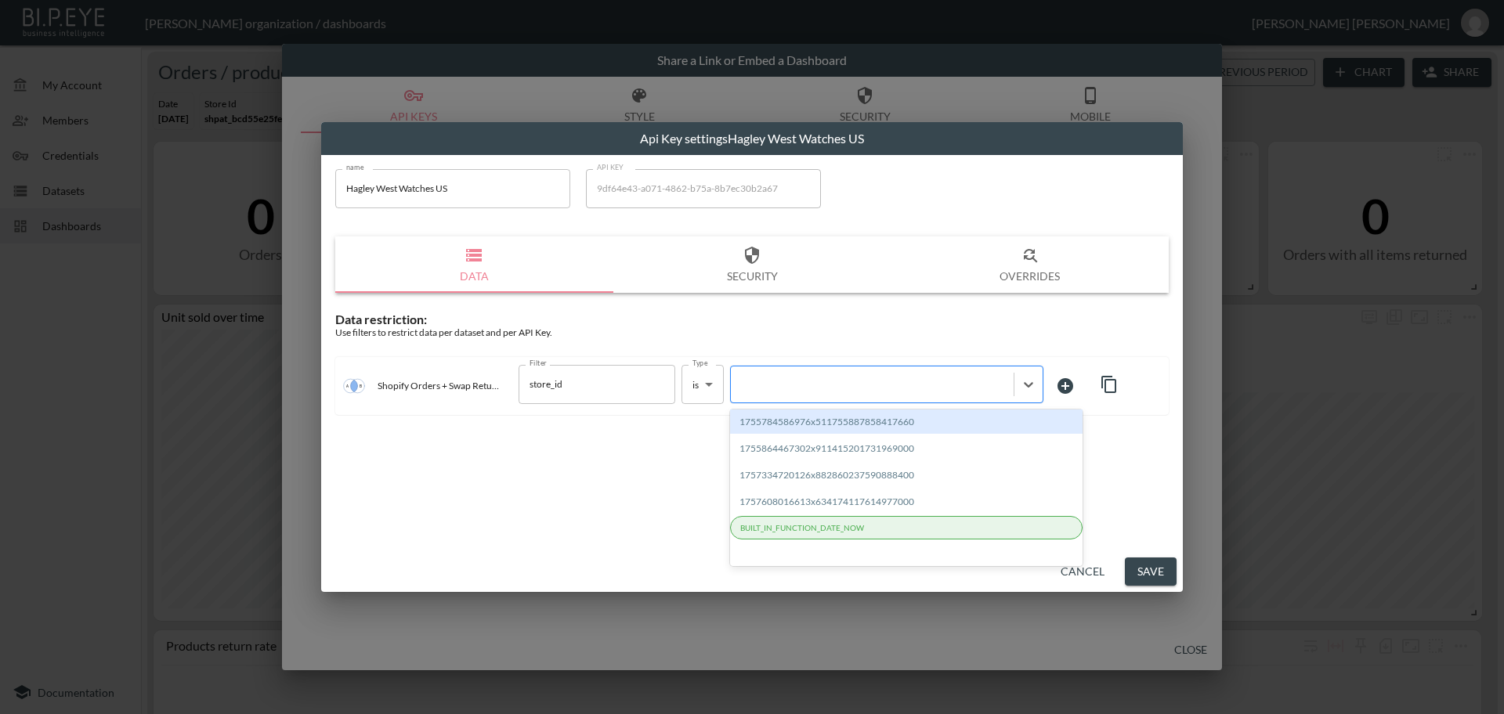
click at [796, 389] on div at bounding box center [871, 384] width 267 height 15
paste input "1760457820473x826779734062137300"
type input "1760457820473x826779734062137300"
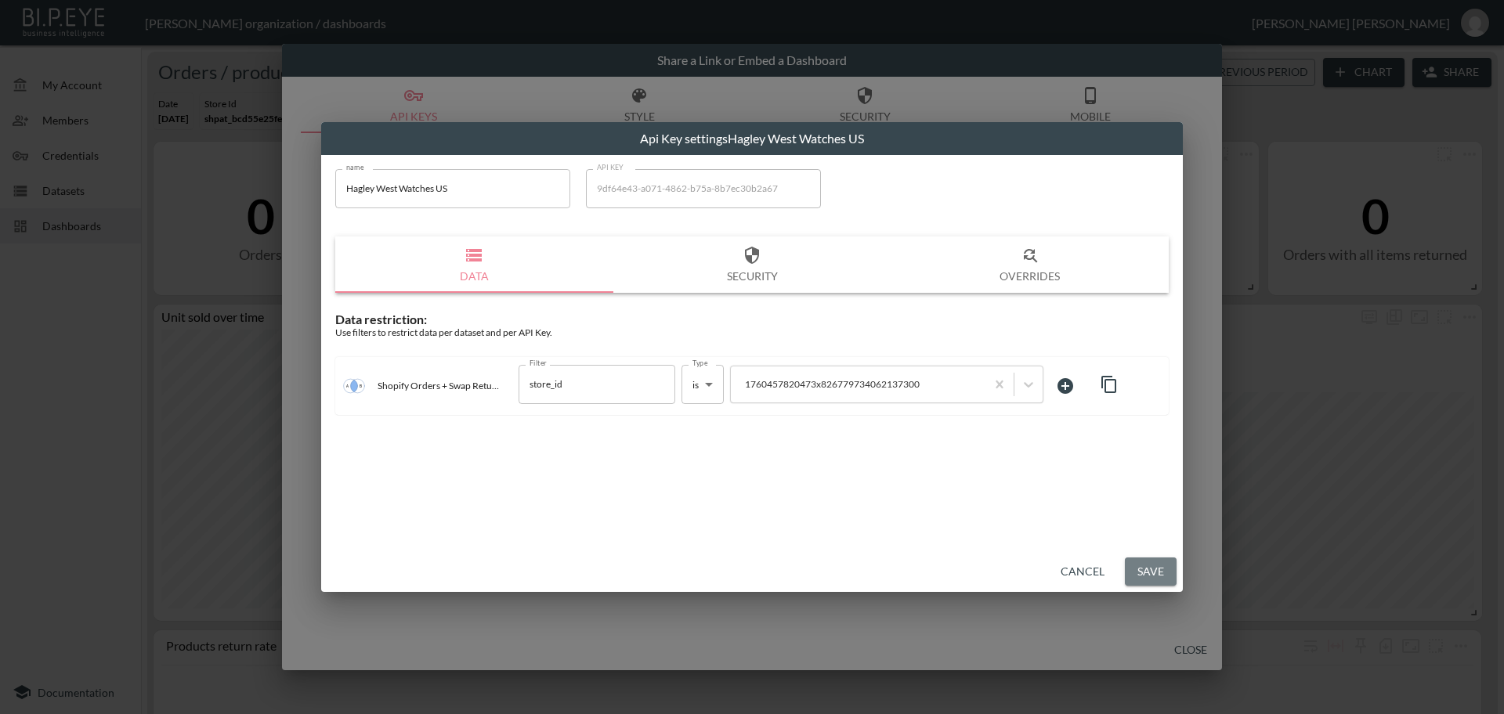
click at [1152, 570] on button "Save" at bounding box center [1151, 572] width 52 height 29
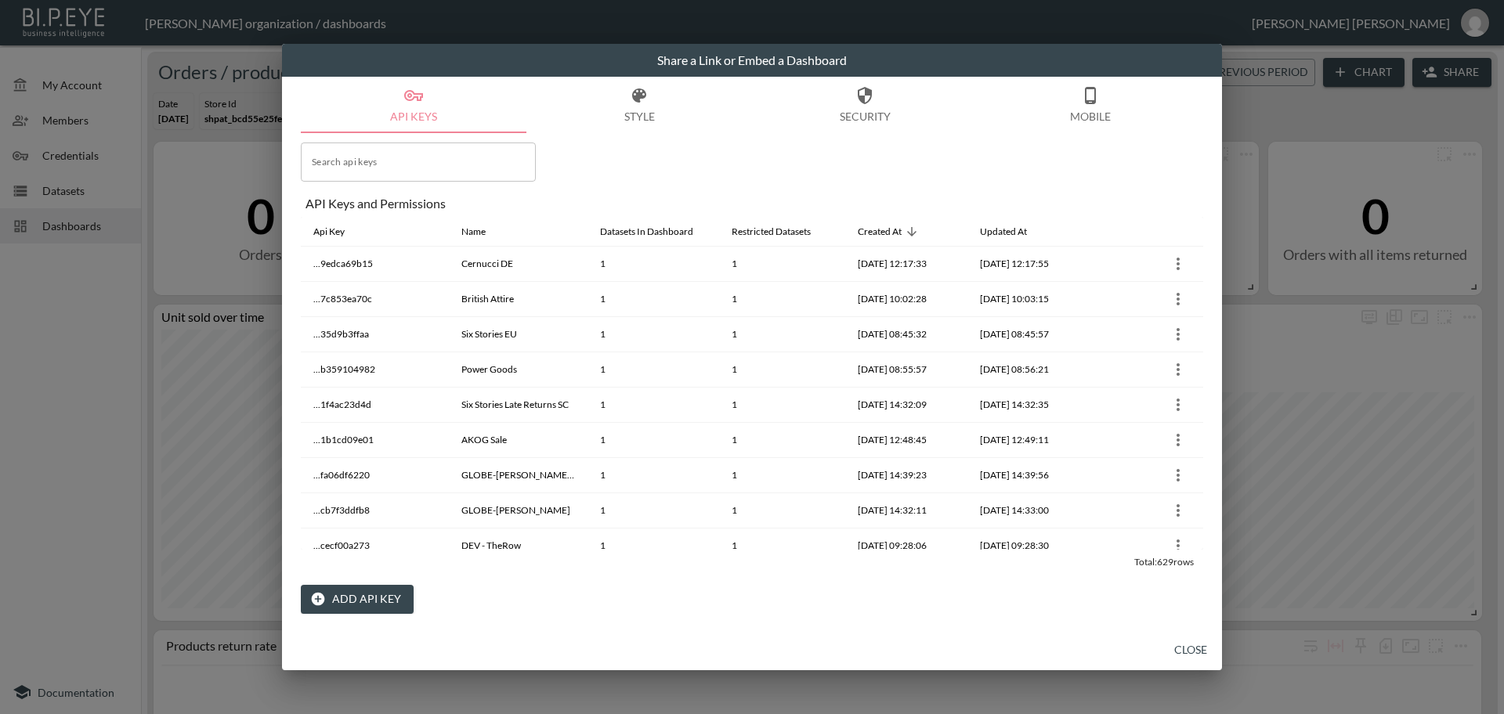
click at [364, 157] on input "Search api keys" at bounding box center [418, 162] width 235 height 39
paste input "Hagley West Watches US"
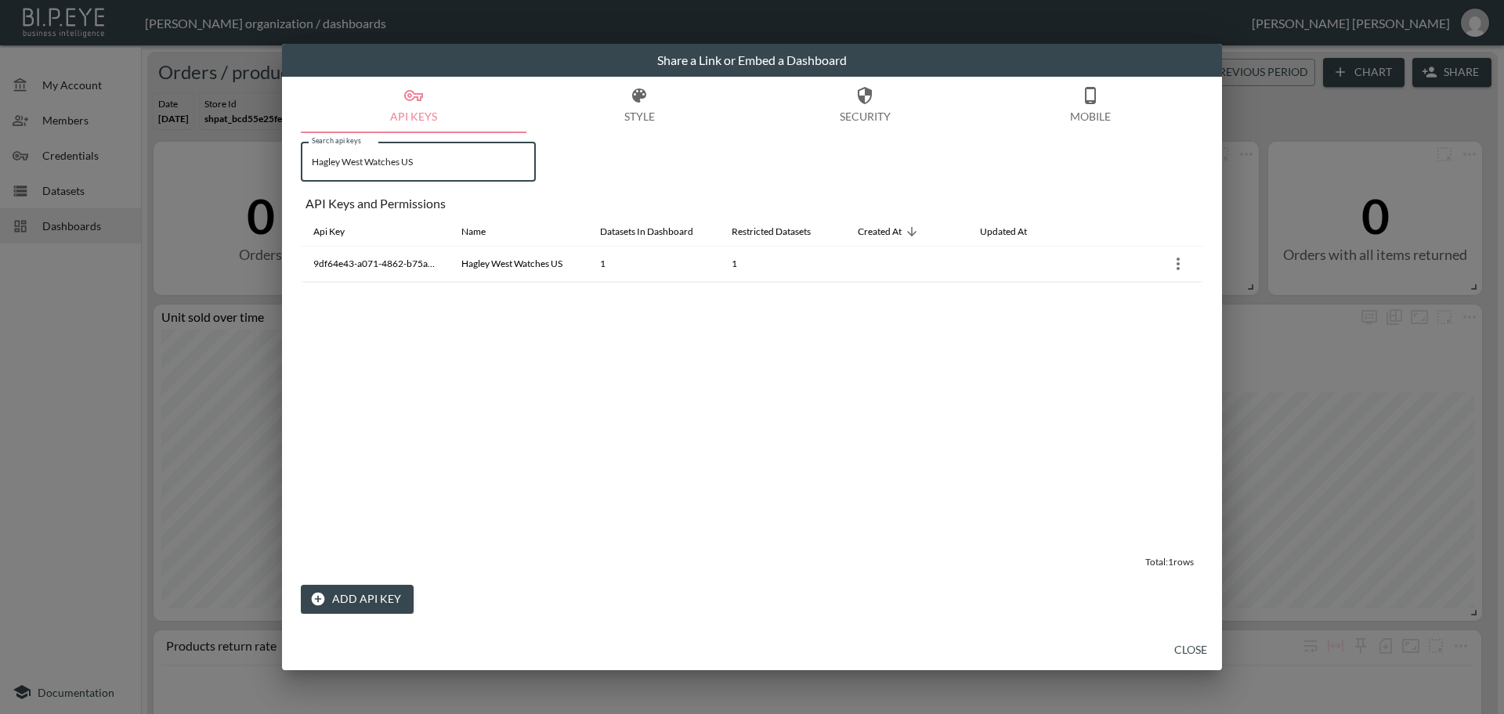
type input "Hagley West Watches US"
click at [1184, 649] on button "Close" at bounding box center [1190, 650] width 50 height 29
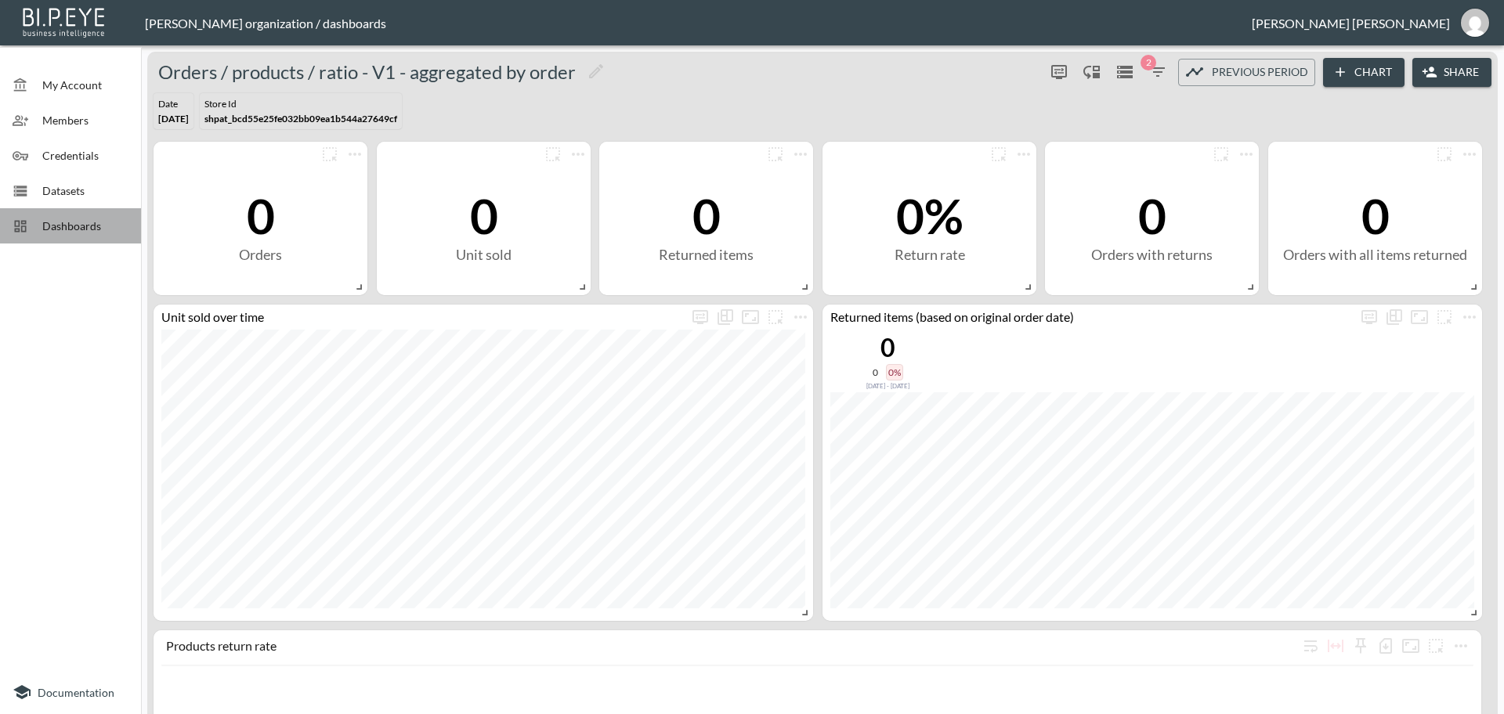
click at [63, 222] on span "Dashboards" at bounding box center [85, 226] width 86 height 16
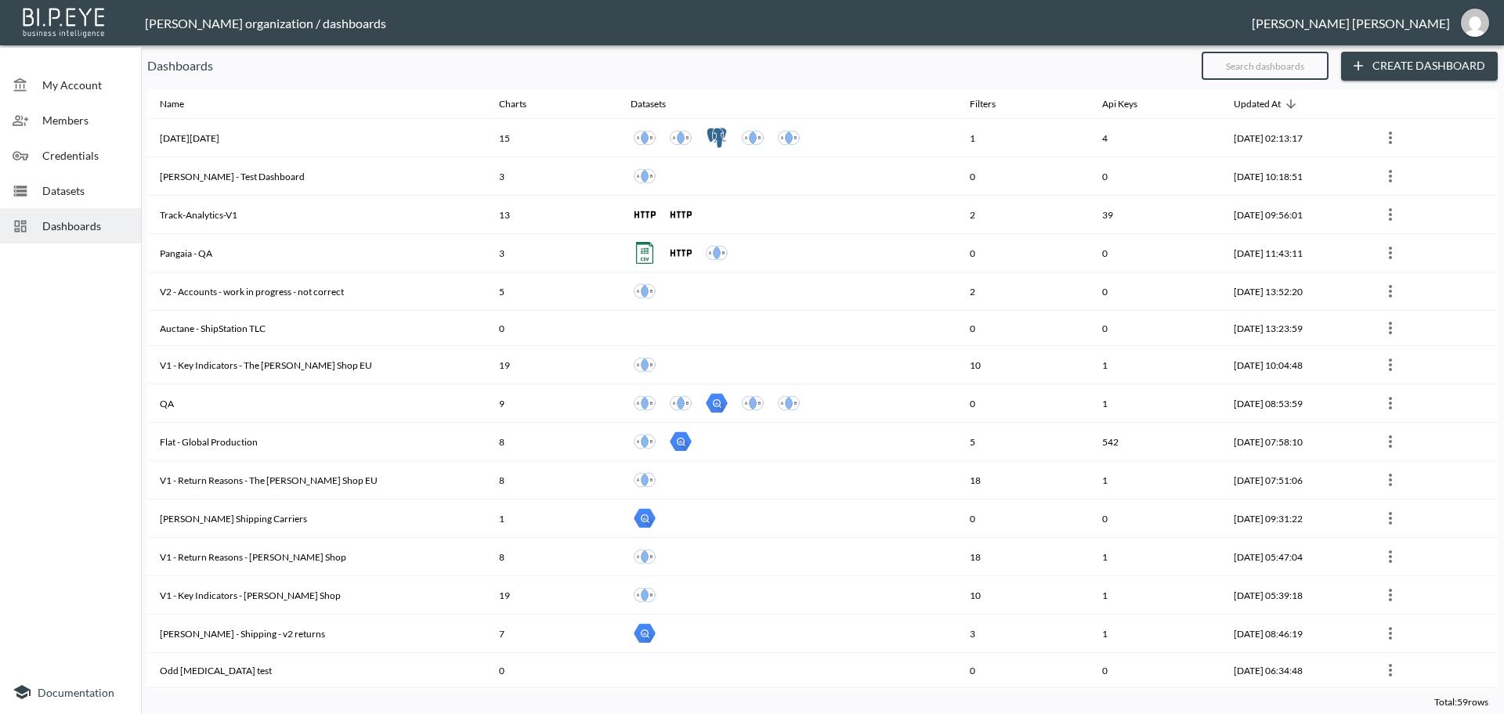
click at [1242, 66] on input "text" at bounding box center [1264, 65] width 127 height 39
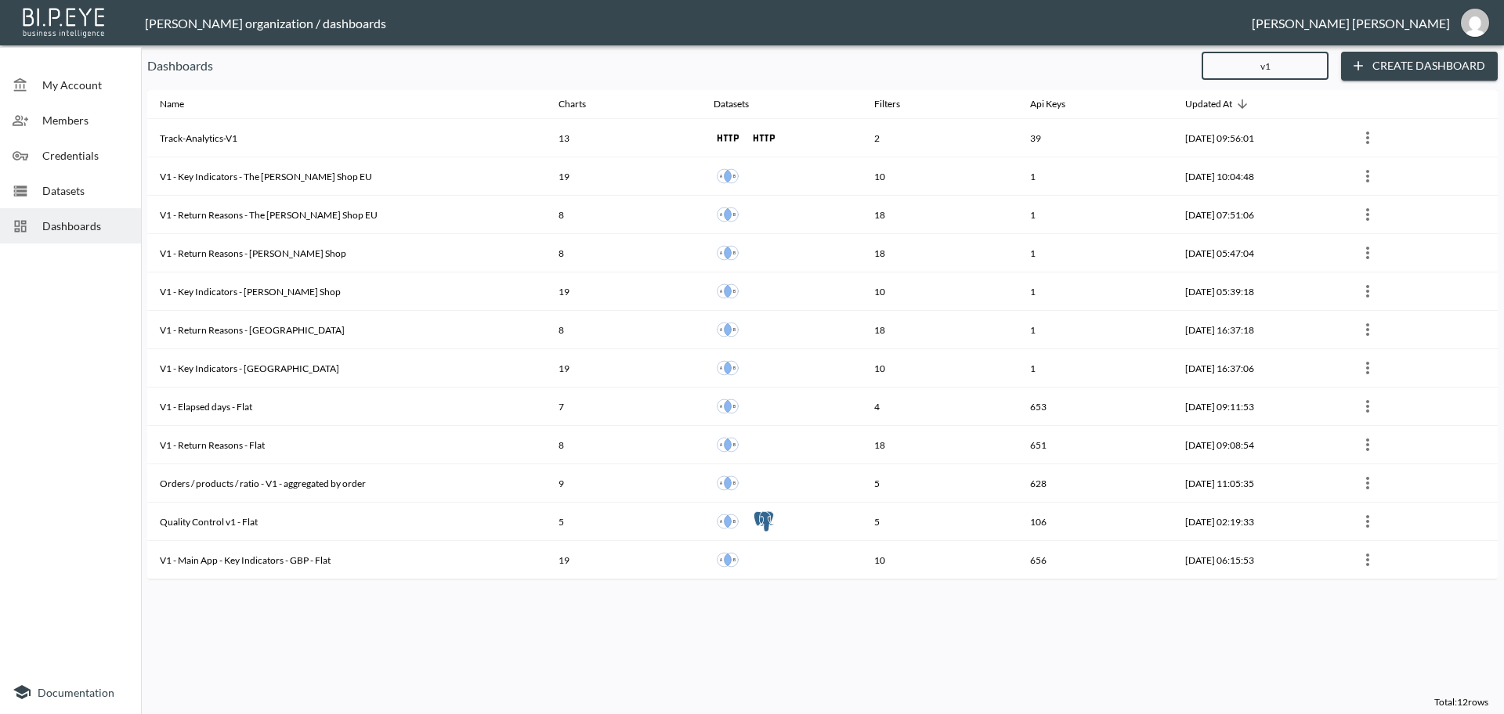
type input "v1"
